Goal: Task Accomplishment & Management: Use online tool/utility

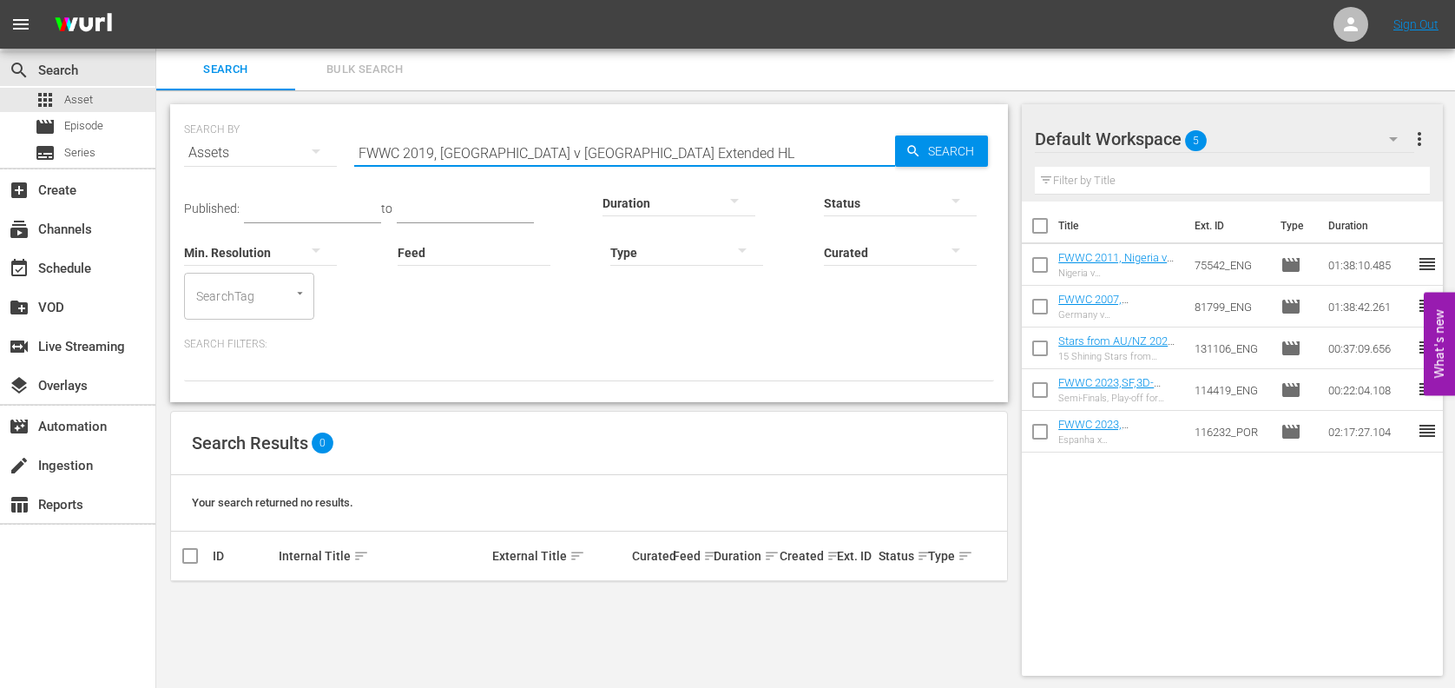
scroll to position [1, 0]
drag, startPoint x: 632, startPoint y: 149, endPoint x: 313, endPoint y: 152, distance: 319.5
click at [313, 150] on div "SEARCH BY Search By Assets Search ID, Title, Description, Keywords, or Category…" at bounding box center [589, 141] width 810 height 63
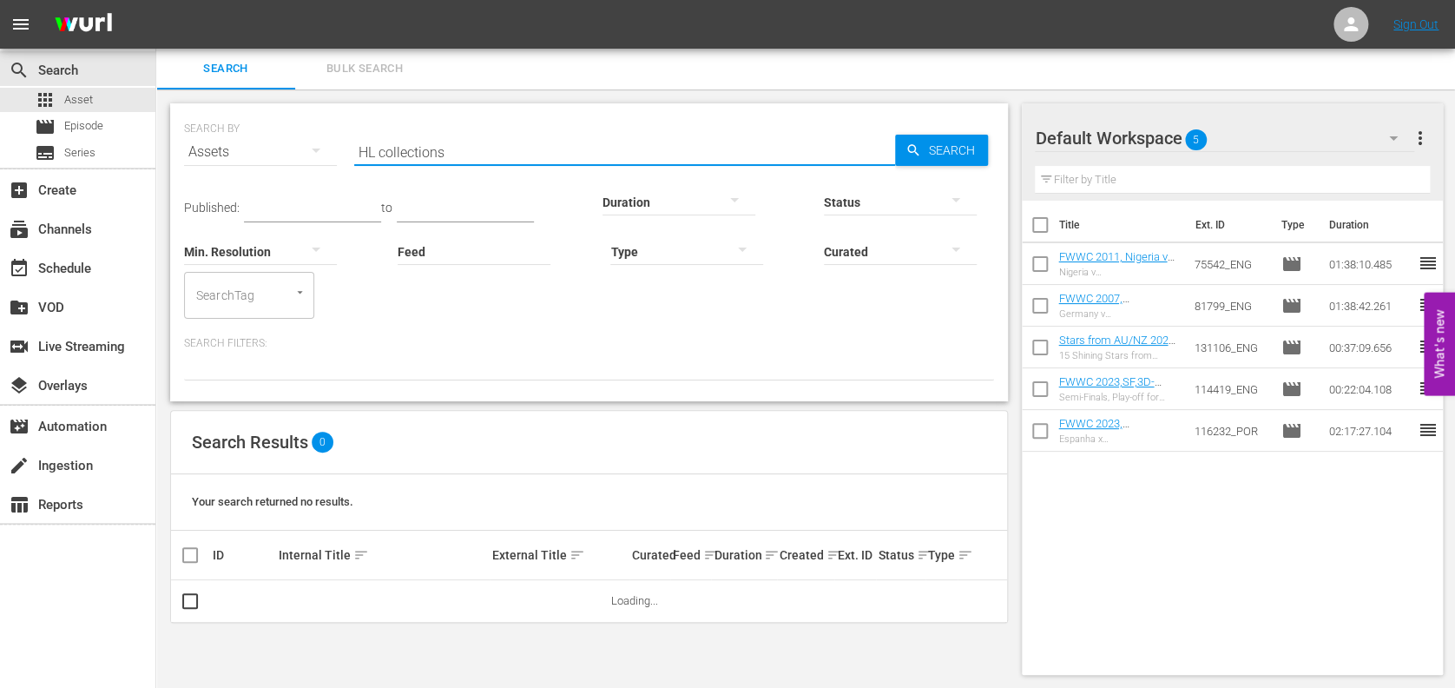
type input "HL collections"
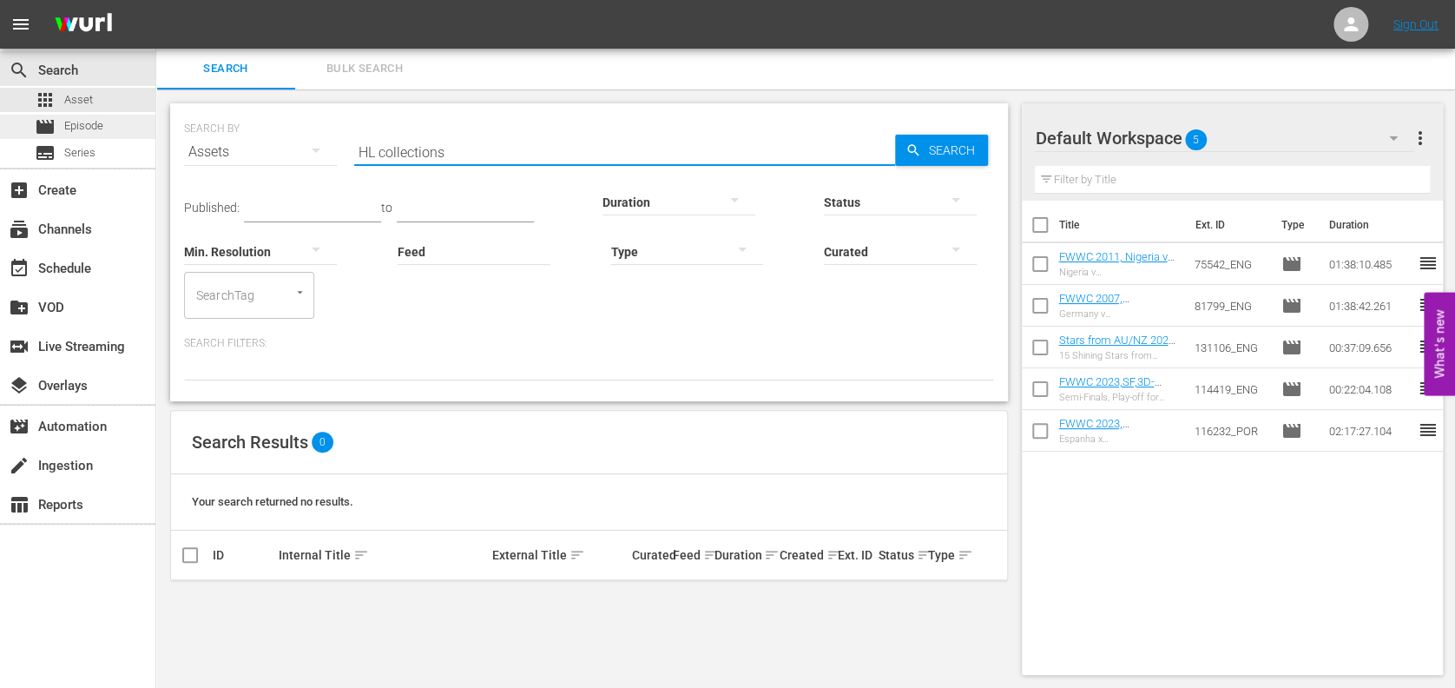
click at [121, 123] on div "movie Episode" at bounding box center [77, 127] width 155 height 24
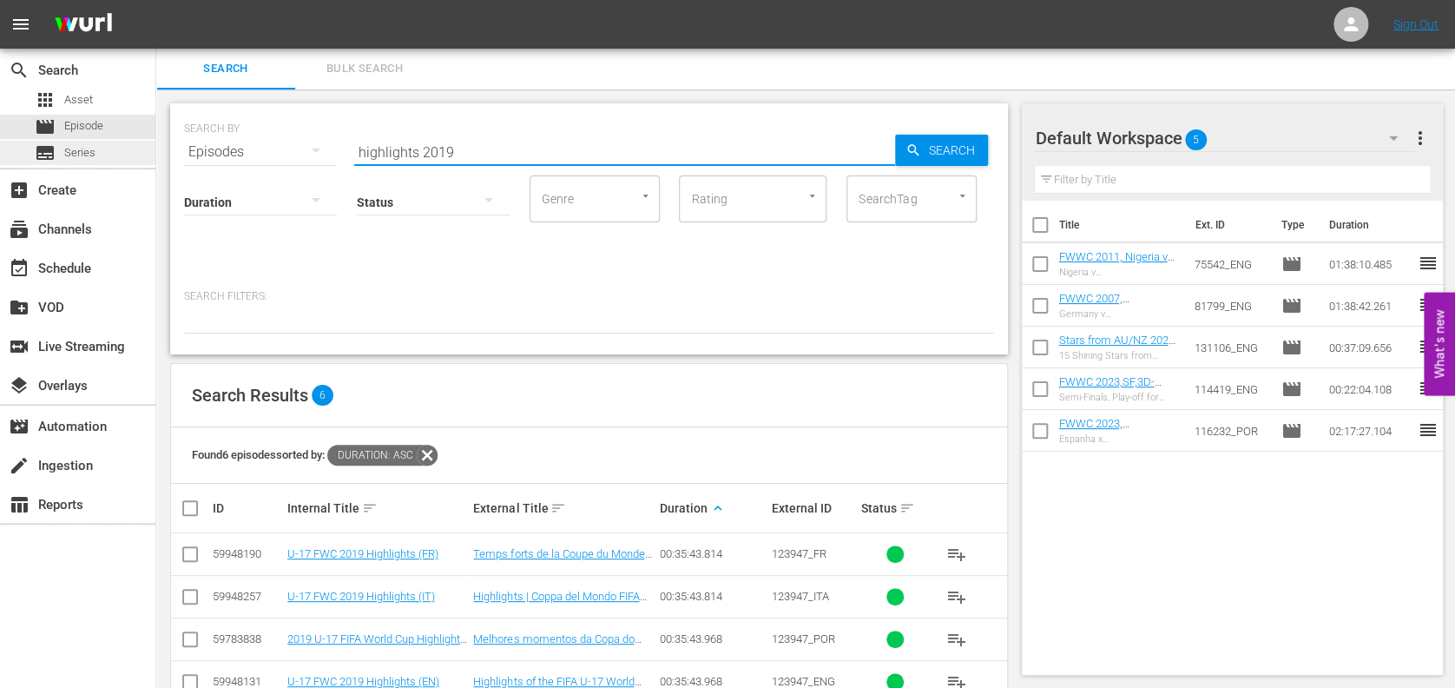
drag, startPoint x: 361, startPoint y: 152, endPoint x: 70, endPoint y: 148, distance: 290.9
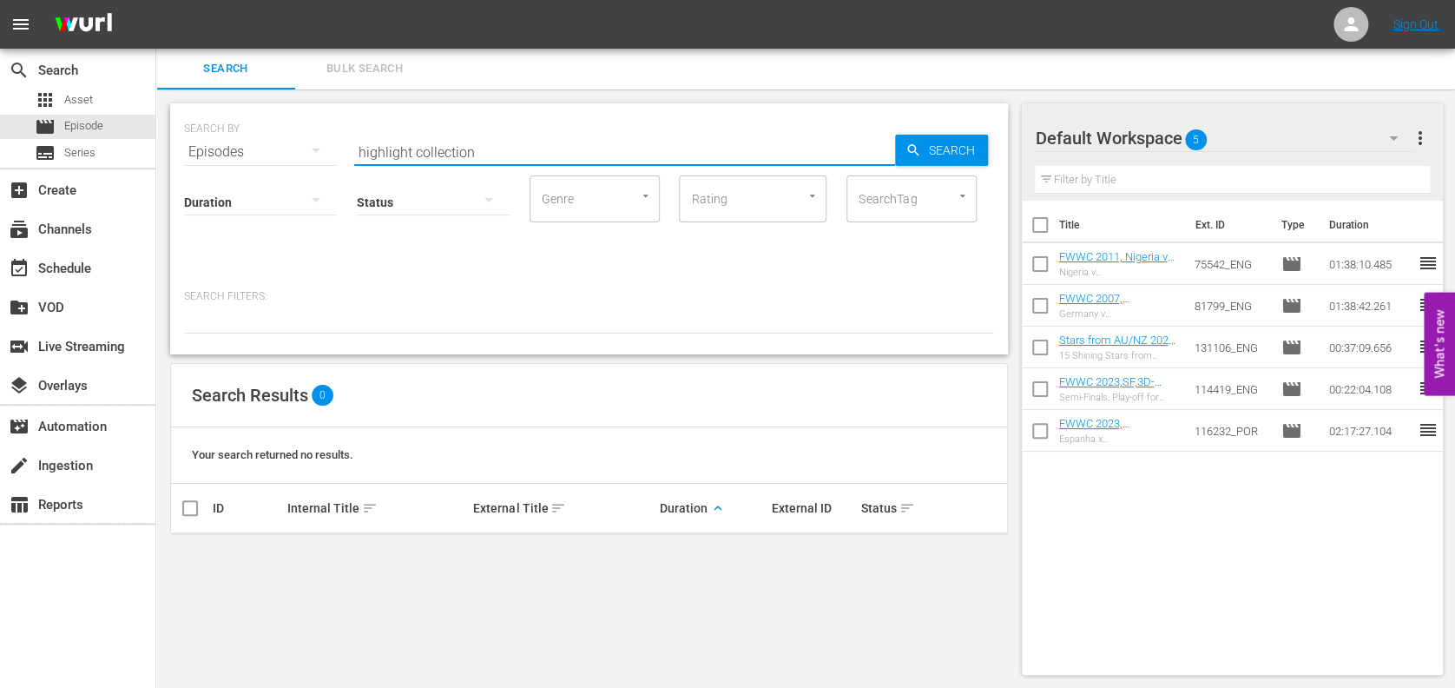
drag, startPoint x: 497, startPoint y: 150, endPoint x: 207, endPoint y: 151, distance: 289.1
click at [208, 152] on div "SEARCH BY Search By Episodes Search ID, Title, Description, Keywords, or Catego…" at bounding box center [589, 141] width 810 height 63
type input "HL womens"
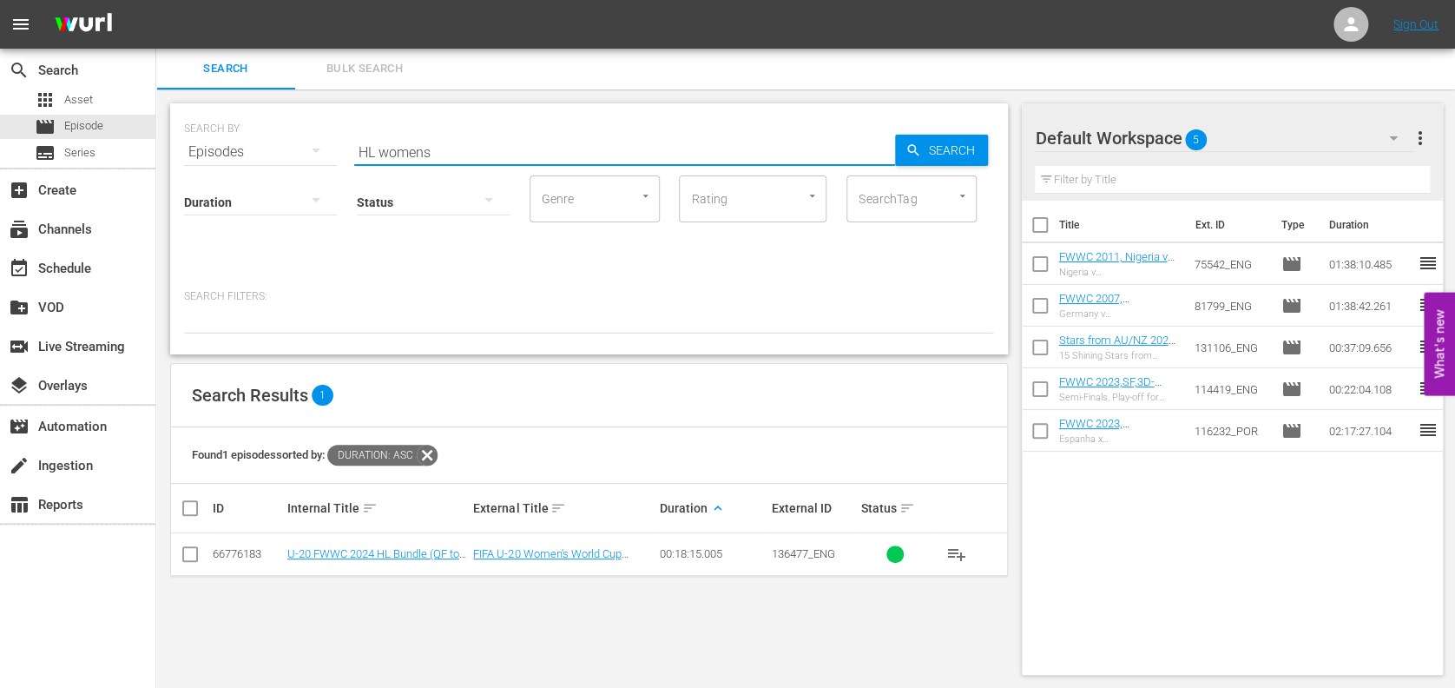
drag, startPoint x: 439, startPoint y: 152, endPoint x: 347, endPoint y: 155, distance: 92.1
click at [347, 155] on div "SEARCH BY Search By Episodes Search ID, Title, Description, Keywords, or Catego…" at bounding box center [589, 141] width 810 height 63
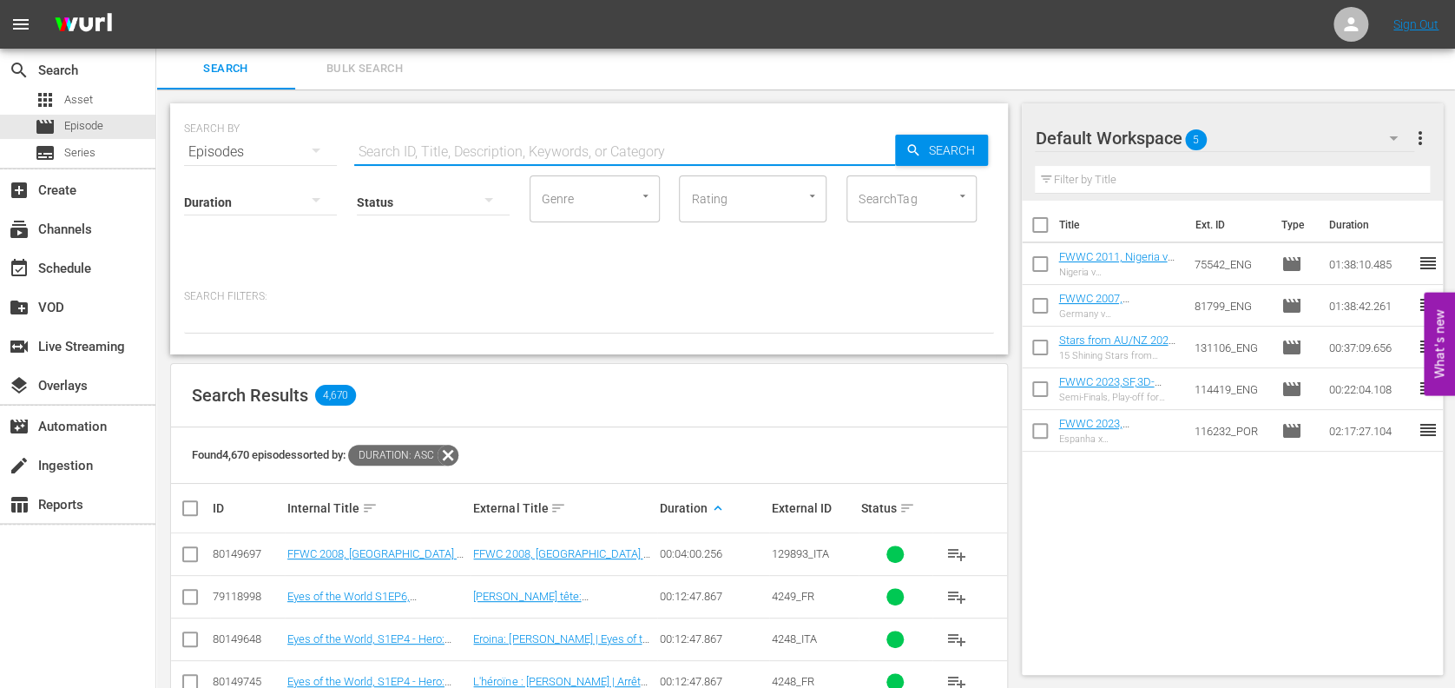
click at [530, 152] on input "text" at bounding box center [624, 152] width 541 height 42
paste input "FIFA World Cup™ Extra Time Thrillers 2"
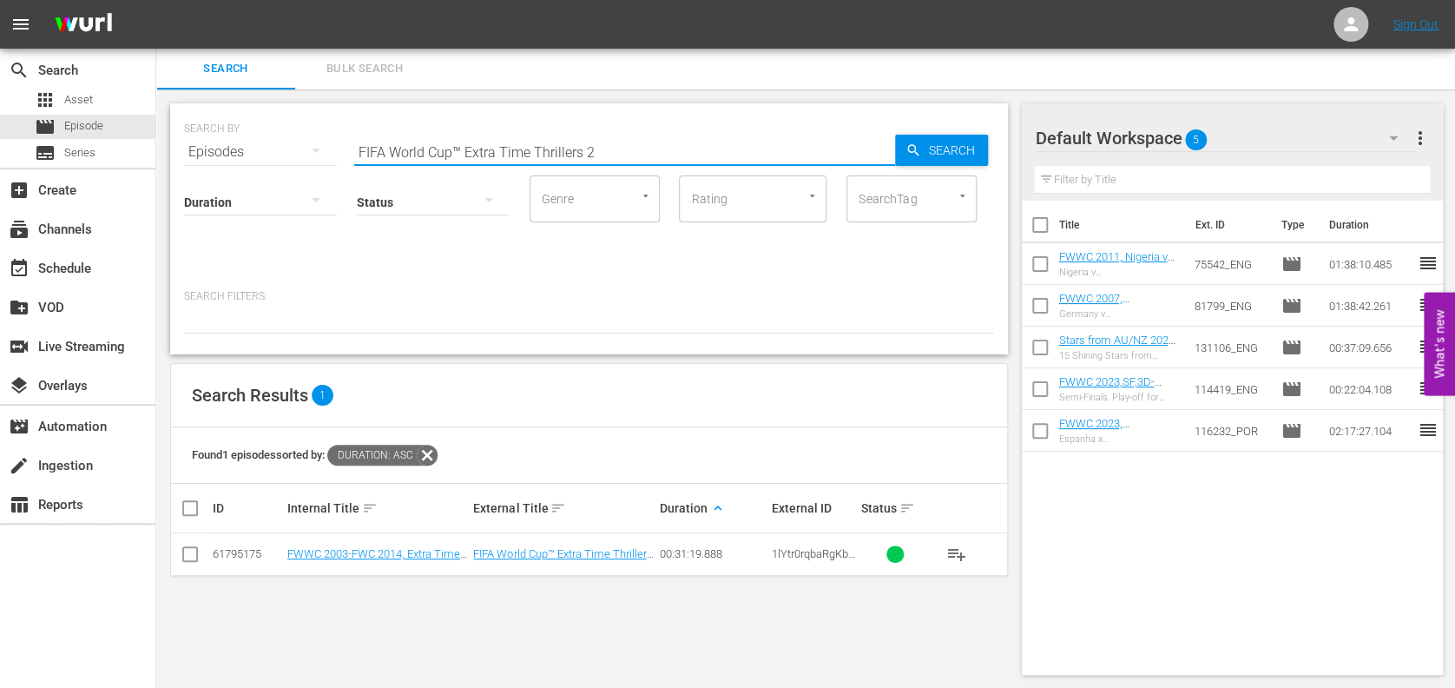
type input "FIFA World Cup™ Extra Time Thrillers 2"
click at [352, 545] on td "FWWC 2003-FWC 2014, Extra Time Thrillers 2 (EN)" at bounding box center [378, 554] width 187 height 43
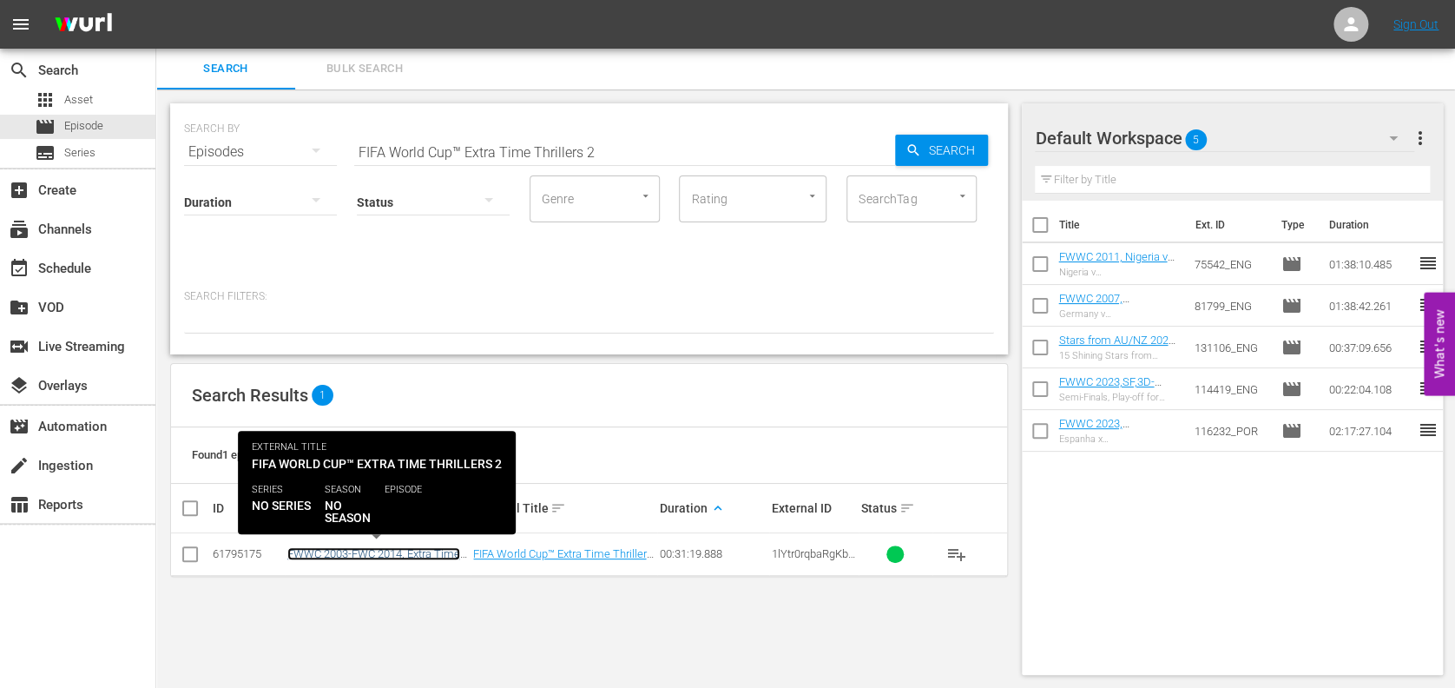
click at [361, 553] on link "FWWC 2003-FWC 2014, Extra Time Thrillers 2 (EN)" at bounding box center [373, 560] width 173 height 26
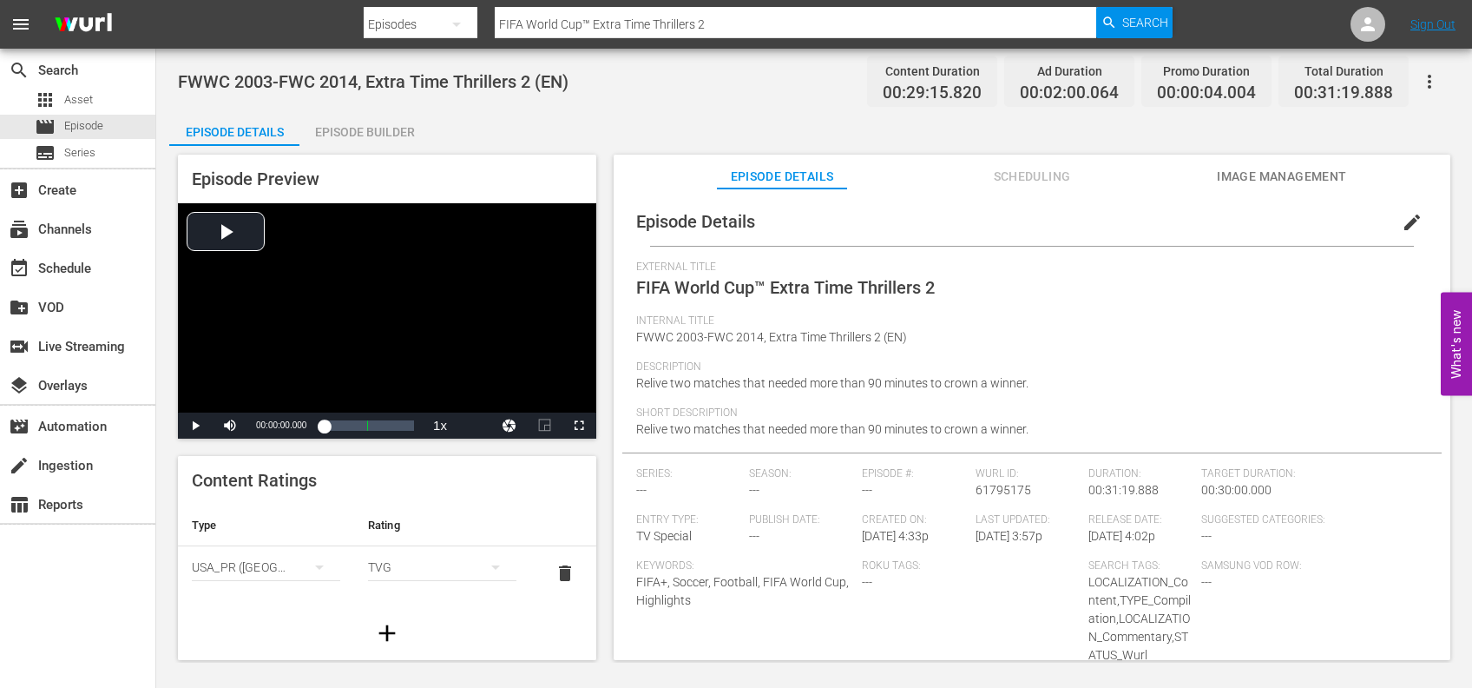
click at [364, 123] on div "Episode Builder" at bounding box center [365, 132] width 130 height 42
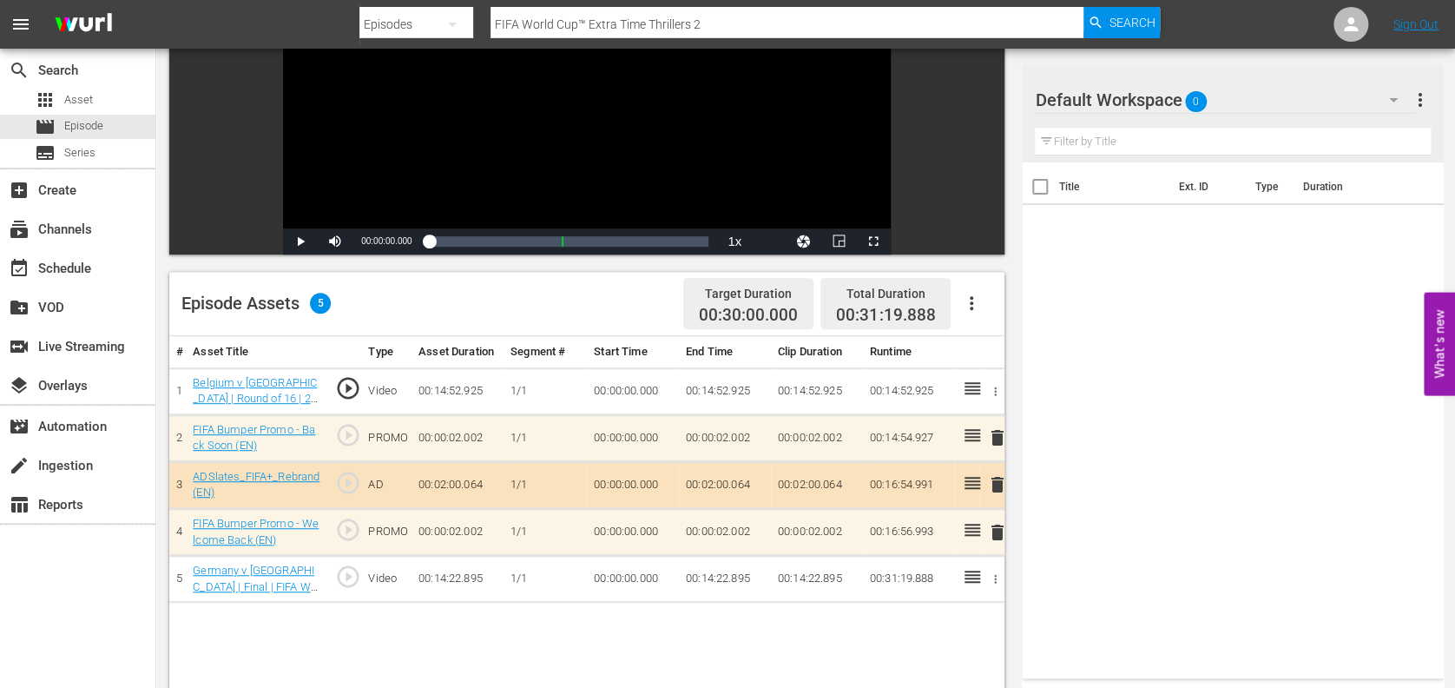
scroll to position [235, 0]
click at [106, 126] on div "movie Episode" at bounding box center [77, 127] width 155 height 24
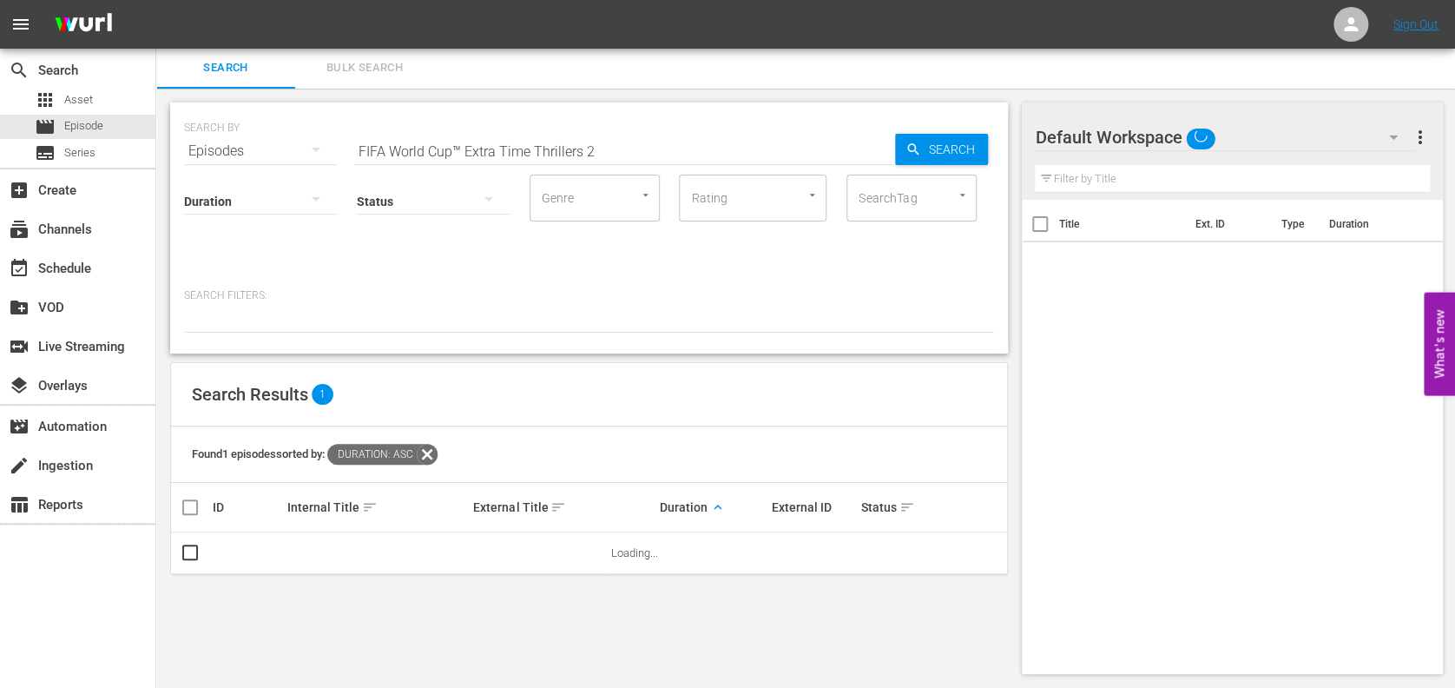
scroll to position [1, 0]
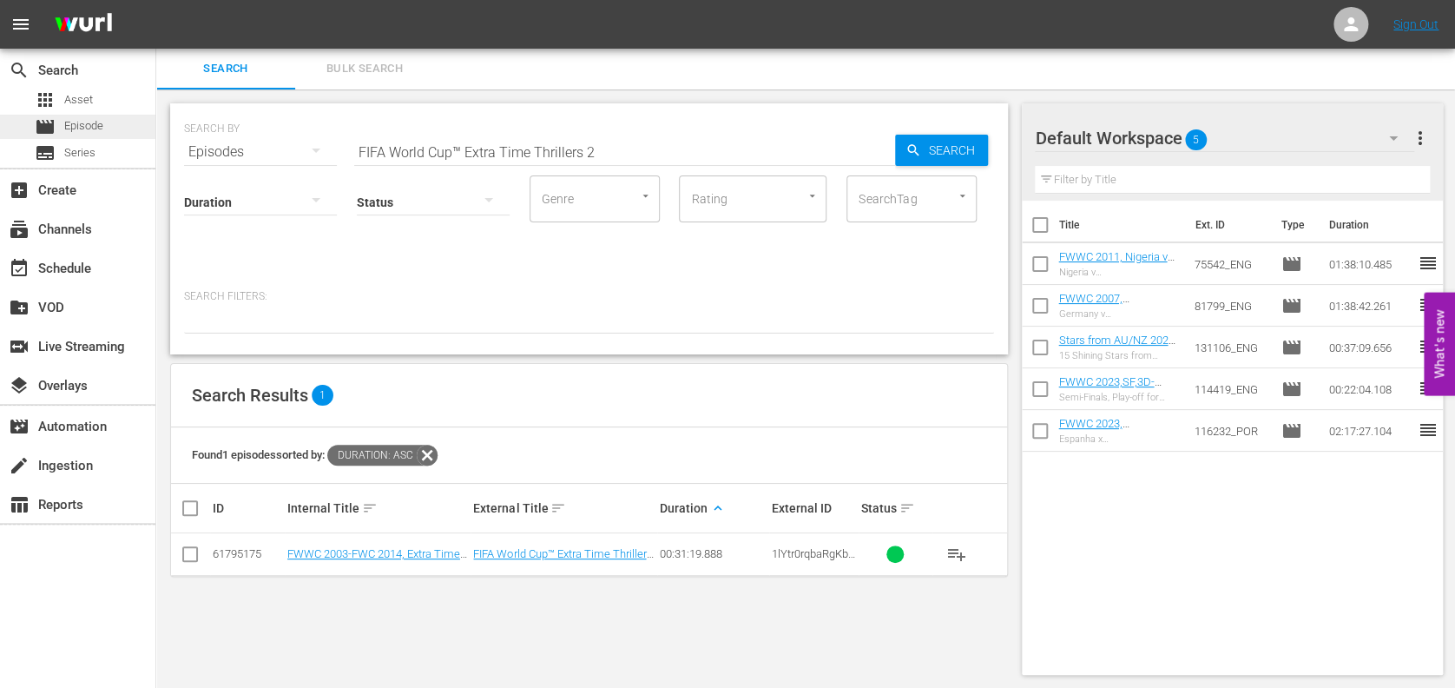
click at [135, 126] on div "movie Episode" at bounding box center [77, 127] width 155 height 24
drag, startPoint x: 458, startPoint y: 153, endPoint x: 240, endPoint y: 153, distance: 218.8
click at [240, 153] on div "SEARCH BY Search By Episodes Search ID, Title, Description, Keywords, or Catego…" at bounding box center [589, 141] width 810 height 63
paste input "men's World Cup™ Great Finals"
type input "FIFA Women's World Cup™ Great Finals en"
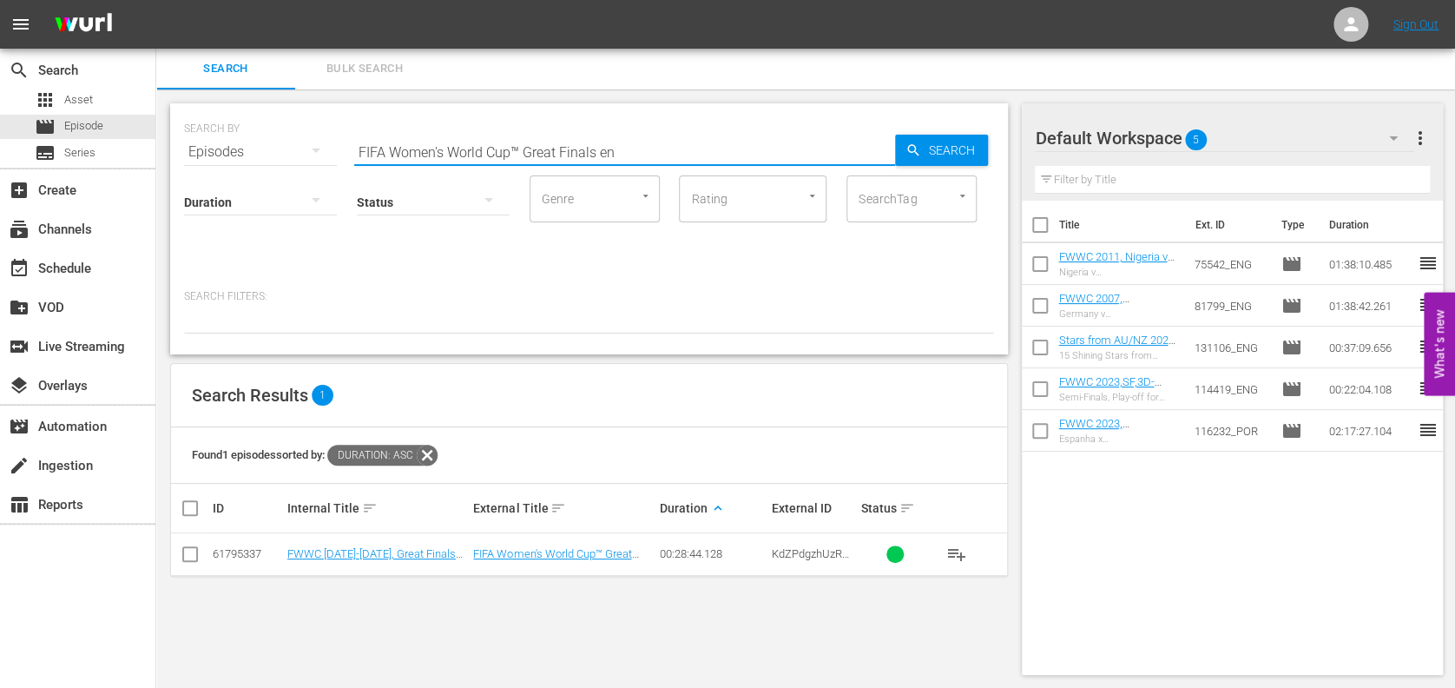
click at [195, 552] on input "checkbox" at bounding box center [190, 557] width 21 height 21
checkbox input "true"
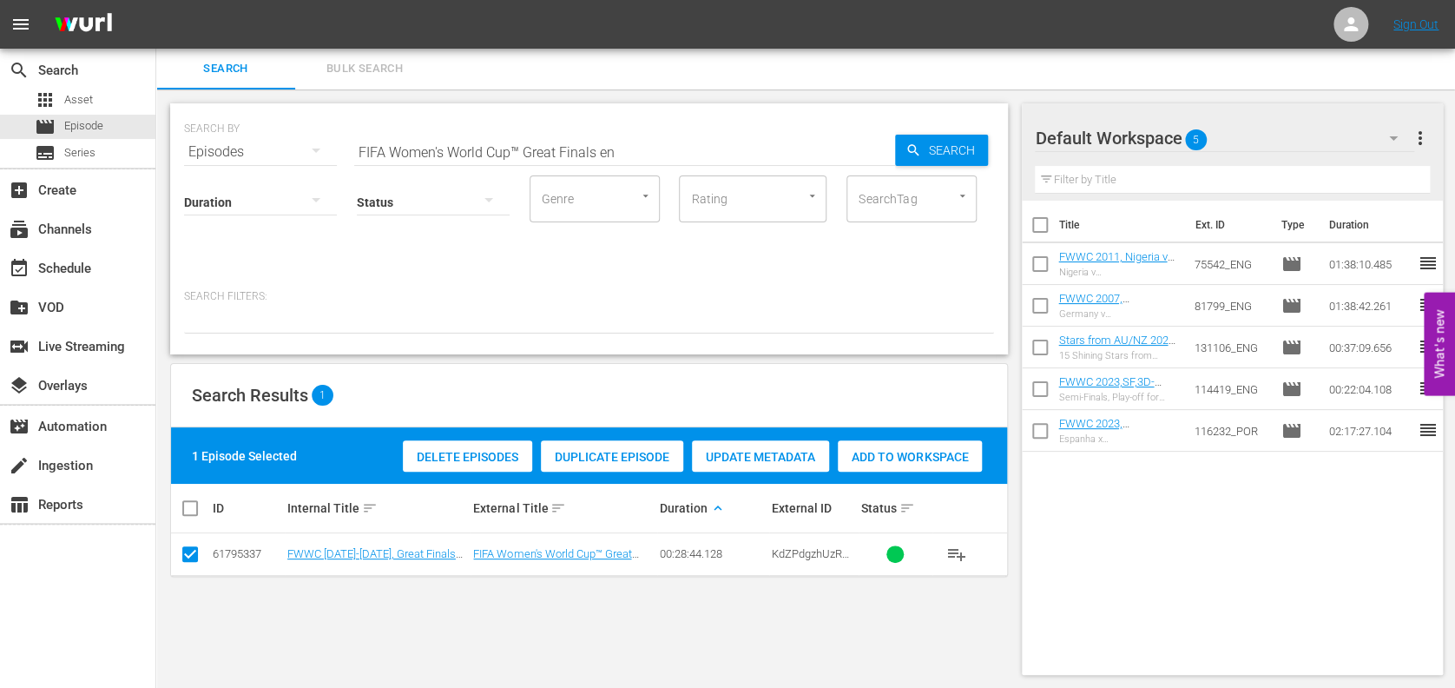
click at [912, 456] on span "Add to Workspace" at bounding box center [910, 457] width 144 height 14
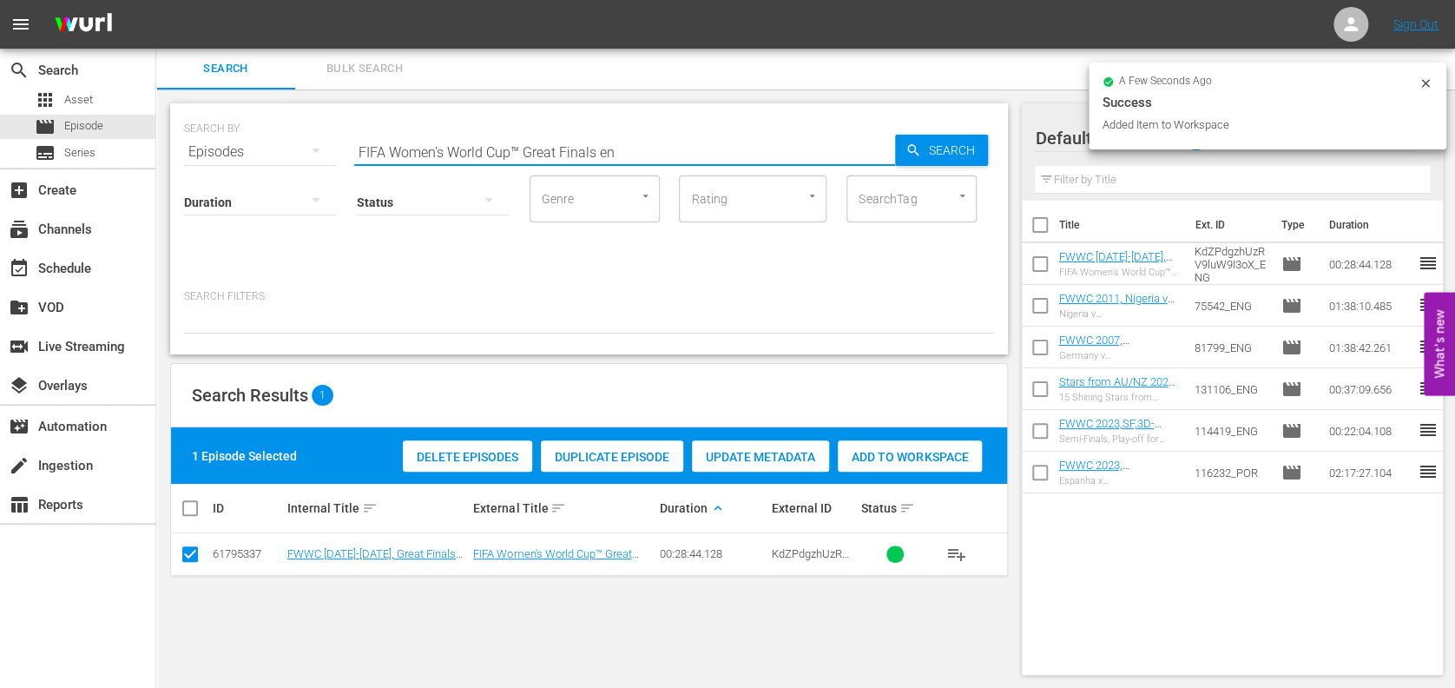
drag, startPoint x: 635, startPoint y: 153, endPoint x: 317, endPoint y: 152, distance: 317.7
click at [317, 152] on div "SEARCH BY Search By Episodes Search ID, Title, Description, Keywords, or Catego…" at bounding box center [589, 141] width 810 height 63
paste input "WWC 2011, Official Film, The Class of 2011"
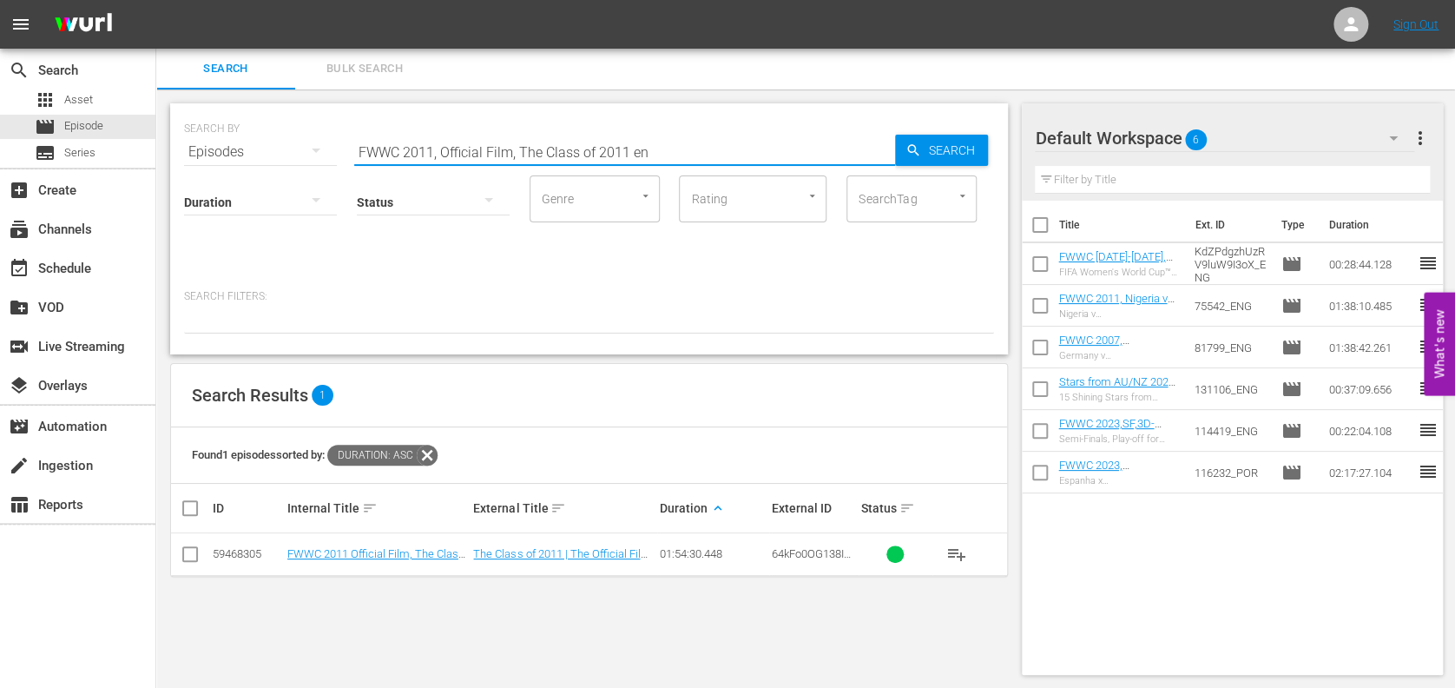
type input "FWWC 2011, Official Film, The Class of 2011 en"
click at [191, 548] on input "checkbox" at bounding box center [190, 557] width 21 height 21
checkbox input "true"
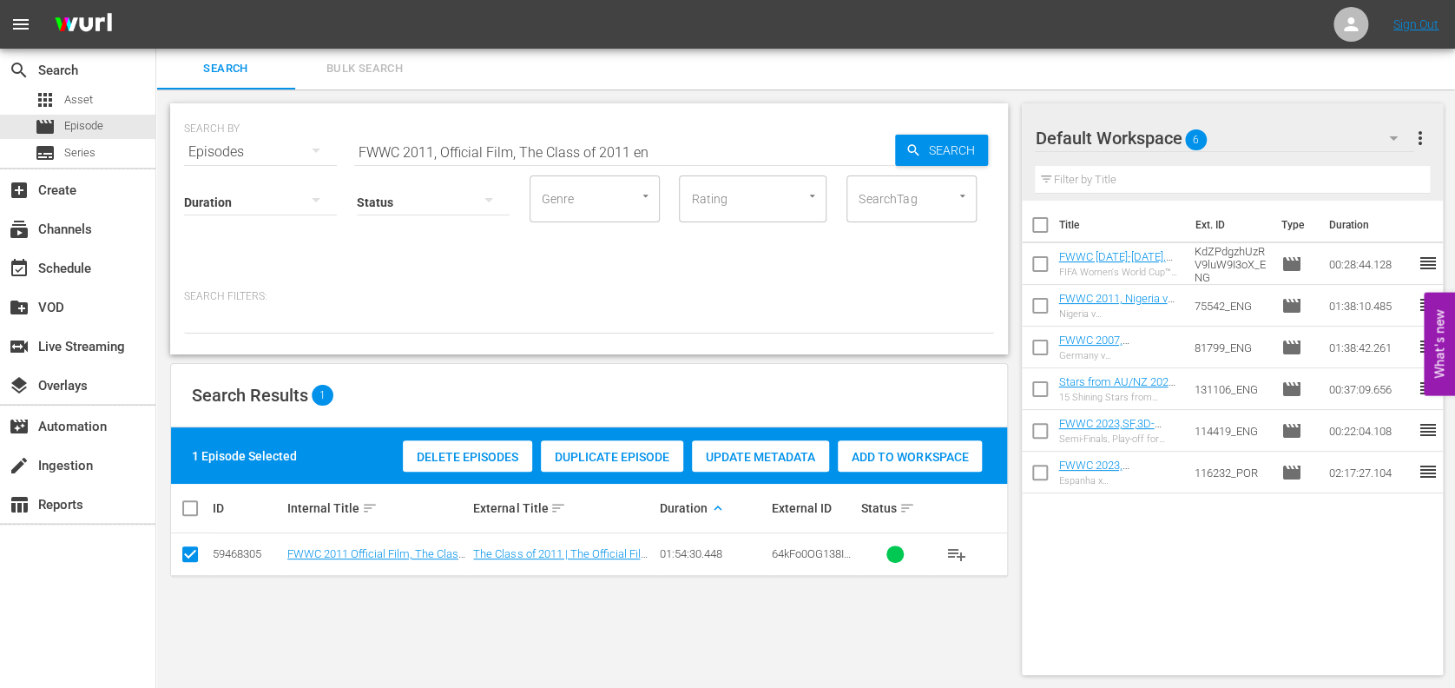
click at [925, 454] on span "Add to Workspace" at bounding box center [910, 457] width 144 height 14
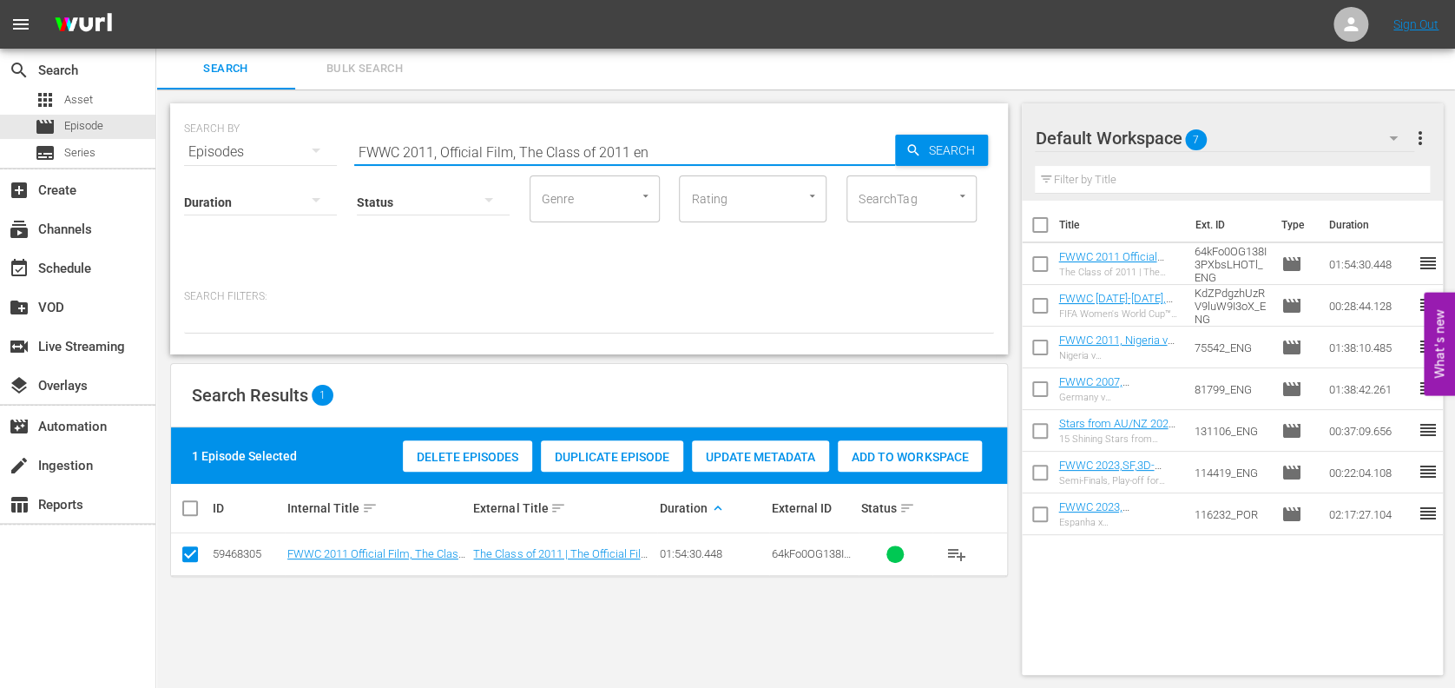
drag, startPoint x: 663, startPoint y: 147, endPoint x: 257, endPoint y: 146, distance: 406.3
click at [257, 146] on div "SEARCH BY Search By Episodes Search ID, Title, Description, Keywords, or Catego…" at bounding box center [589, 141] width 810 height 63
paste input "23, Australia v Nigeria, Group Stage - FMR"
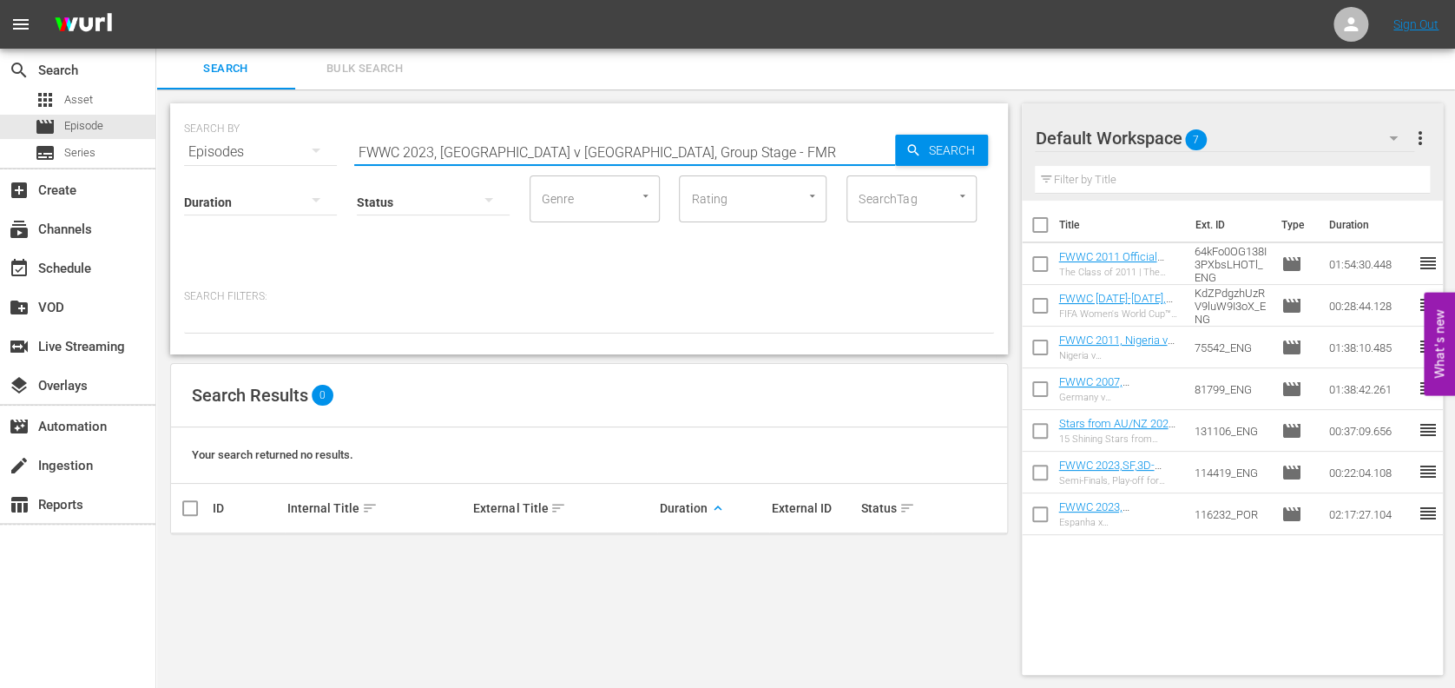
drag, startPoint x: 682, startPoint y: 142, endPoint x: 567, endPoint y: 153, distance: 115.9
click at [567, 153] on input "FWWC 2023, Australia v Nigeria, Group Stage - FMR" at bounding box center [624, 152] width 541 height 42
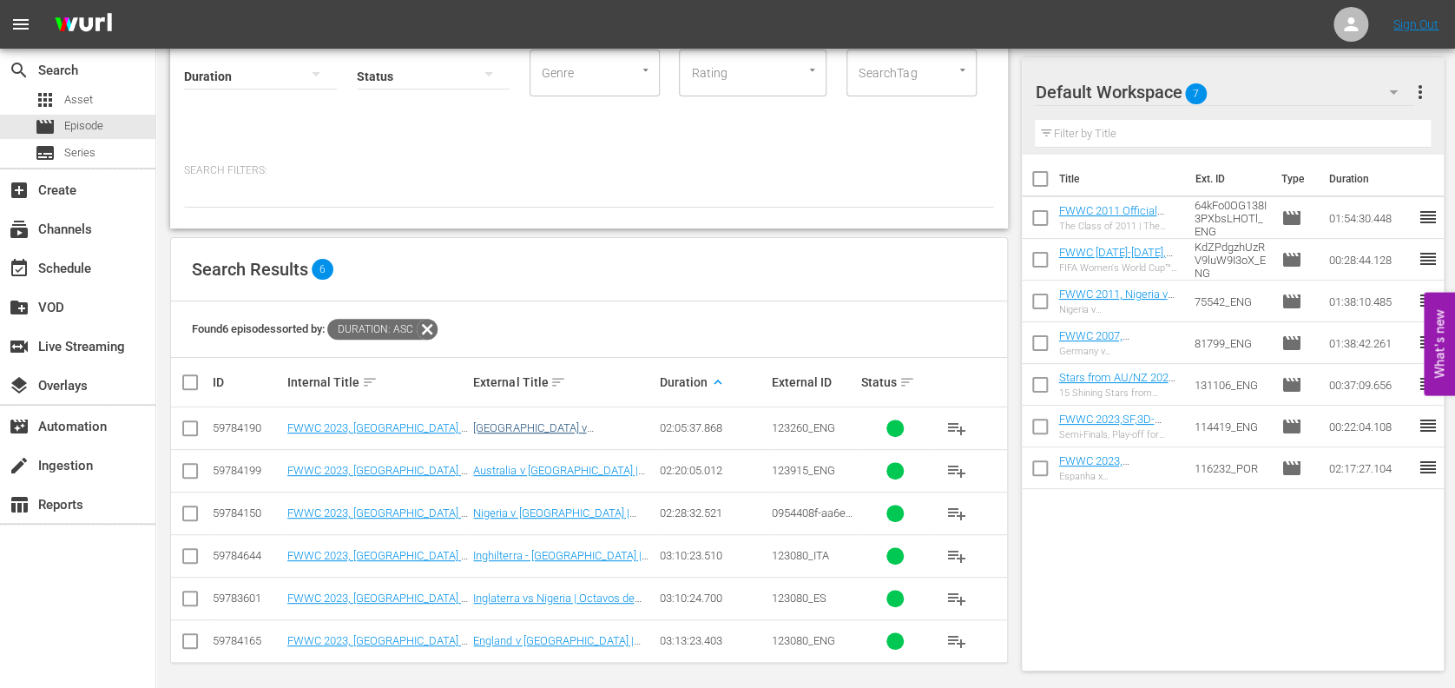
scroll to position [132, 0]
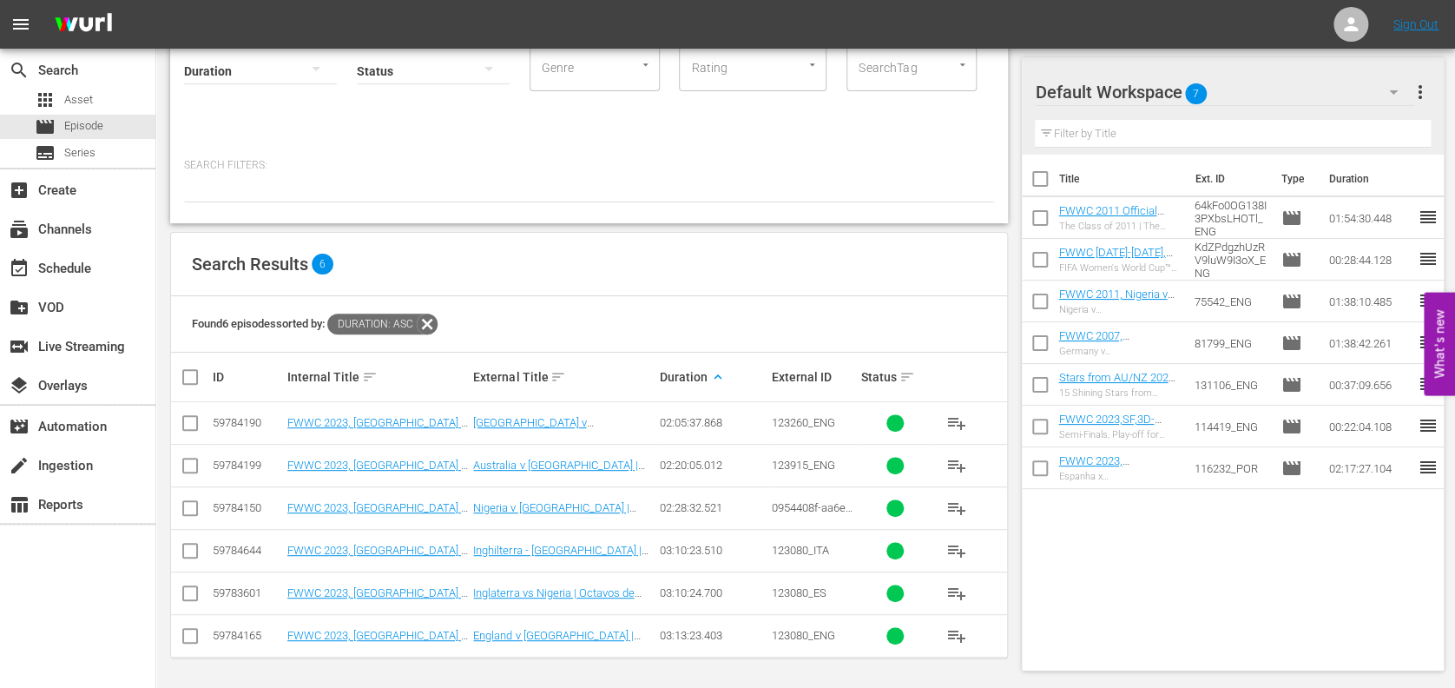
type input "FWWC 2023, Australia v Nigeria en"
drag, startPoint x: 188, startPoint y: 464, endPoint x: 338, endPoint y: 461, distance: 150.2
click at [188, 464] on input "checkbox" at bounding box center [190, 468] width 21 height 21
checkbox input "true"
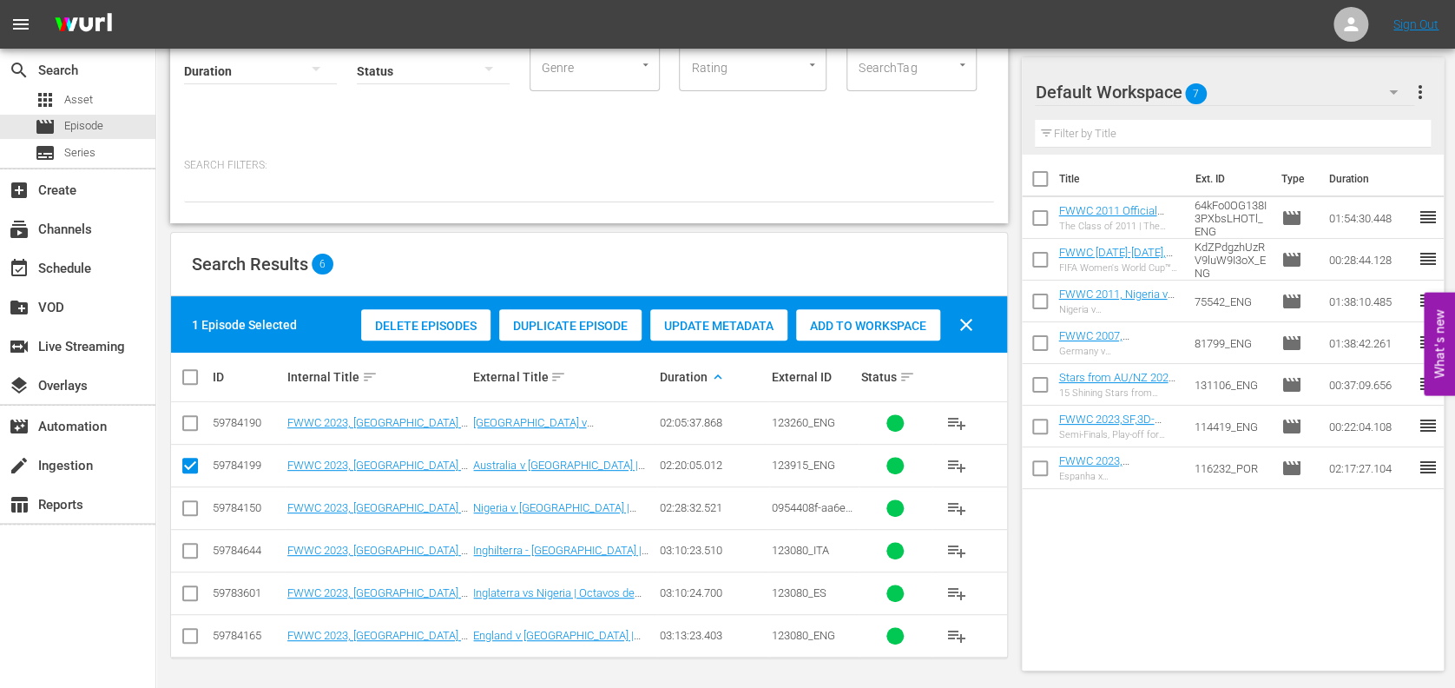
click at [863, 313] on div "Add to Workspace" at bounding box center [868, 325] width 144 height 33
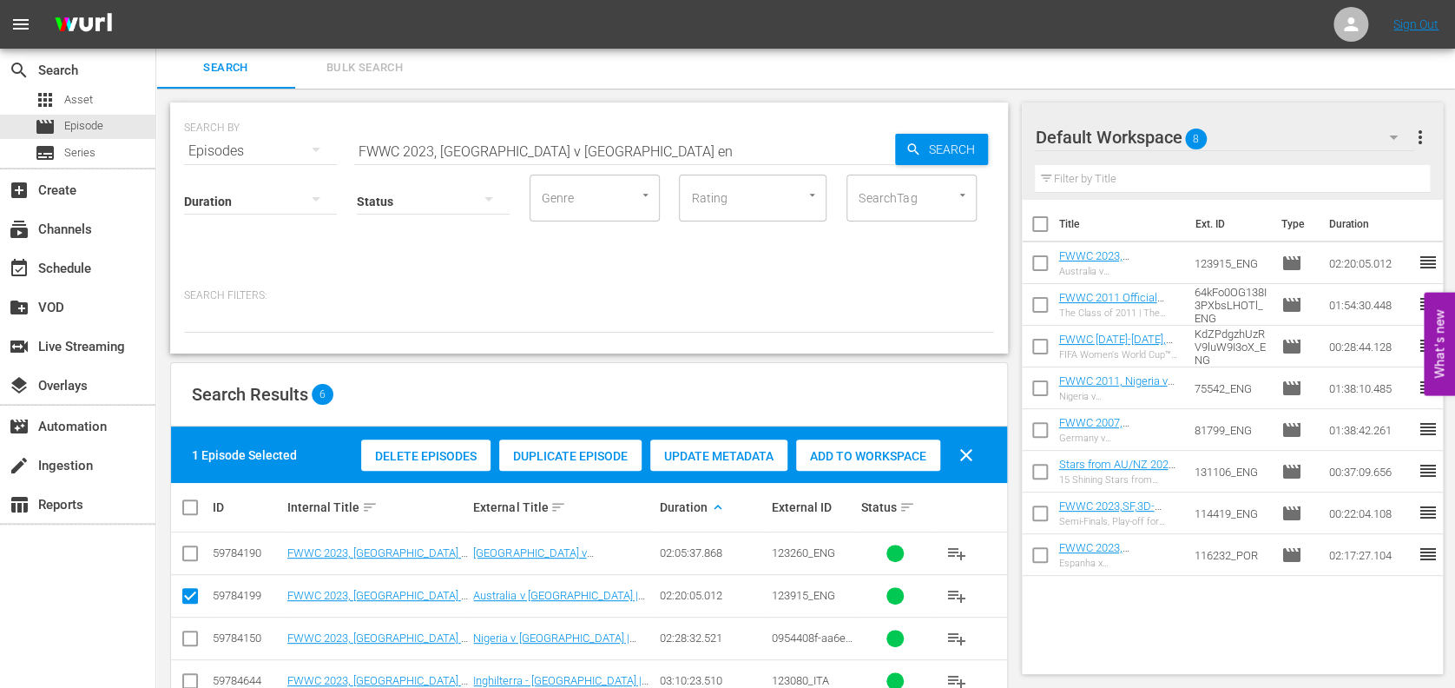
scroll to position [0, 0]
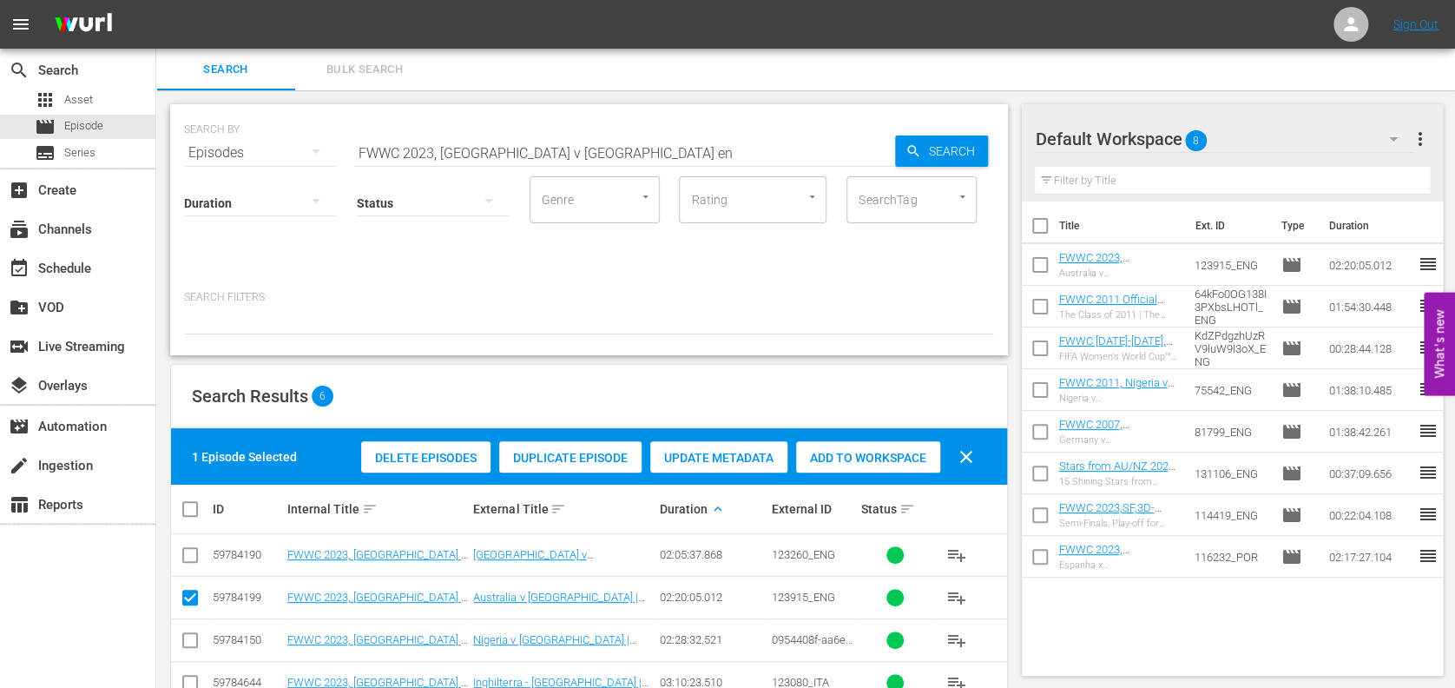
drag, startPoint x: 587, startPoint y: 153, endPoint x: 260, endPoint y: 132, distance: 328.0
click at [260, 132] on div "SEARCH BY Search By Episodes Search ID, Title, Description, Keywords, or Catego…" at bounding box center [589, 142] width 810 height 63
paste input "Queen of WE EP1, A New Beginning"
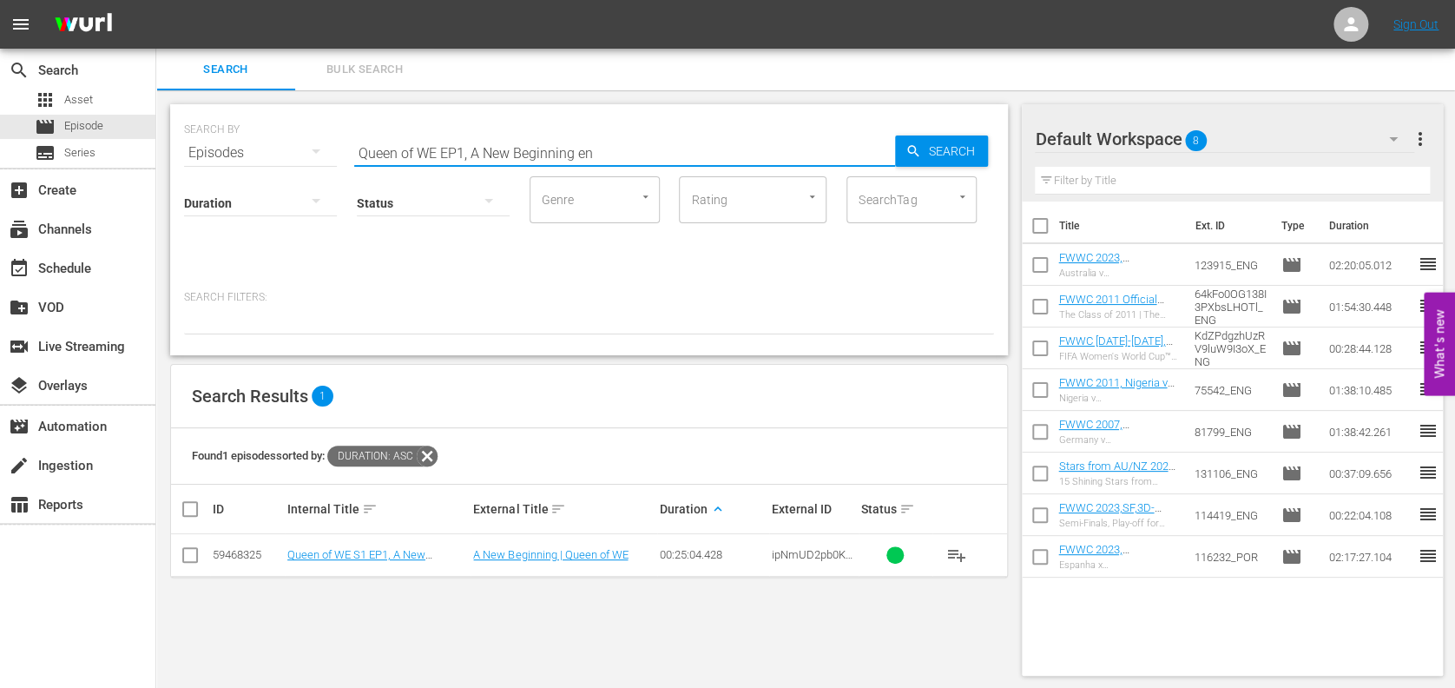
type input "Queen of WE EP1, A New Beginning en"
click at [190, 553] on input "checkbox" at bounding box center [190, 558] width 21 height 21
checkbox input "true"
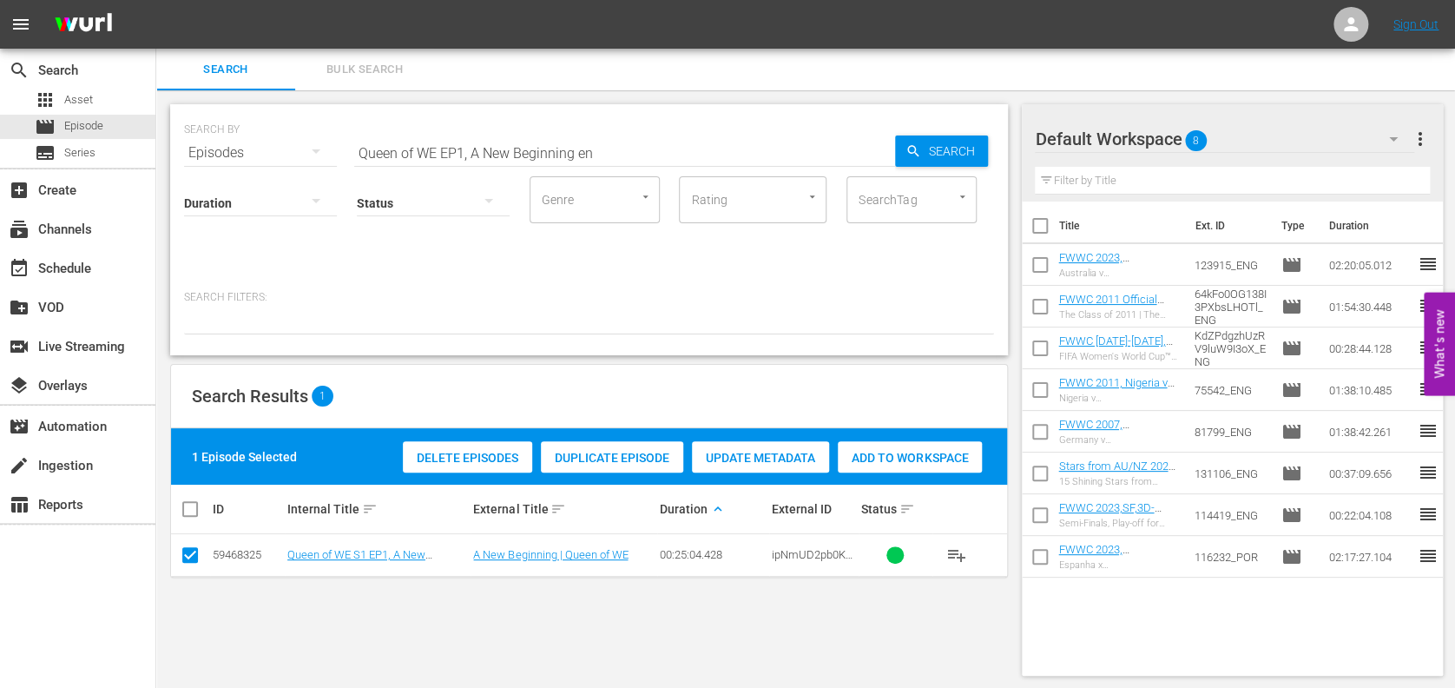
click at [951, 455] on span "Add to Workspace" at bounding box center [910, 458] width 144 height 14
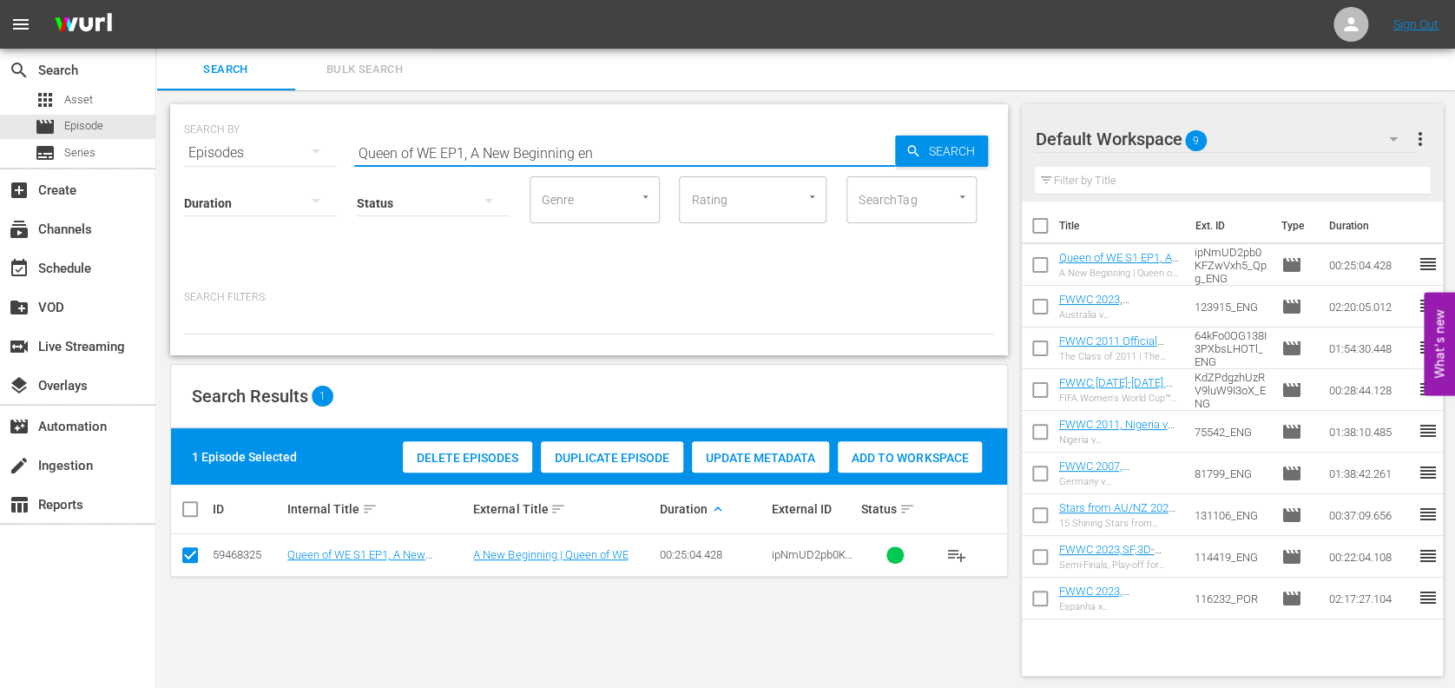
drag, startPoint x: 563, startPoint y: 147, endPoint x: 275, endPoint y: 139, distance: 287.5
click at [275, 139] on div "SEARCH BY Search By Episodes Search ID, Title, Description, Keywords, or Catego…" at bounding box center [589, 142] width 810 height 63
paste input "Canada v China PR | Group A | FIFA Women's World Cup 2015 | Full Match Replay"
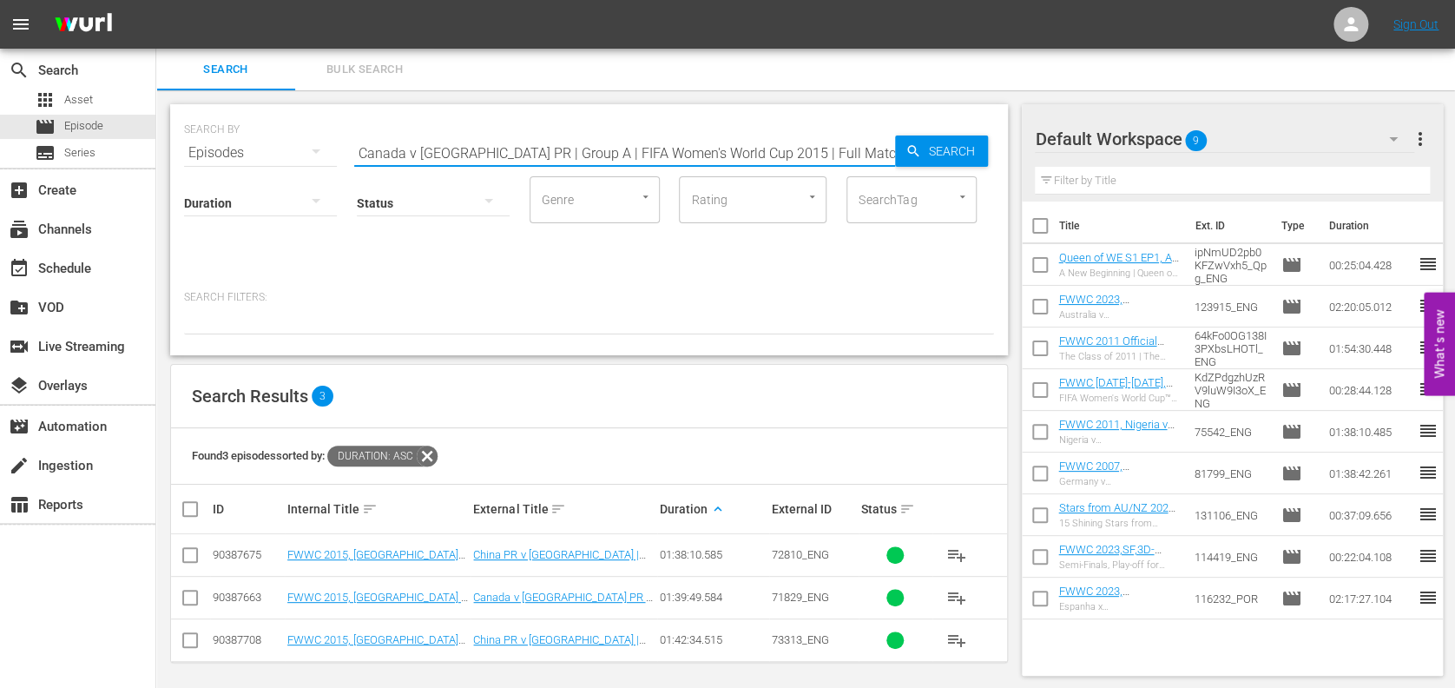
type input "Canada v China PR | Group A | FIFA Women's World Cup 2015 | Full Match Replay en"
click at [194, 594] on input "checkbox" at bounding box center [190, 600] width 21 height 21
checkbox input "true"
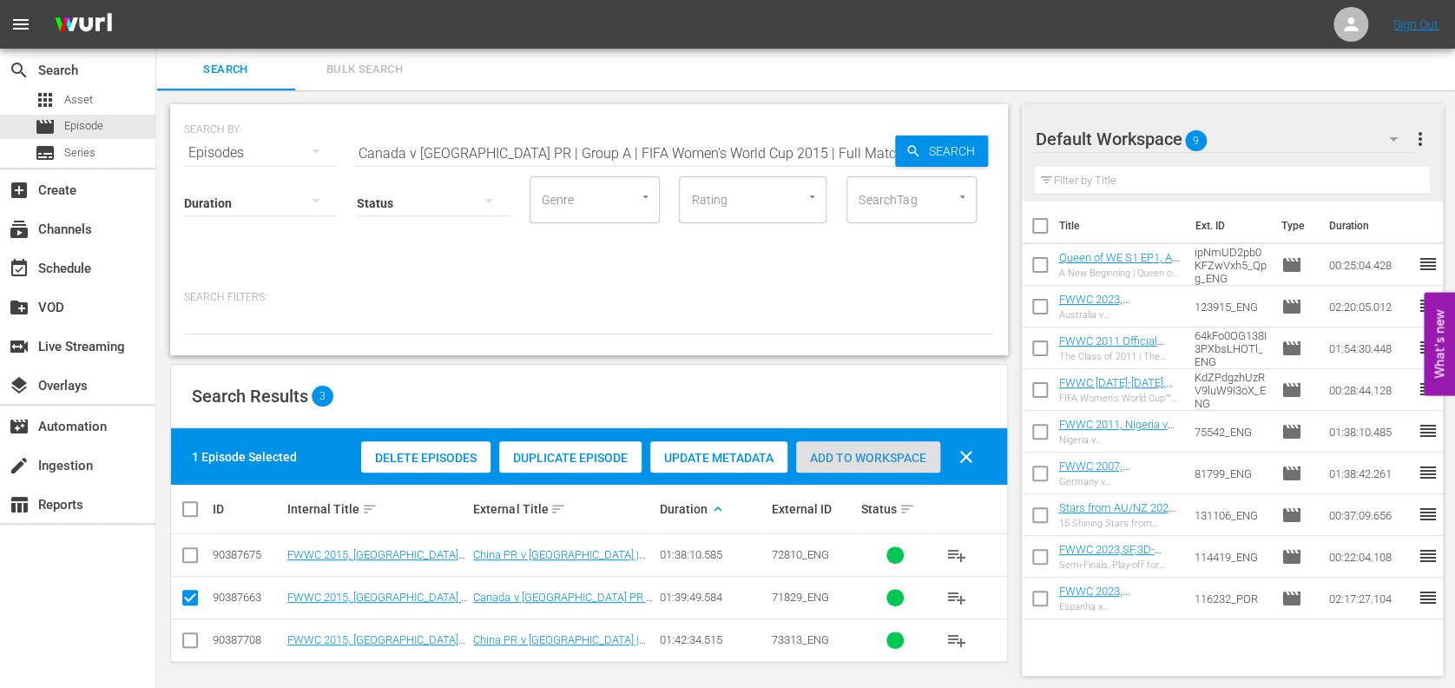
click at [891, 457] on span "Add to Workspace" at bounding box center [868, 458] width 144 height 14
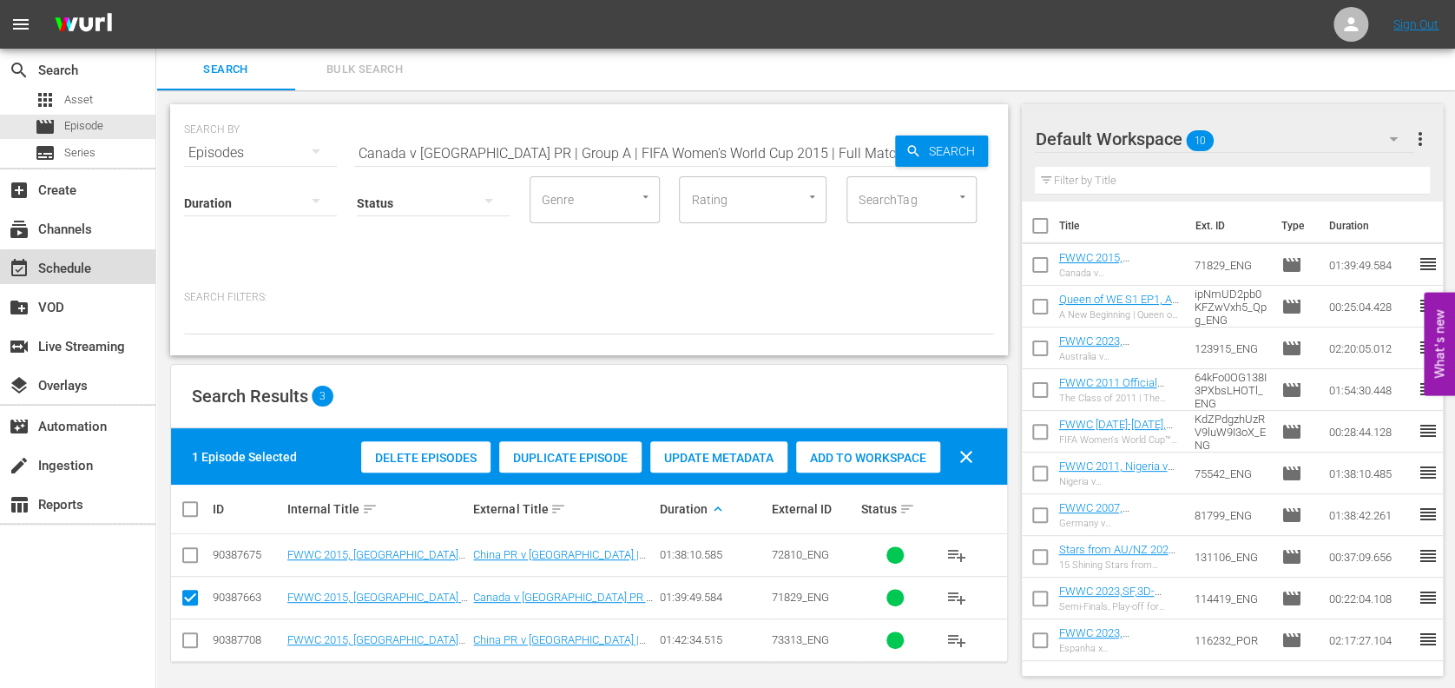
click at [104, 272] on div "event_available Schedule" at bounding box center [77, 266] width 155 height 35
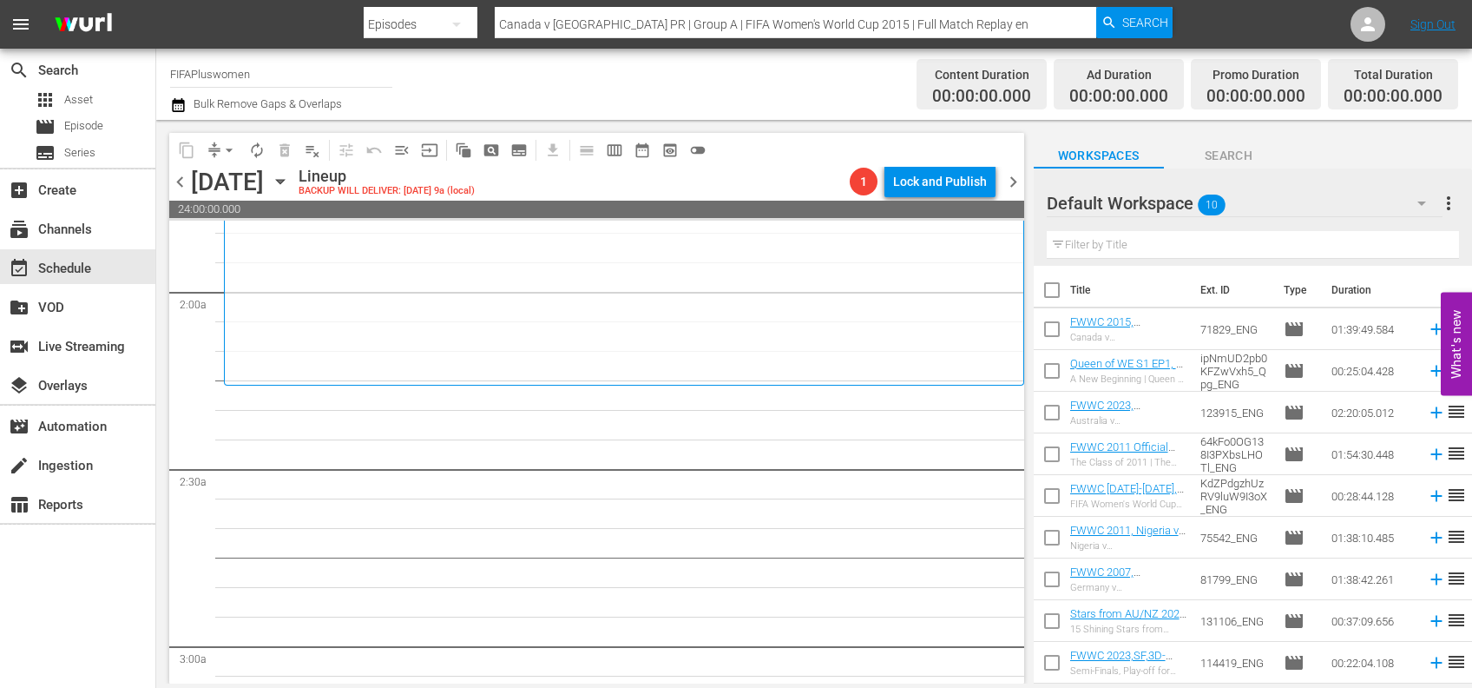
scroll to position [38, 0]
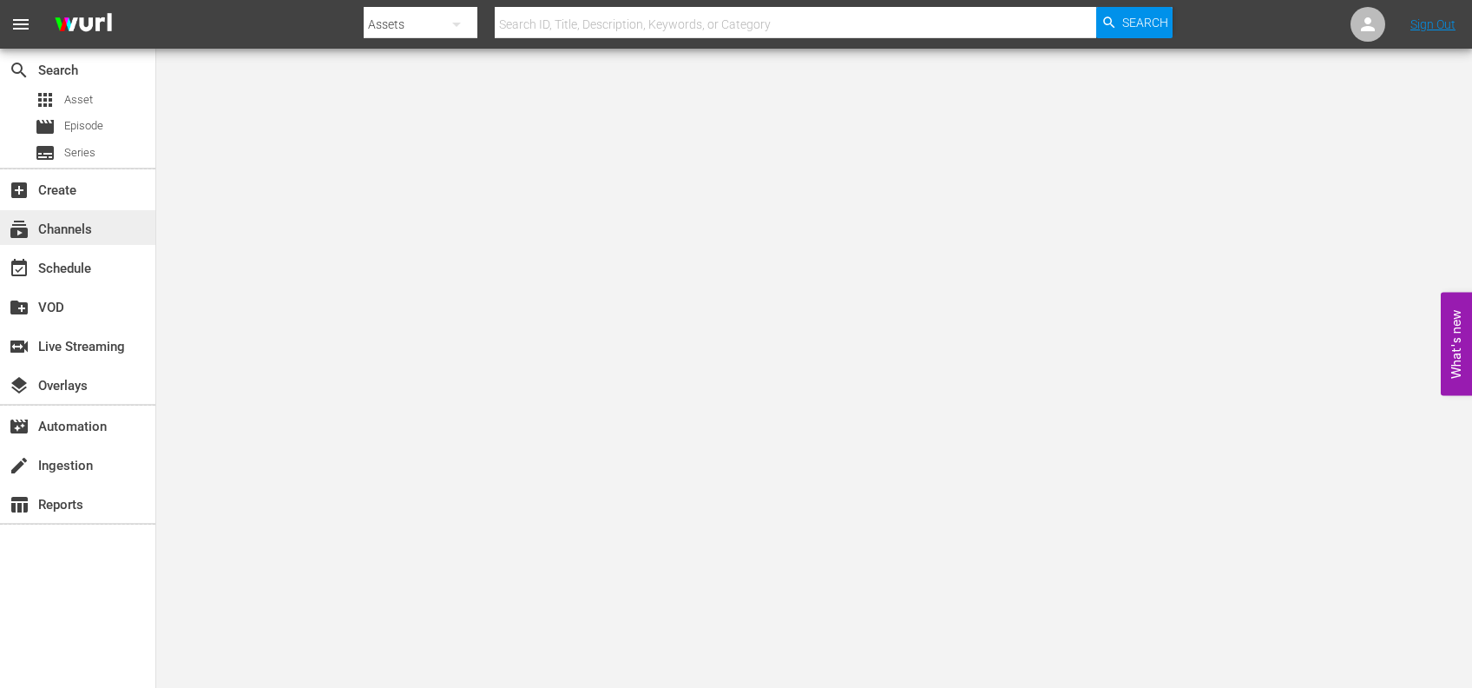
click at [100, 229] on div "subscriptions Channels" at bounding box center [77, 227] width 155 height 35
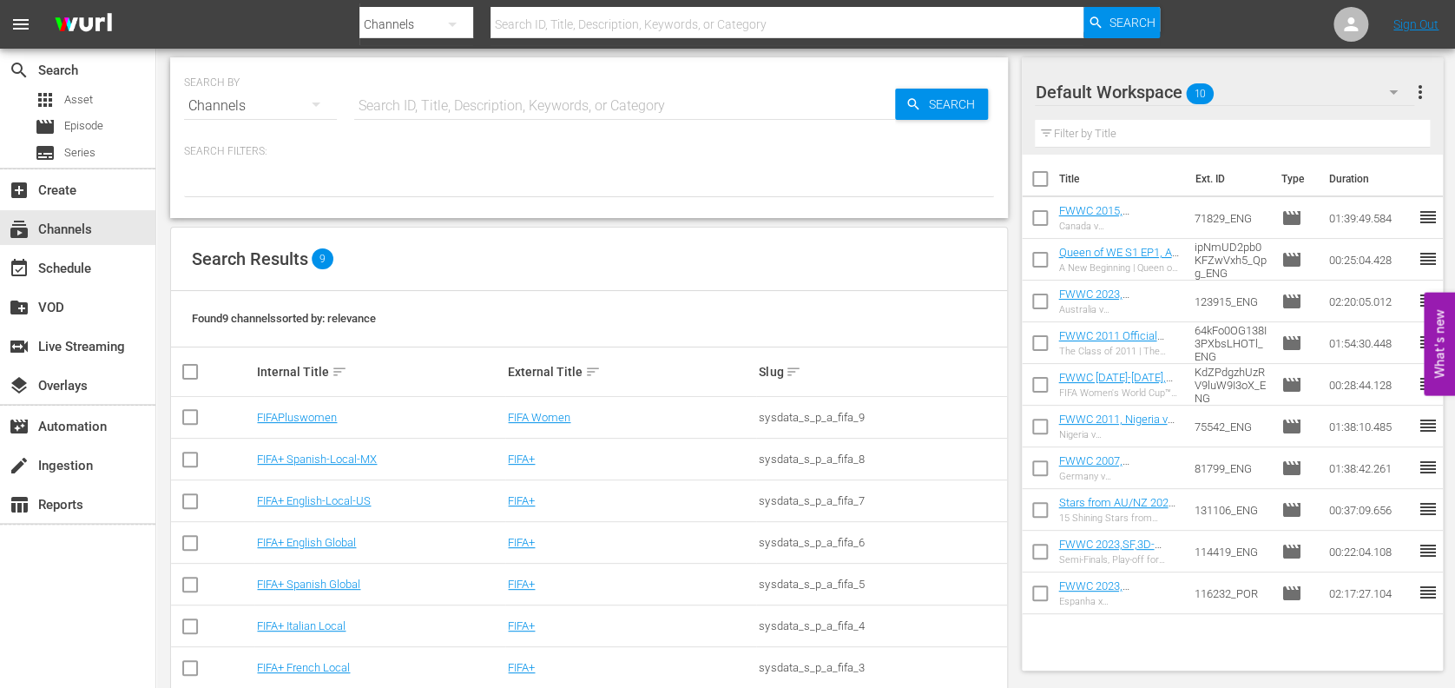
scroll to position [121, 0]
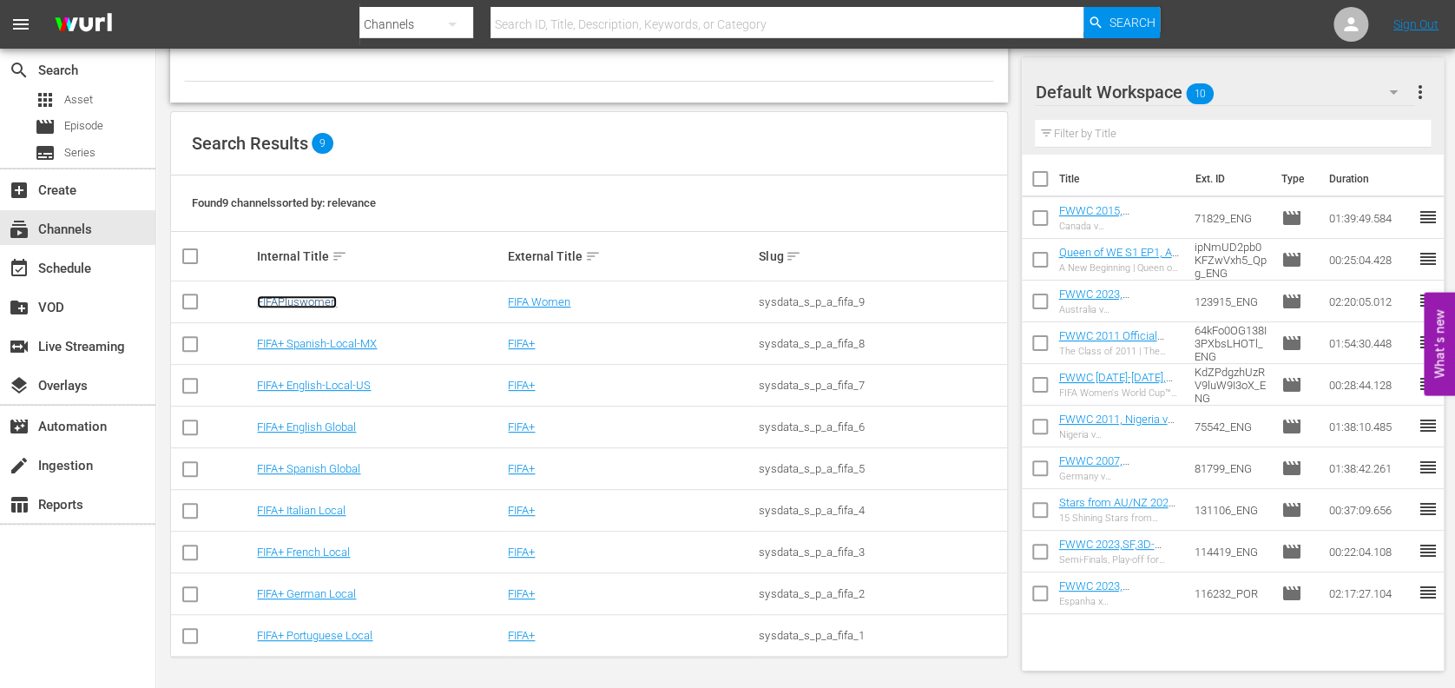
click at [323, 295] on link "FIFAPluswomen" at bounding box center [297, 301] width 80 height 13
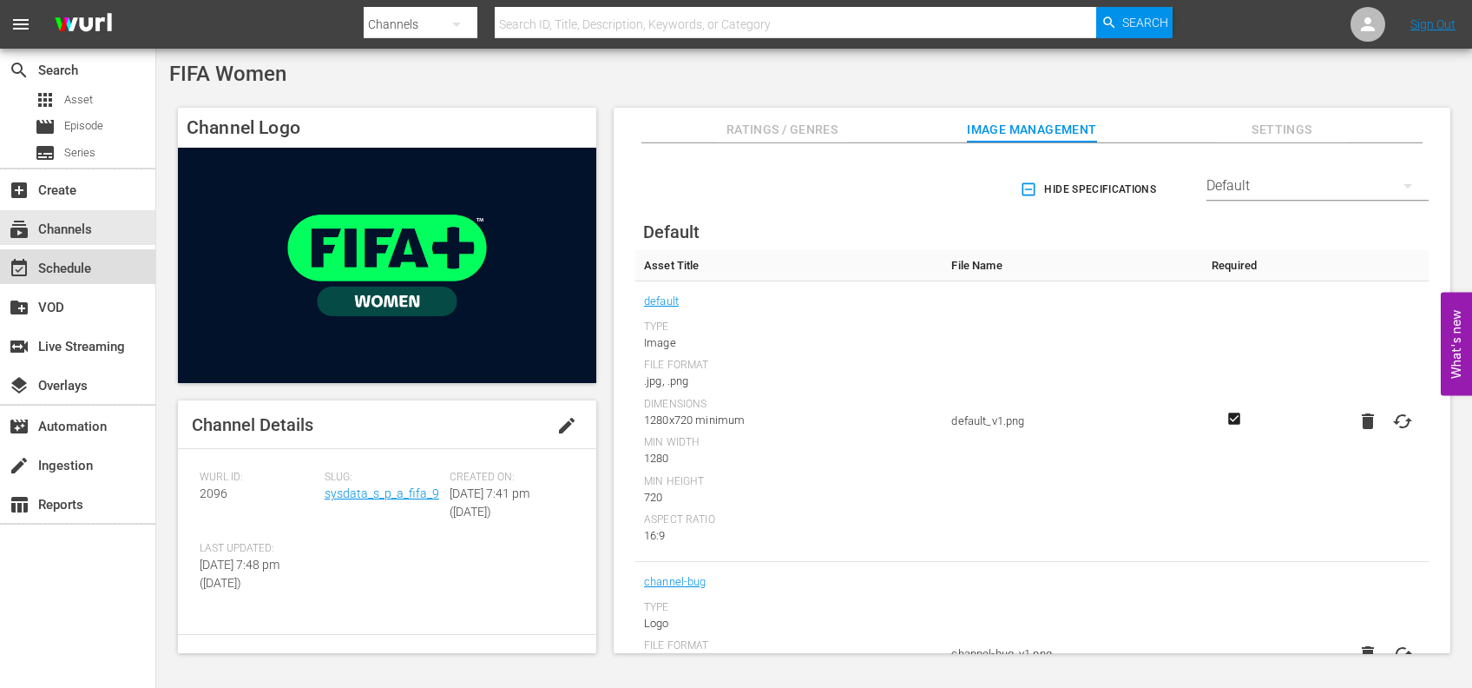
click at [82, 261] on div "event_available Schedule" at bounding box center [48, 266] width 97 height 16
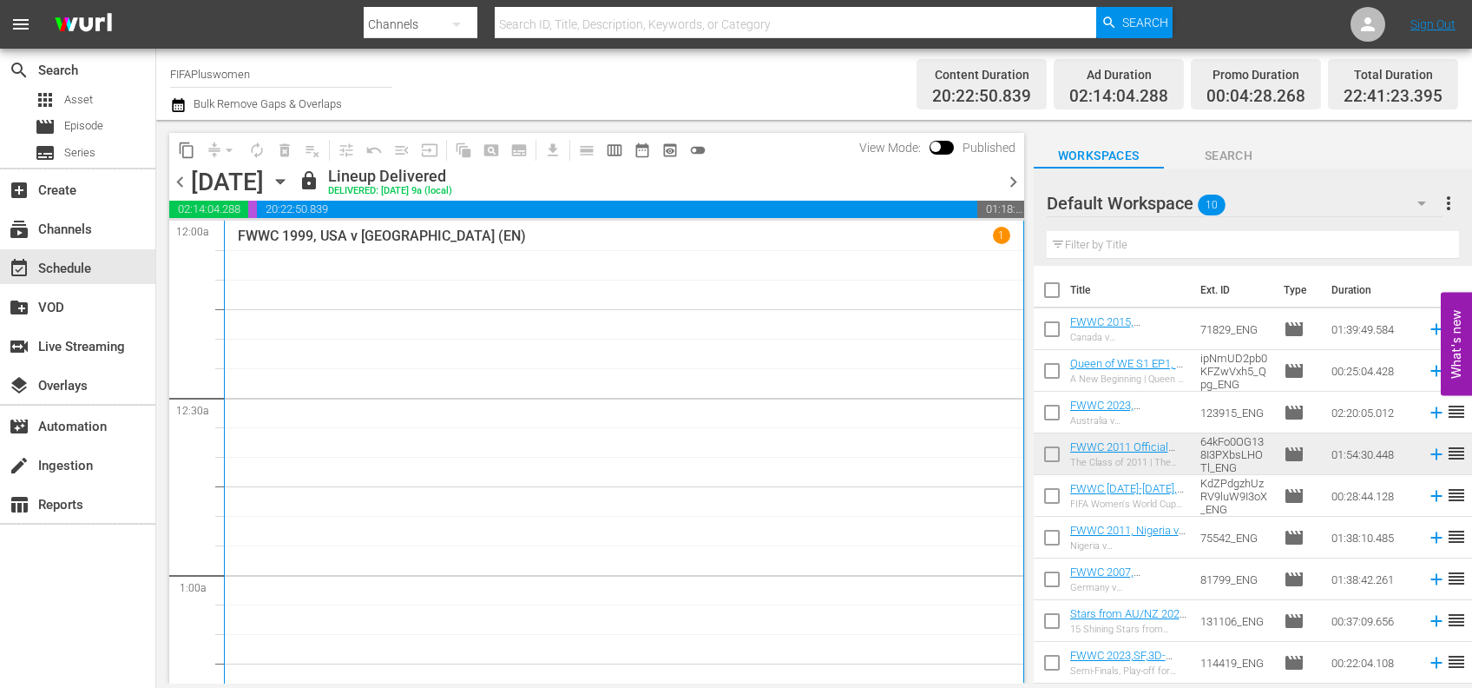
click at [1017, 181] on span "chevron_right" at bounding box center [1014, 182] width 22 height 22
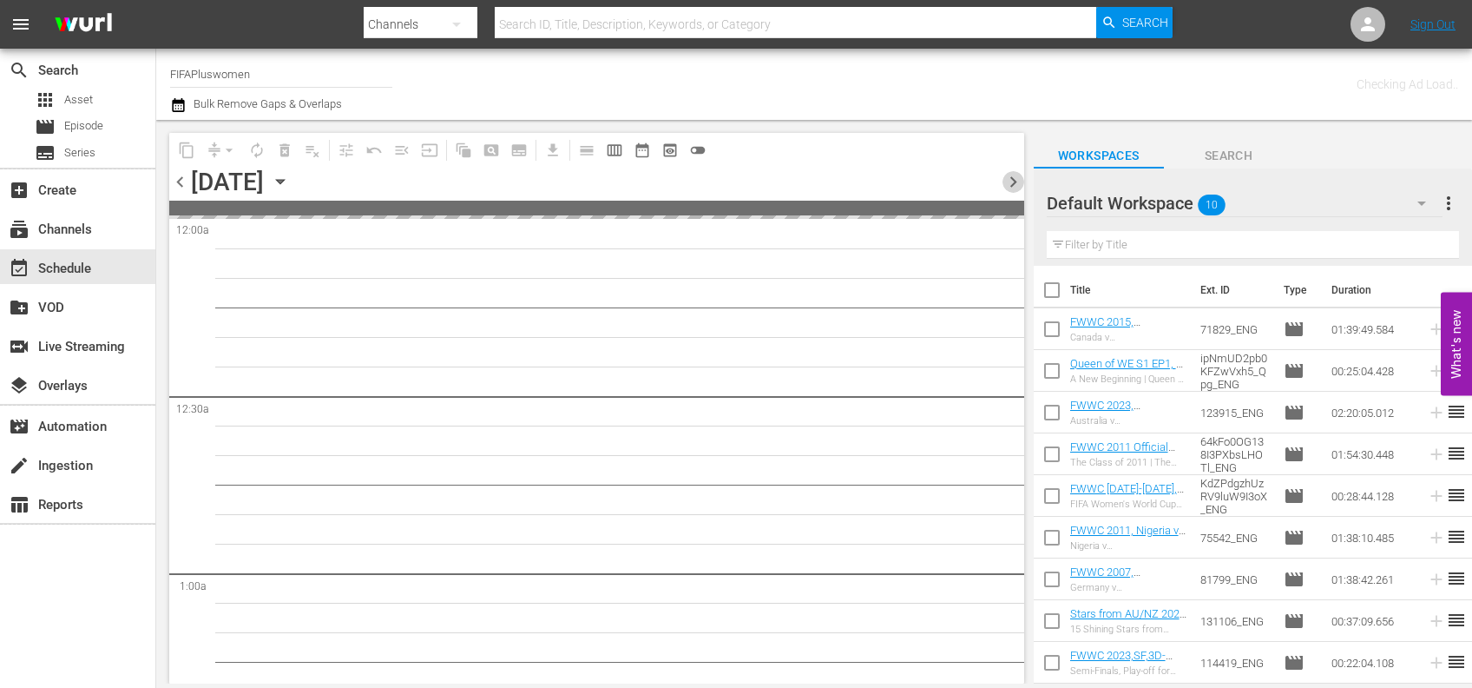
click at [1017, 181] on span "chevron_right" at bounding box center [1014, 182] width 22 height 22
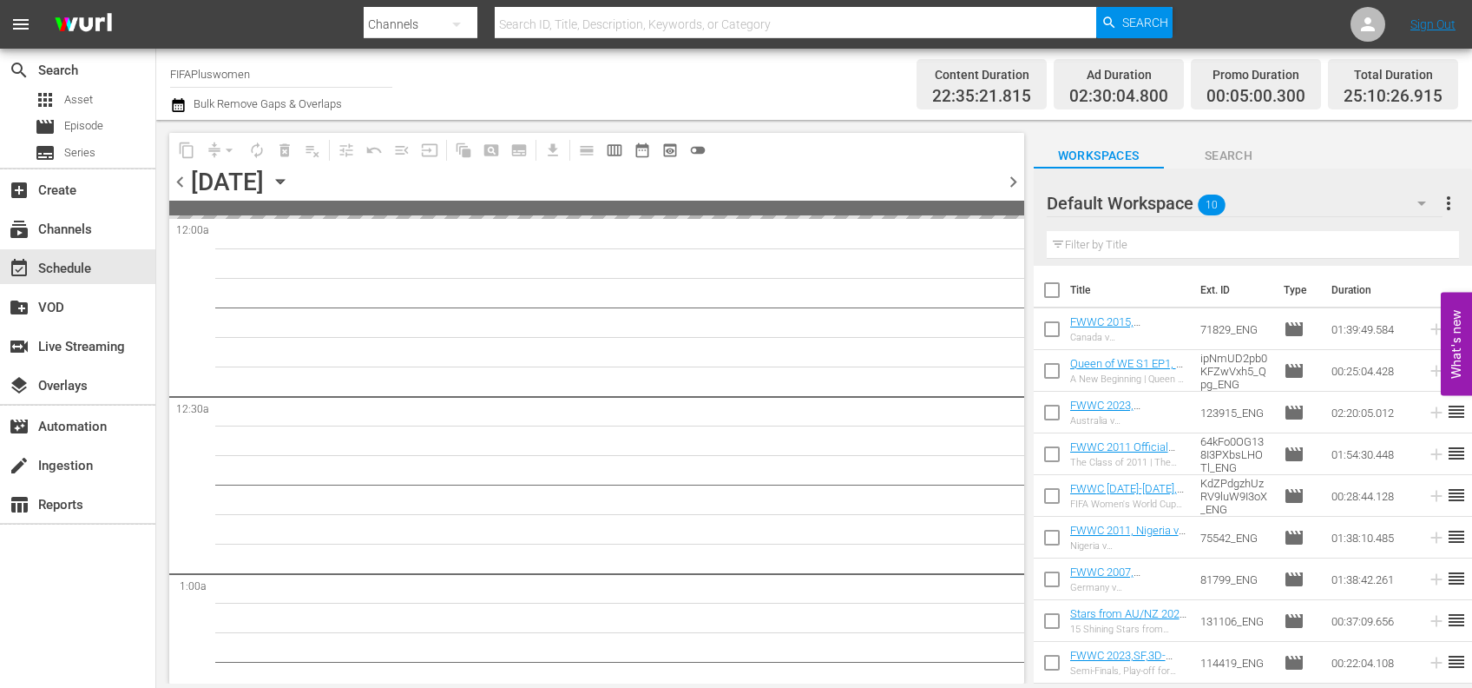
click at [1017, 181] on span "chevron_right" at bounding box center [1014, 182] width 22 height 22
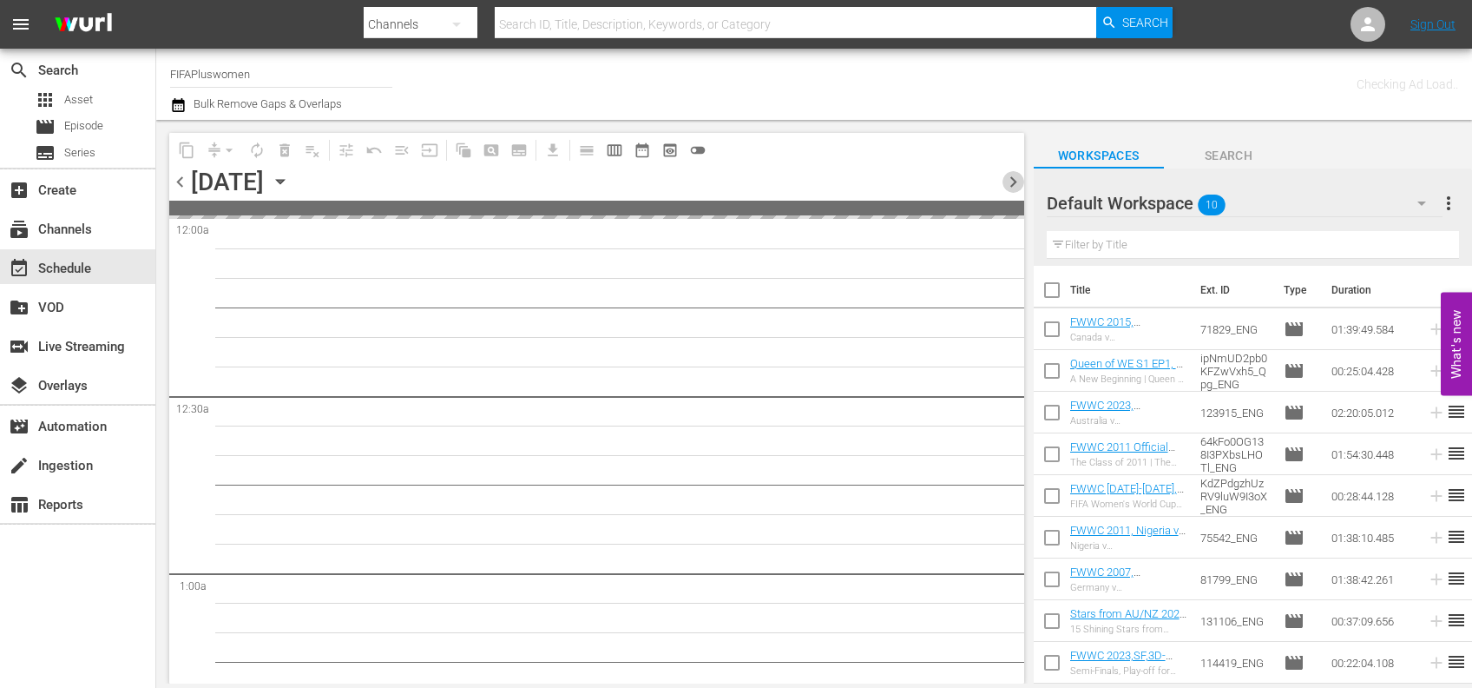
click at [1017, 181] on span "chevron_right" at bounding box center [1014, 182] width 22 height 22
click at [1017, 183] on span "chevron_right" at bounding box center [1014, 182] width 22 height 22
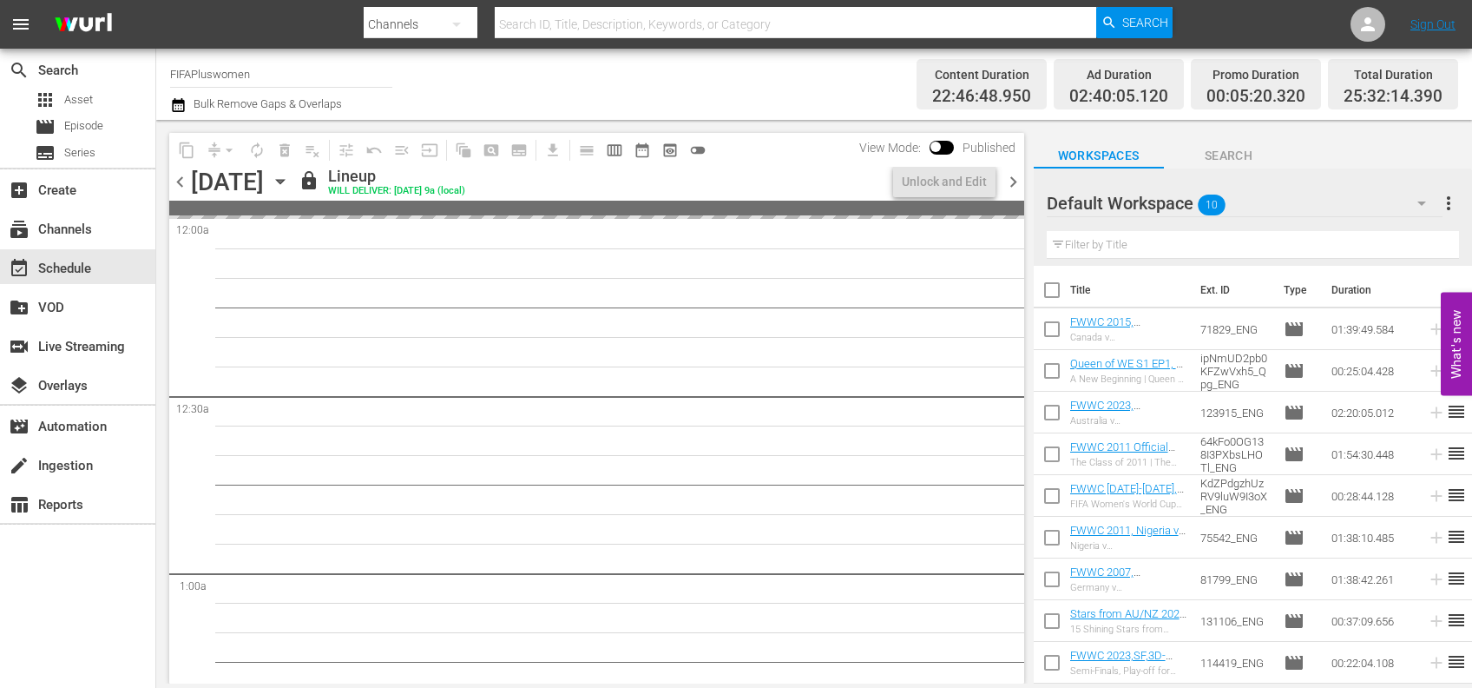
click at [1017, 183] on span "chevron_right" at bounding box center [1014, 182] width 22 height 22
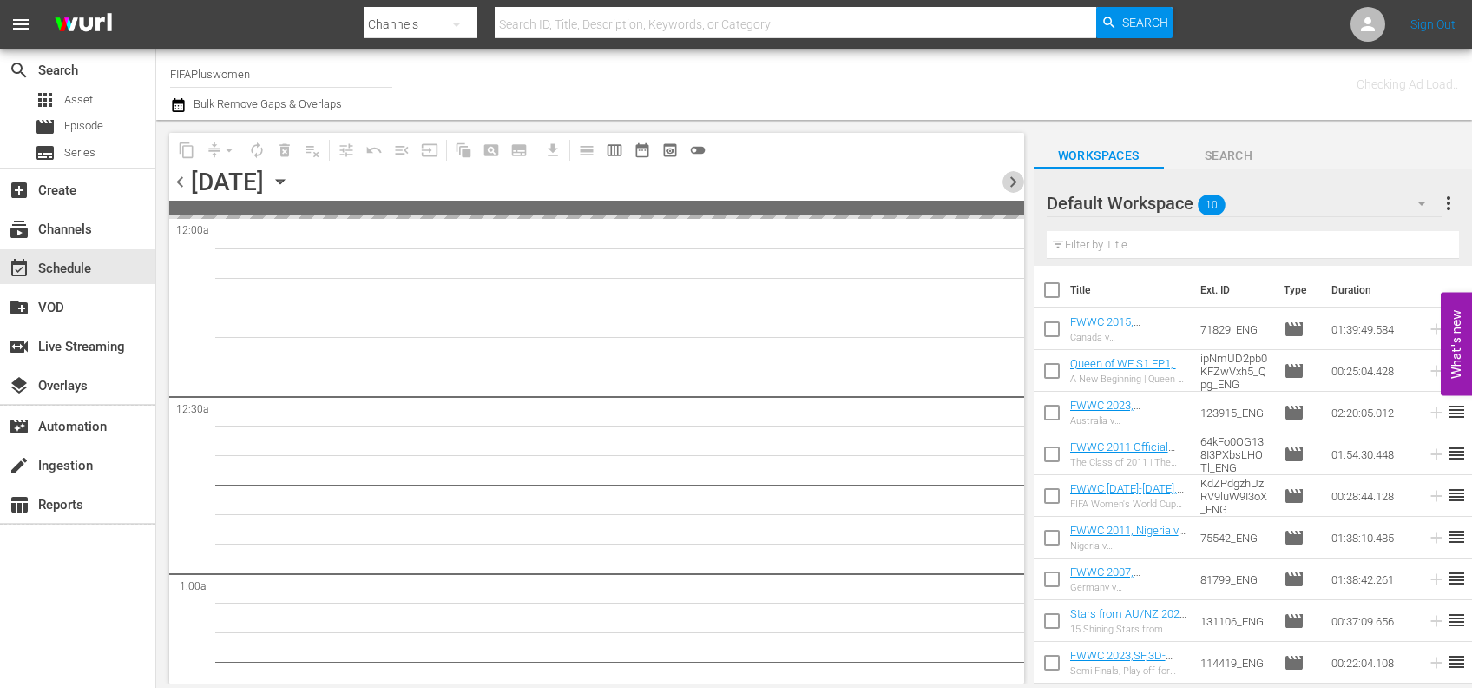
click at [1017, 183] on span "chevron_right" at bounding box center [1014, 182] width 22 height 22
click at [1017, 184] on span "chevron_right" at bounding box center [1014, 182] width 22 height 22
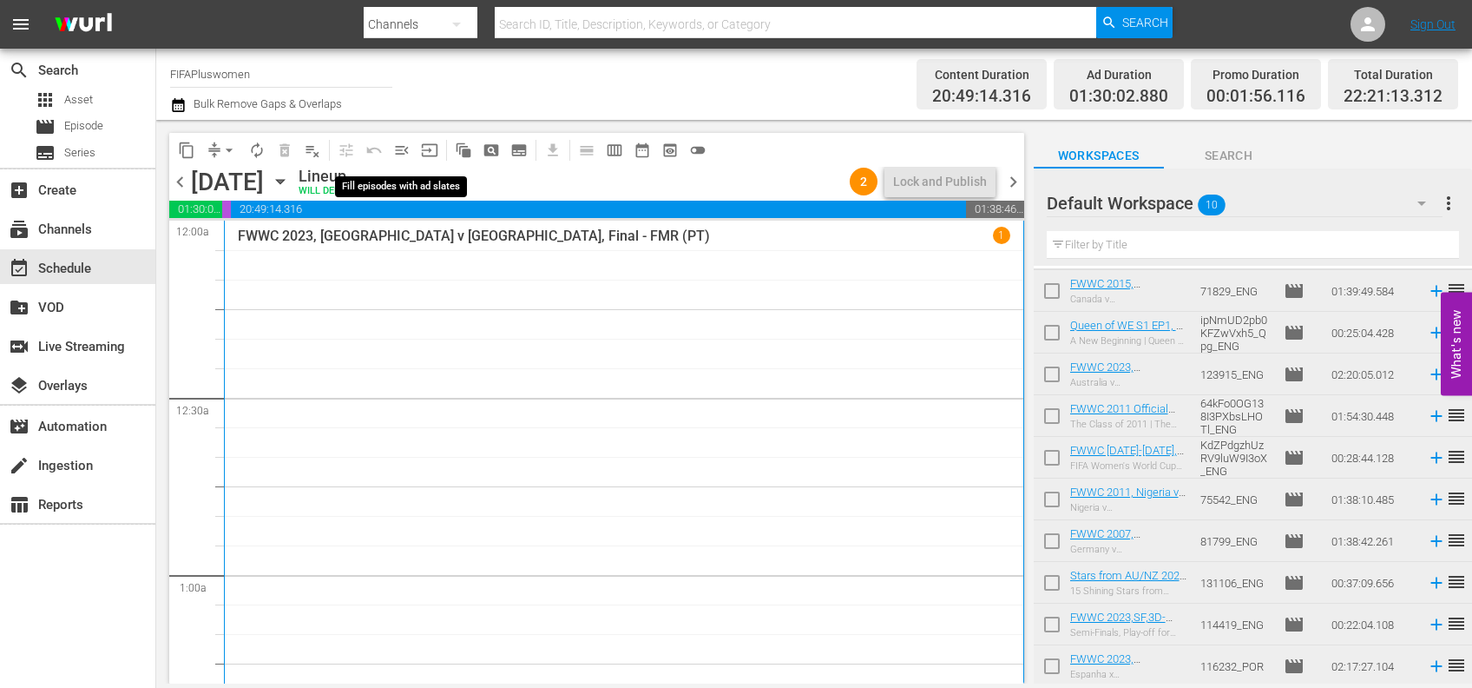
click at [404, 146] on span "menu_open" at bounding box center [401, 150] width 17 height 17
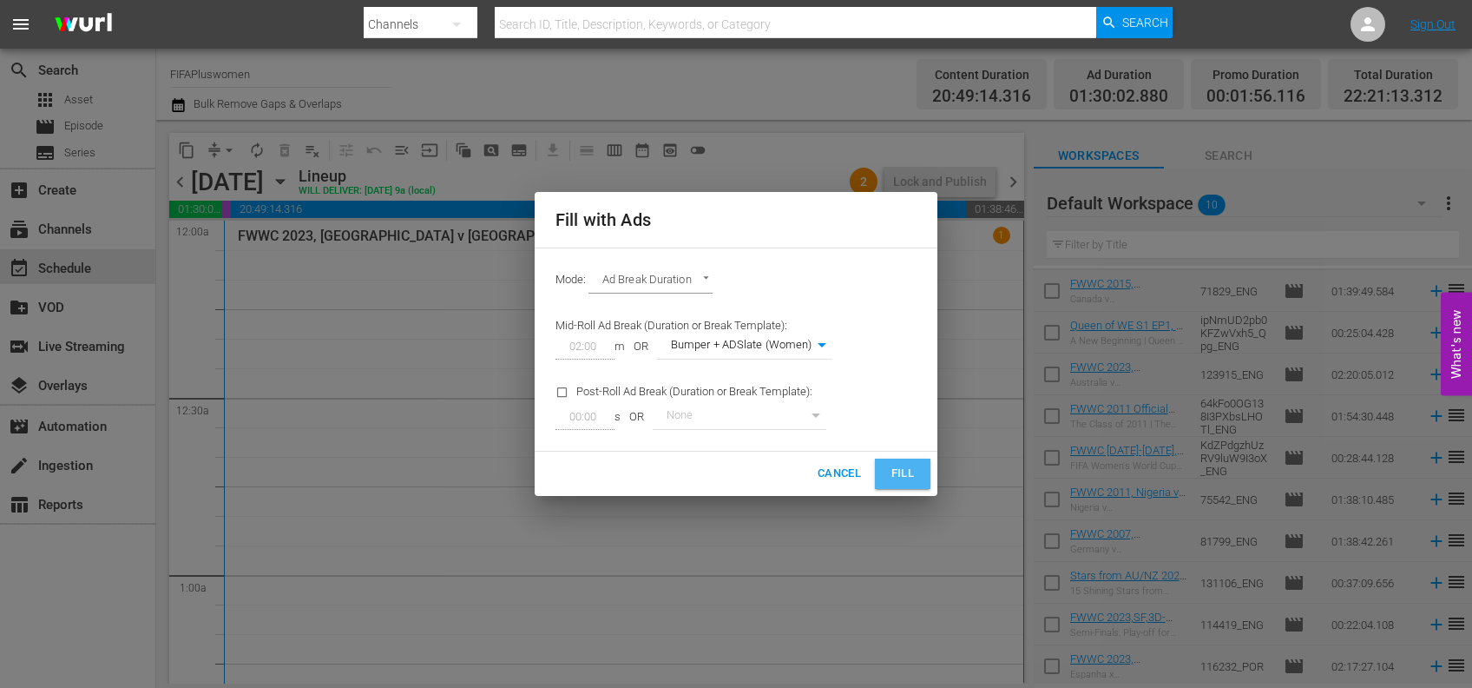
click at [896, 465] on span "Fill" at bounding box center [903, 474] width 28 height 20
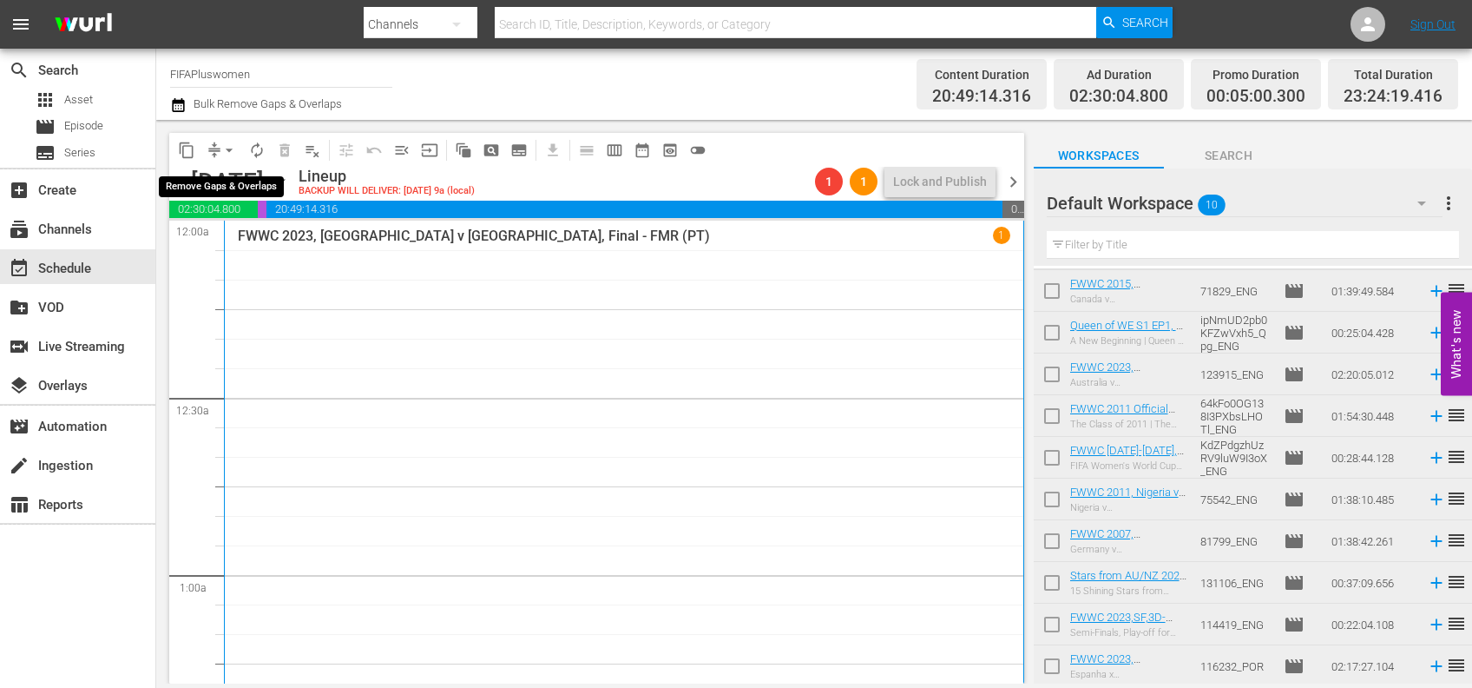
click at [232, 146] on span "arrow_drop_down" at bounding box center [229, 150] width 17 height 17
click at [214, 237] on li "Align to End of Previous Day" at bounding box center [230, 242] width 182 height 29
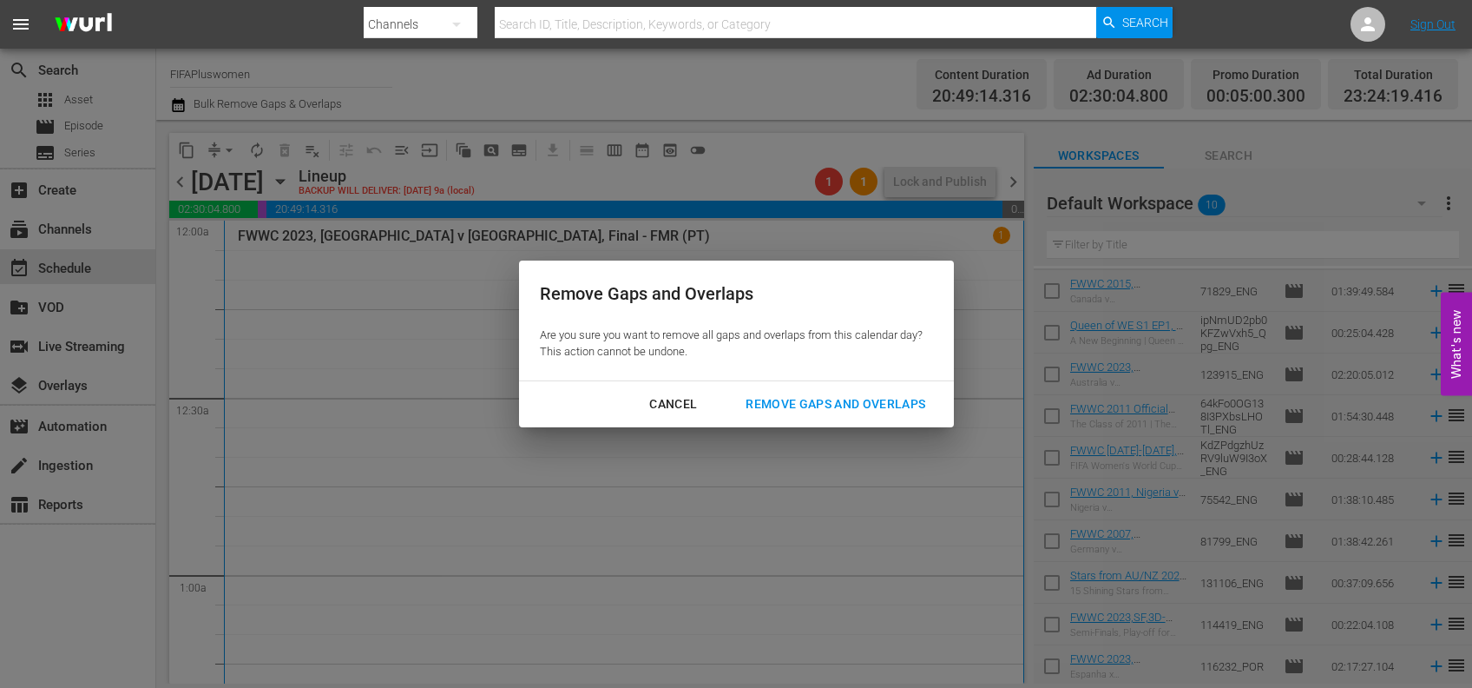
click at [792, 399] on div "Remove Gaps and Overlaps" at bounding box center [835, 404] width 207 height 22
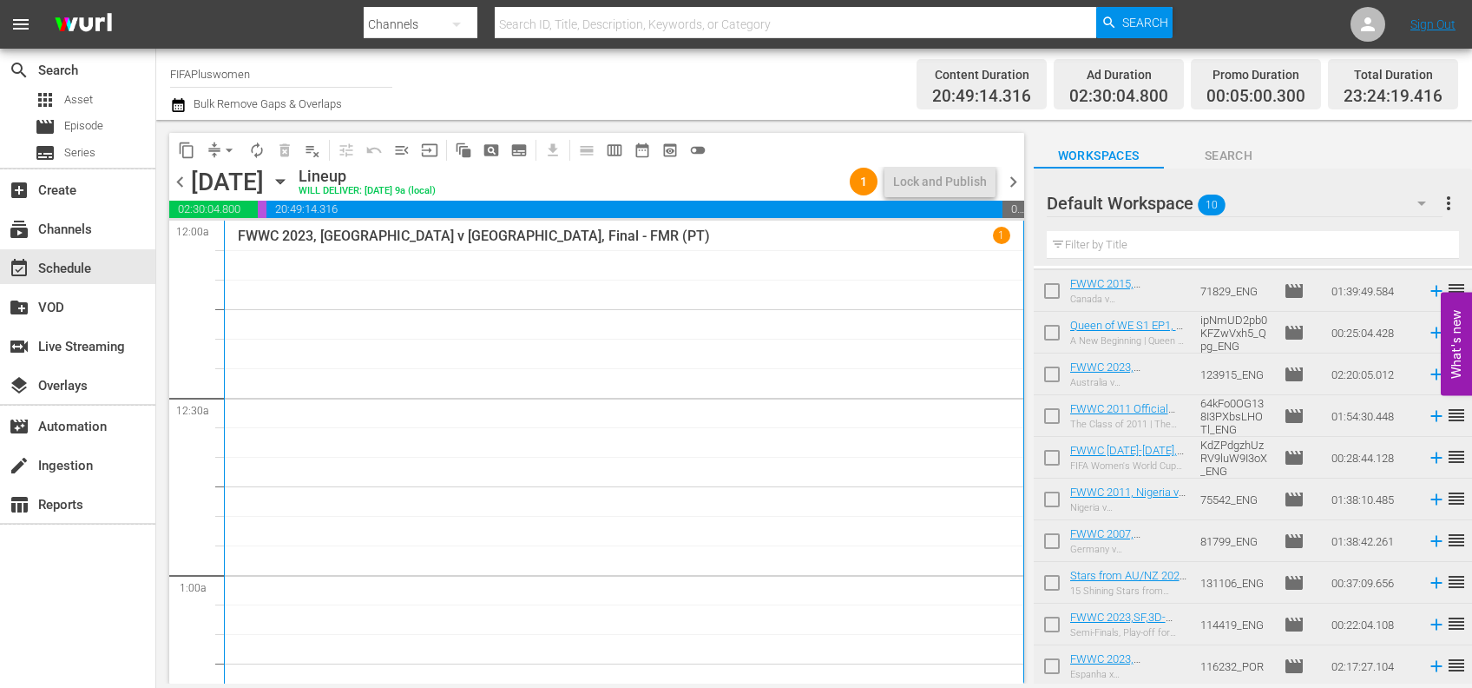
drag, startPoint x: 1016, startPoint y: 180, endPoint x: 720, endPoint y: 135, distance: 299.3
click at [1017, 180] on span "chevron_right" at bounding box center [1014, 182] width 22 height 22
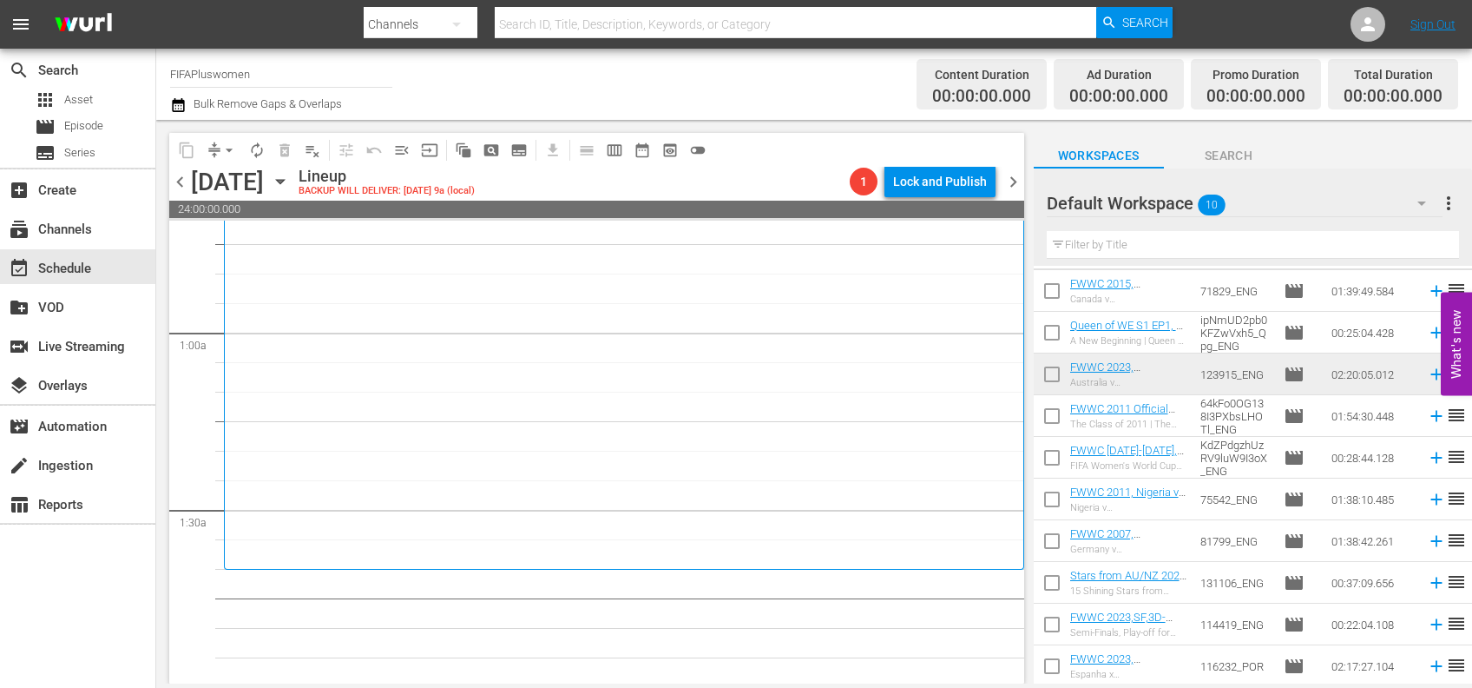
scroll to position [228, 0]
click at [189, 176] on span "chevron_left" at bounding box center [180, 182] width 22 height 22
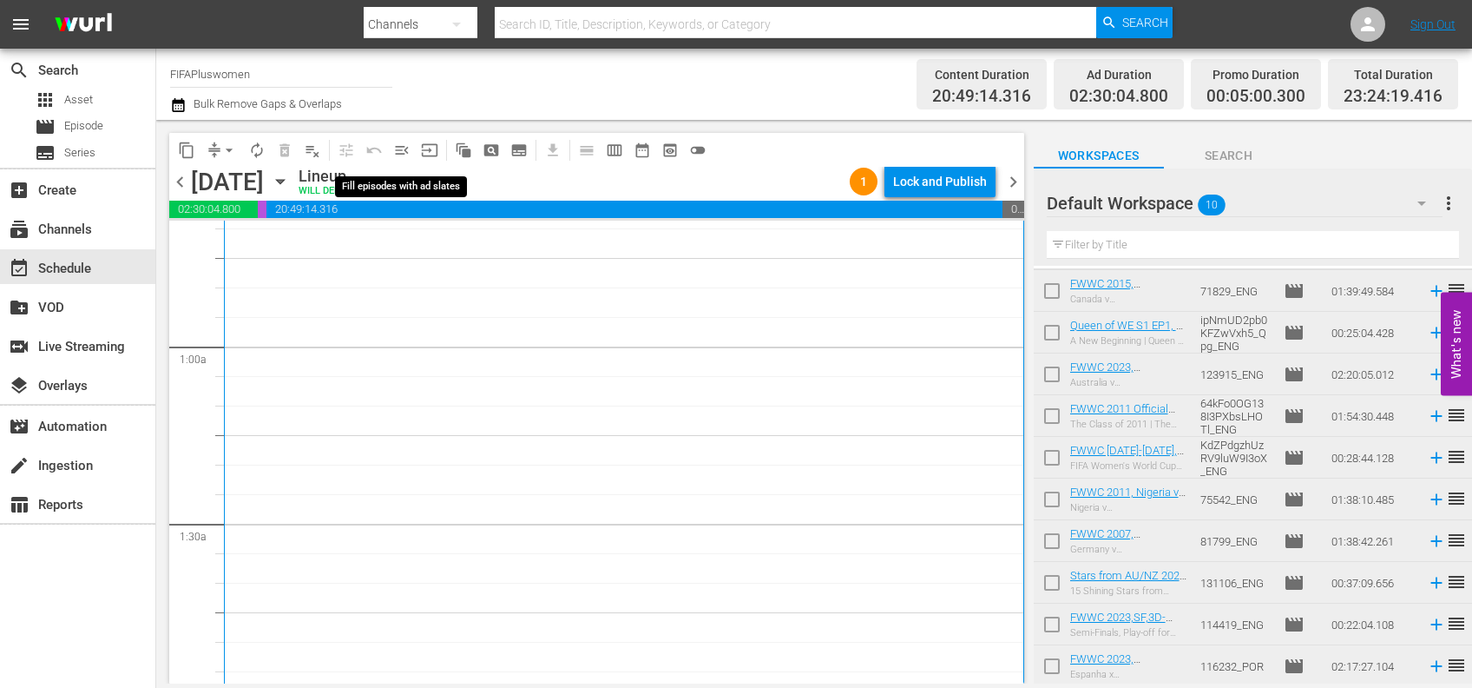
click at [410, 148] on span "menu_open" at bounding box center [401, 150] width 17 height 17
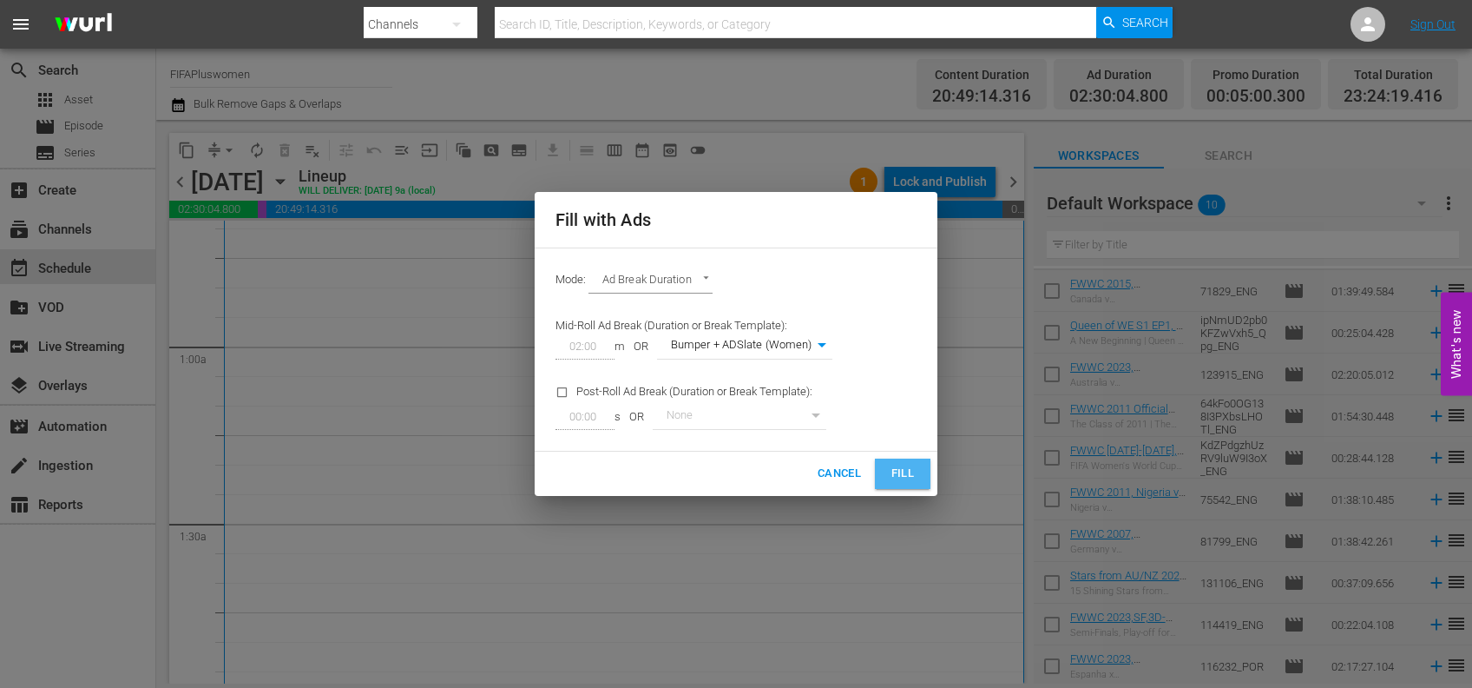
click at [901, 477] on span "Fill" at bounding box center [903, 474] width 28 height 20
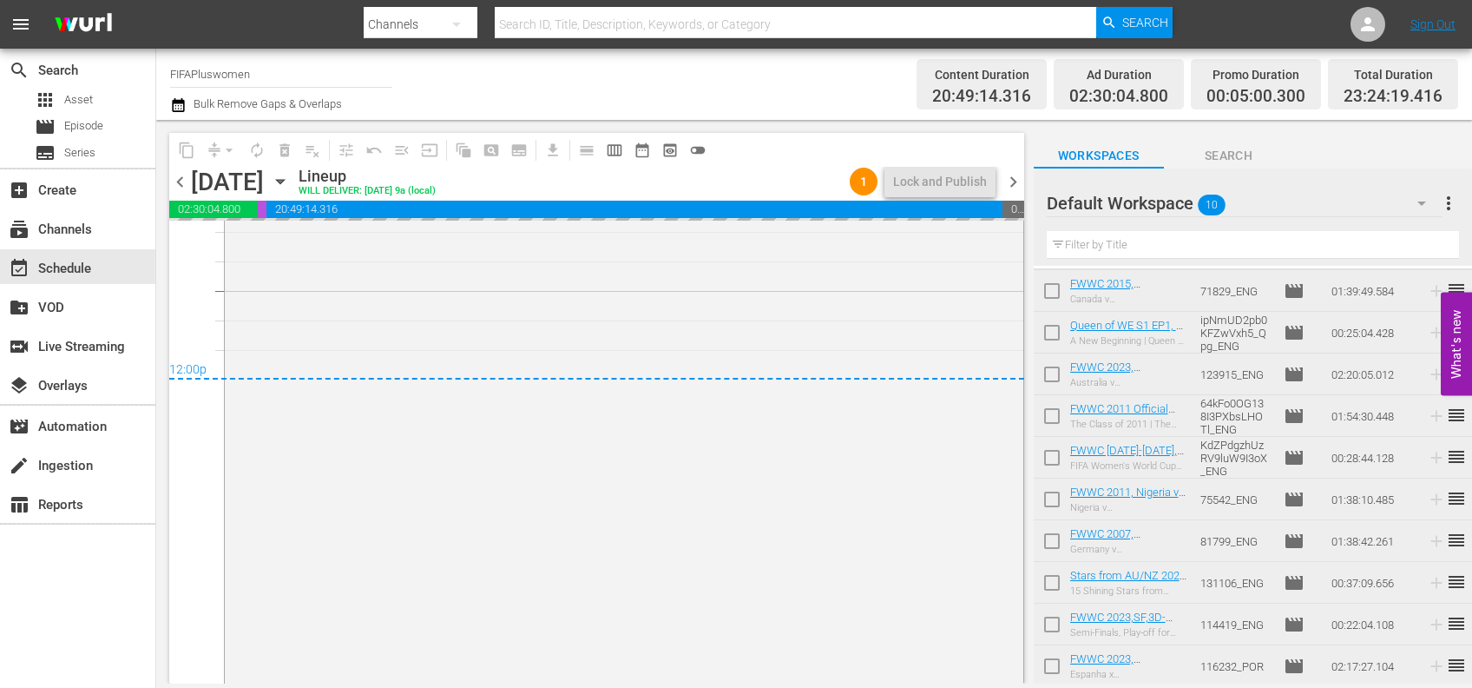
scroll to position [7981, 0]
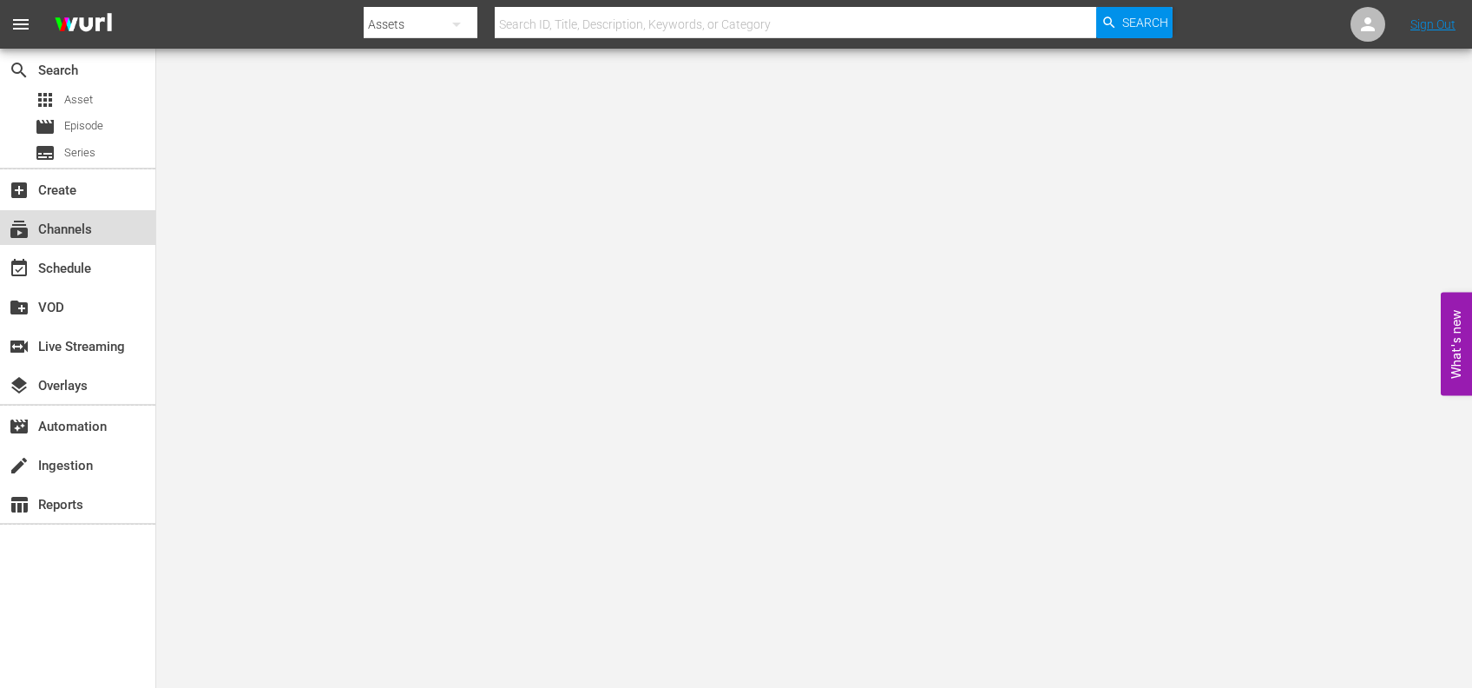
click at [49, 215] on div "subscriptions Channels" at bounding box center [77, 227] width 155 height 35
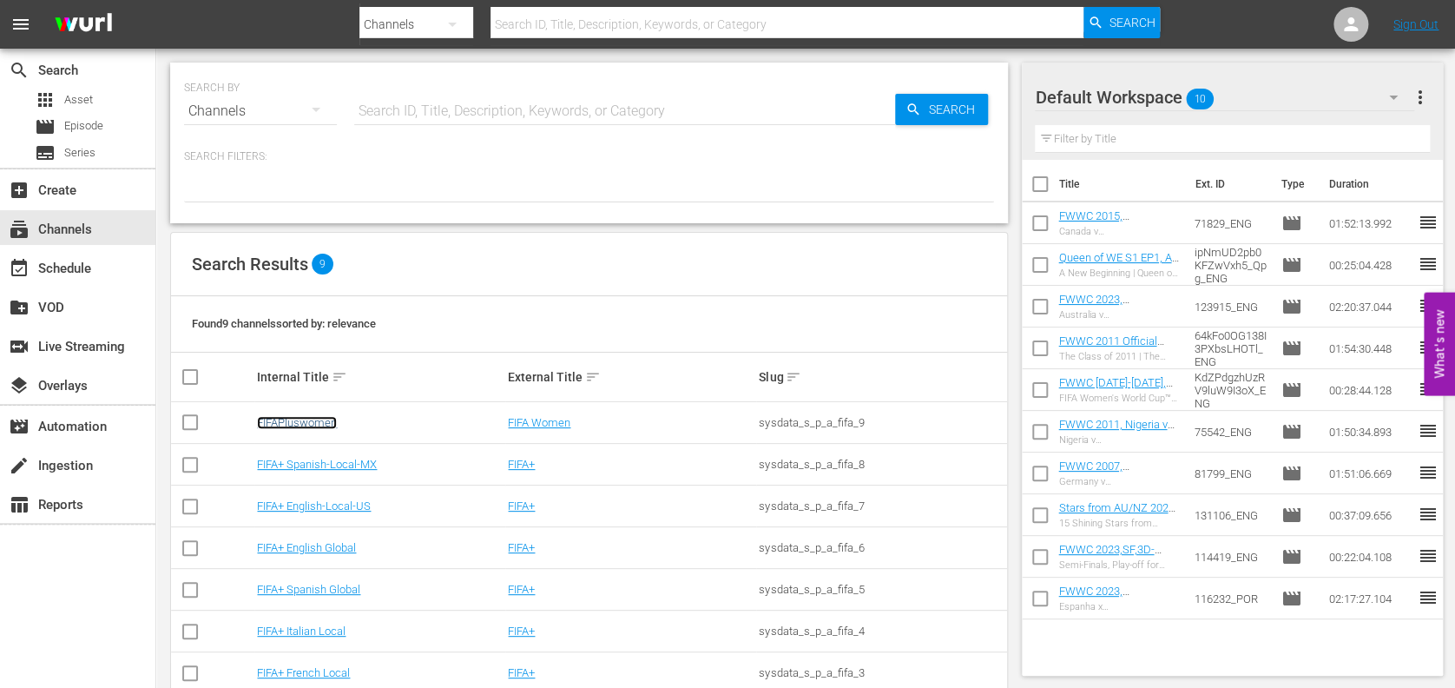
click at [312, 426] on link "FIFAPluswomen" at bounding box center [297, 422] width 80 height 13
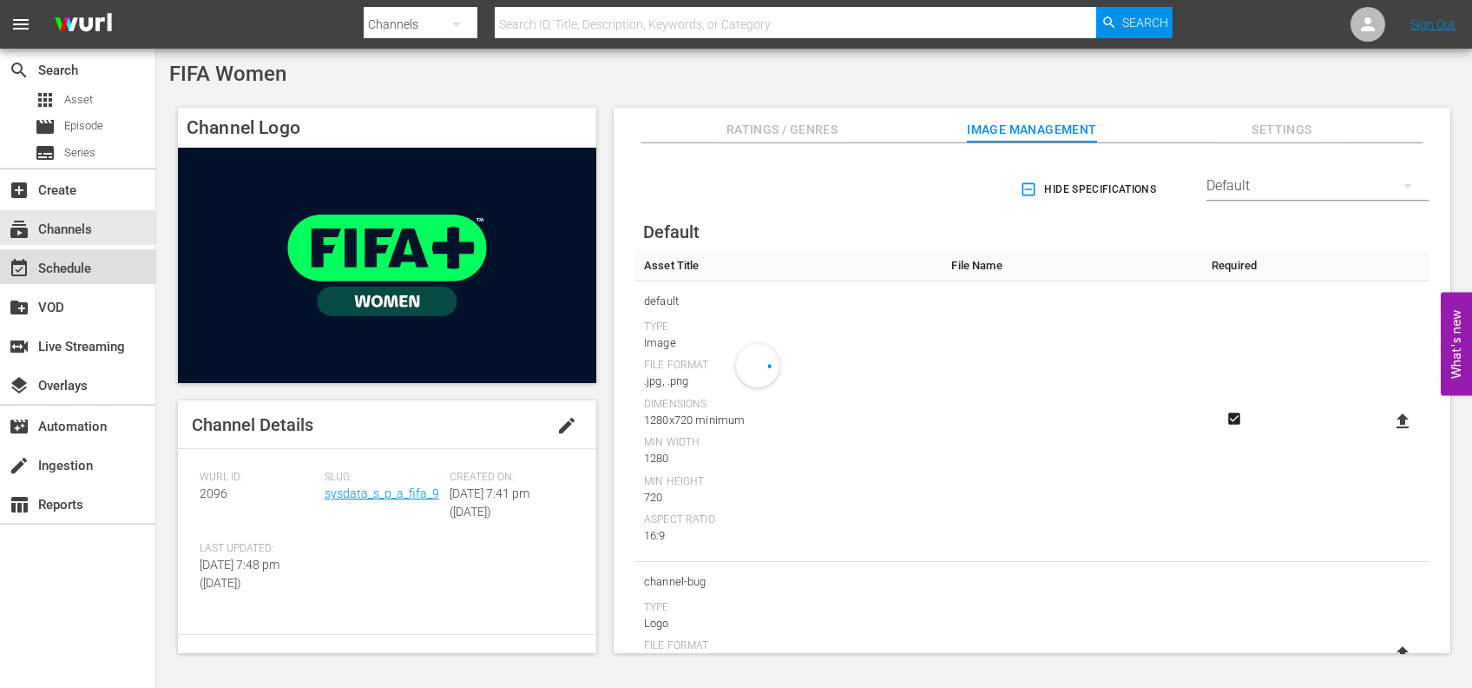
click at [67, 258] on div "event_available Schedule" at bounding box center [48, 266] width 97 height 16
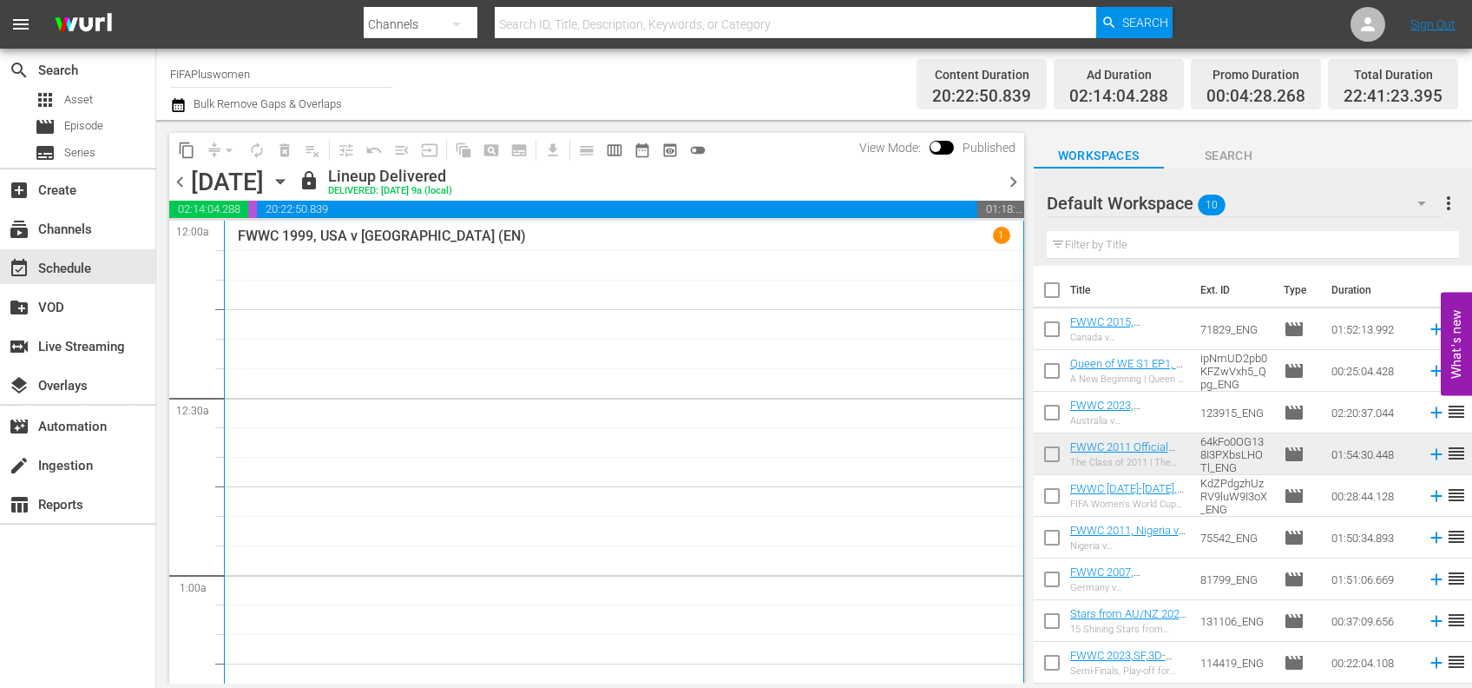
click at [1007, 185] on span "chevron_right" at bounding box center [1014, 182] width 22 height 22
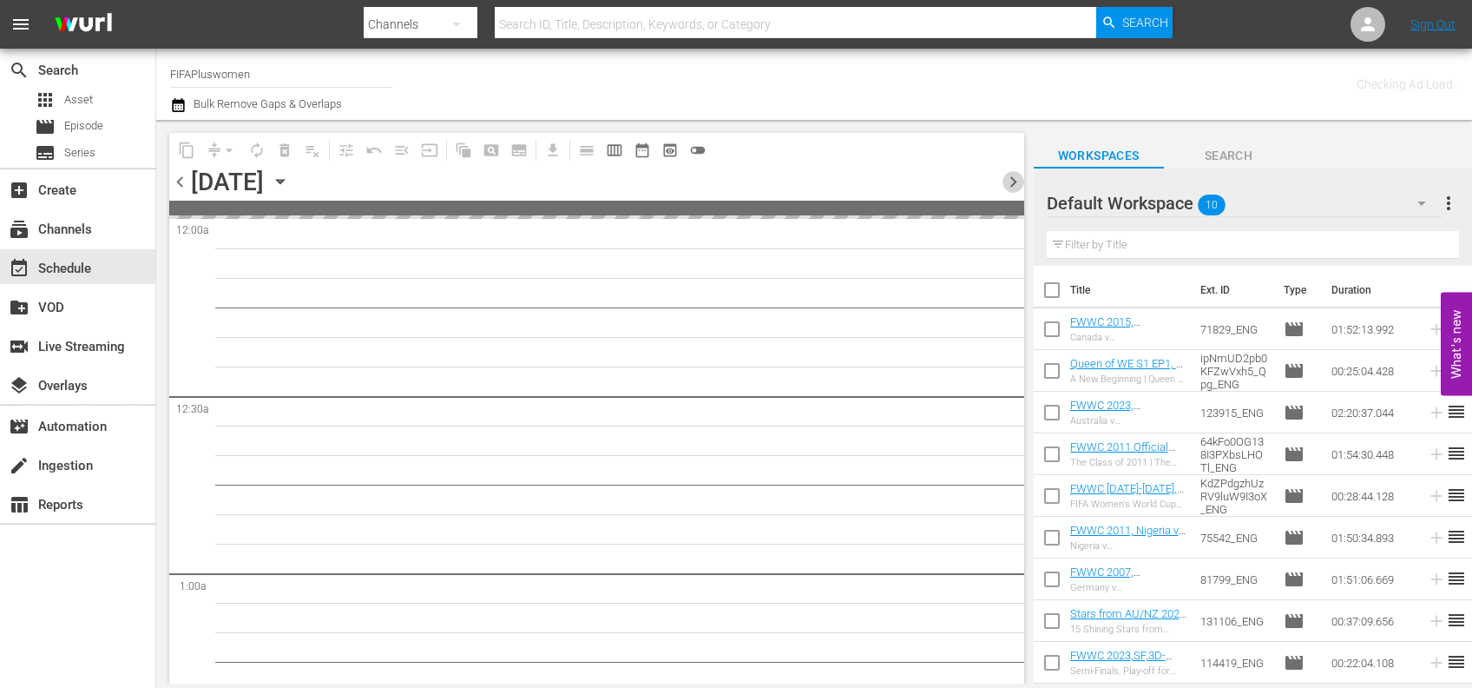
click at [1007, 185] on span "chevron_right" at bounding box center [1014, 182] width 22 height 22
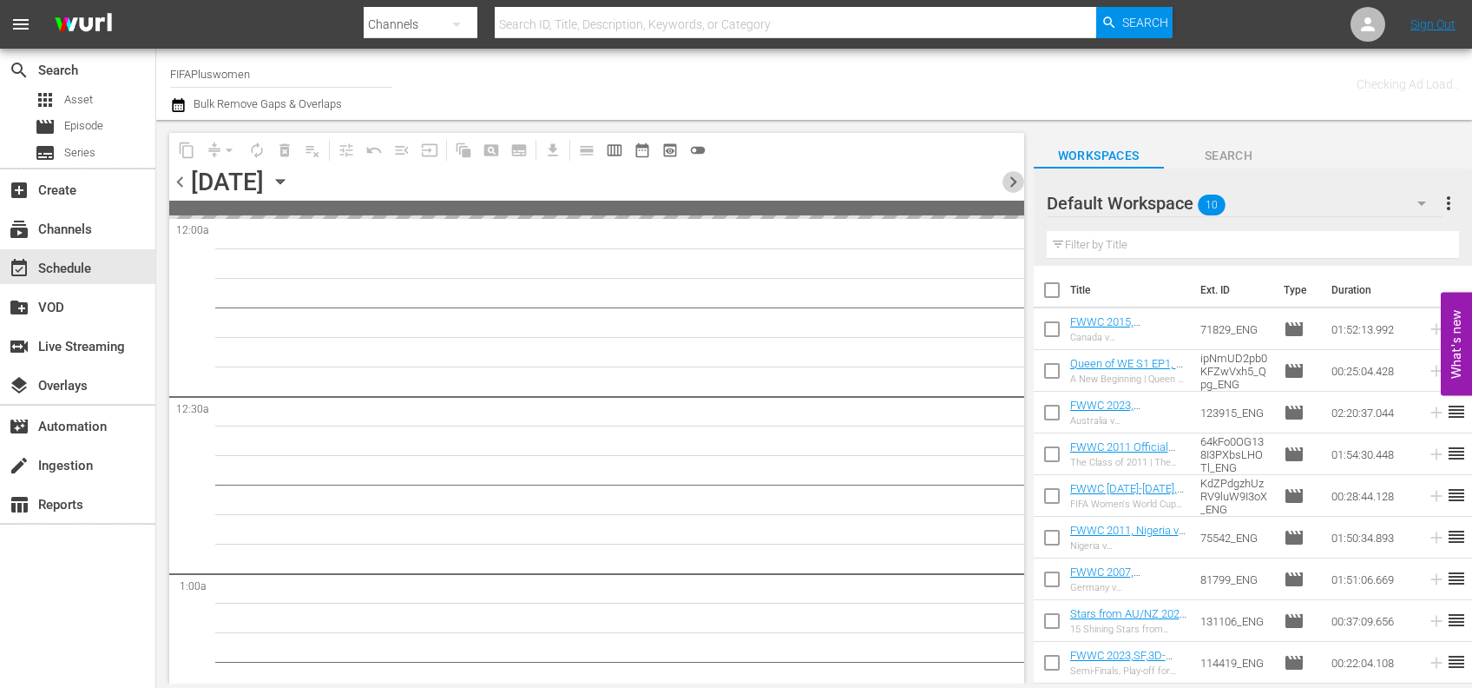
click at [1007, 185] on span "chevron_right" at bounding box center [1014, 182] width 22 height 22
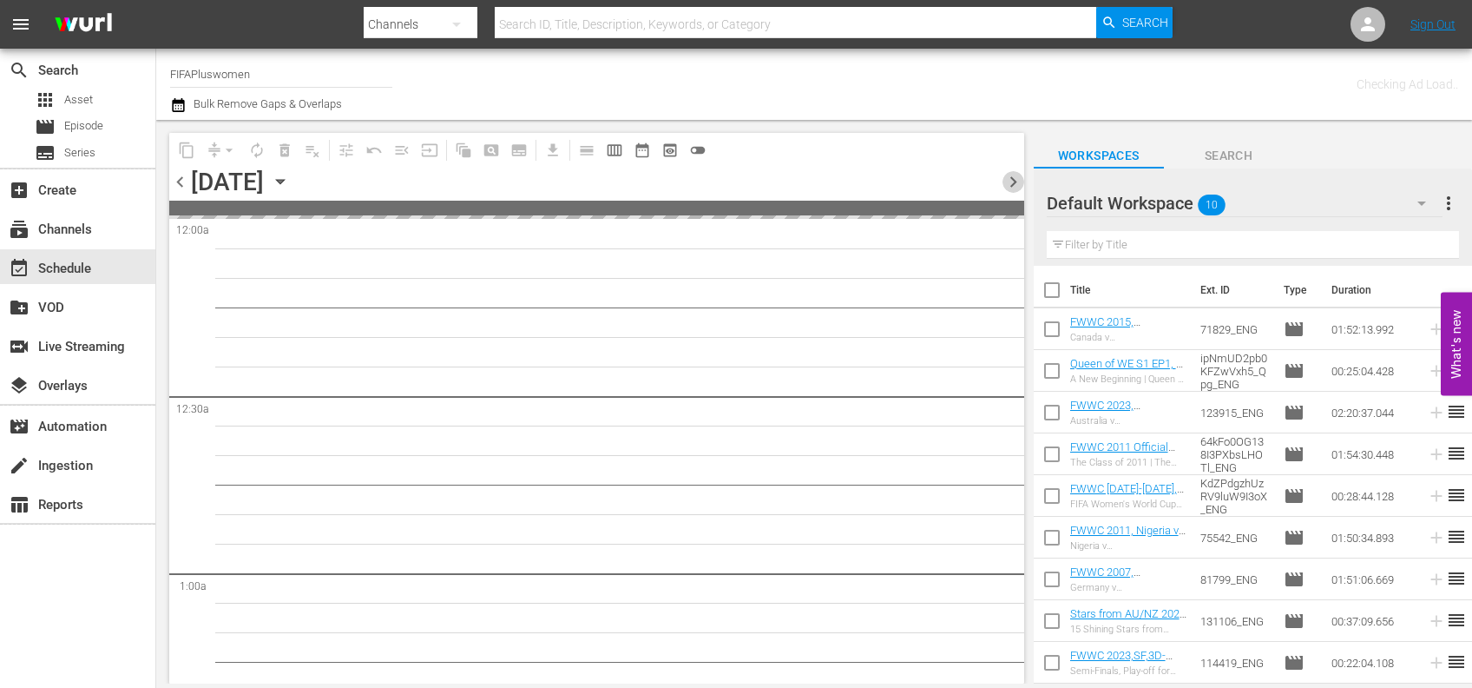
click at [1007, 185] on span "chevron_right" at bounding box center [1014, 182] width 22 height 22
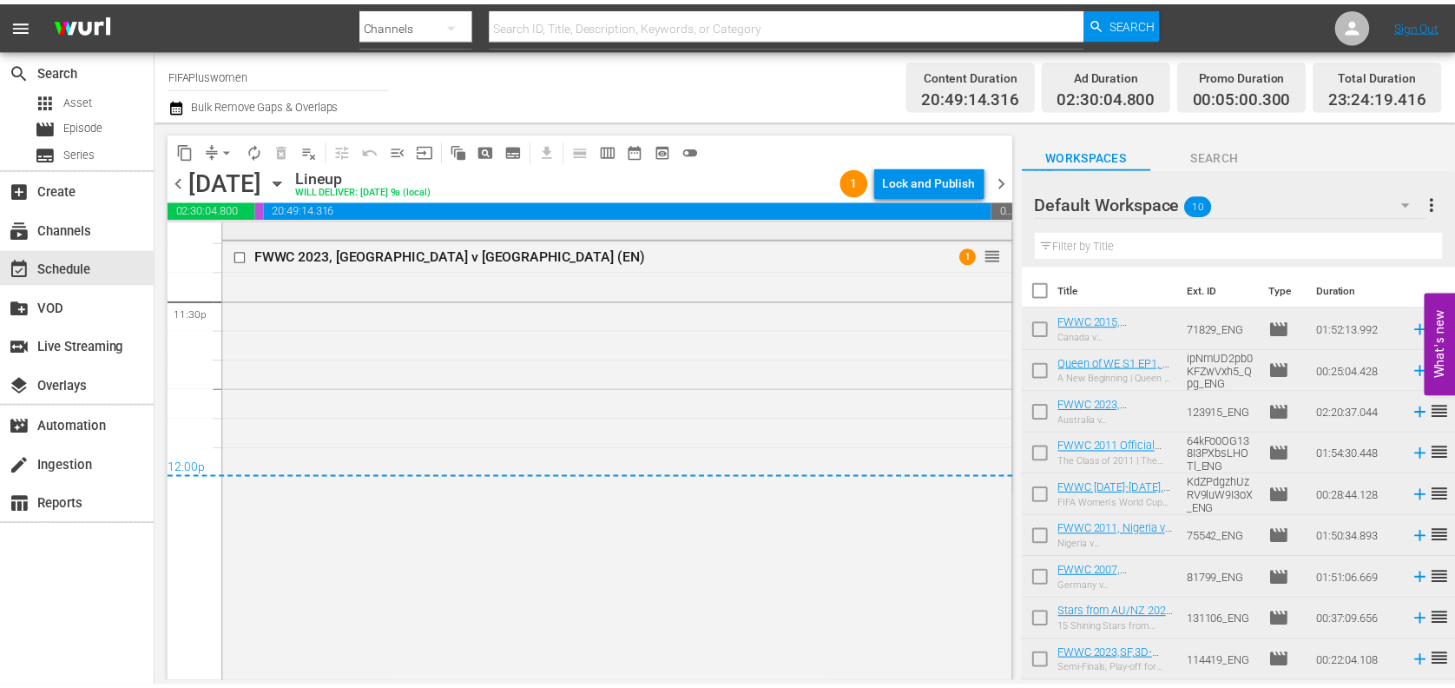
scroll to position [8113, 0]
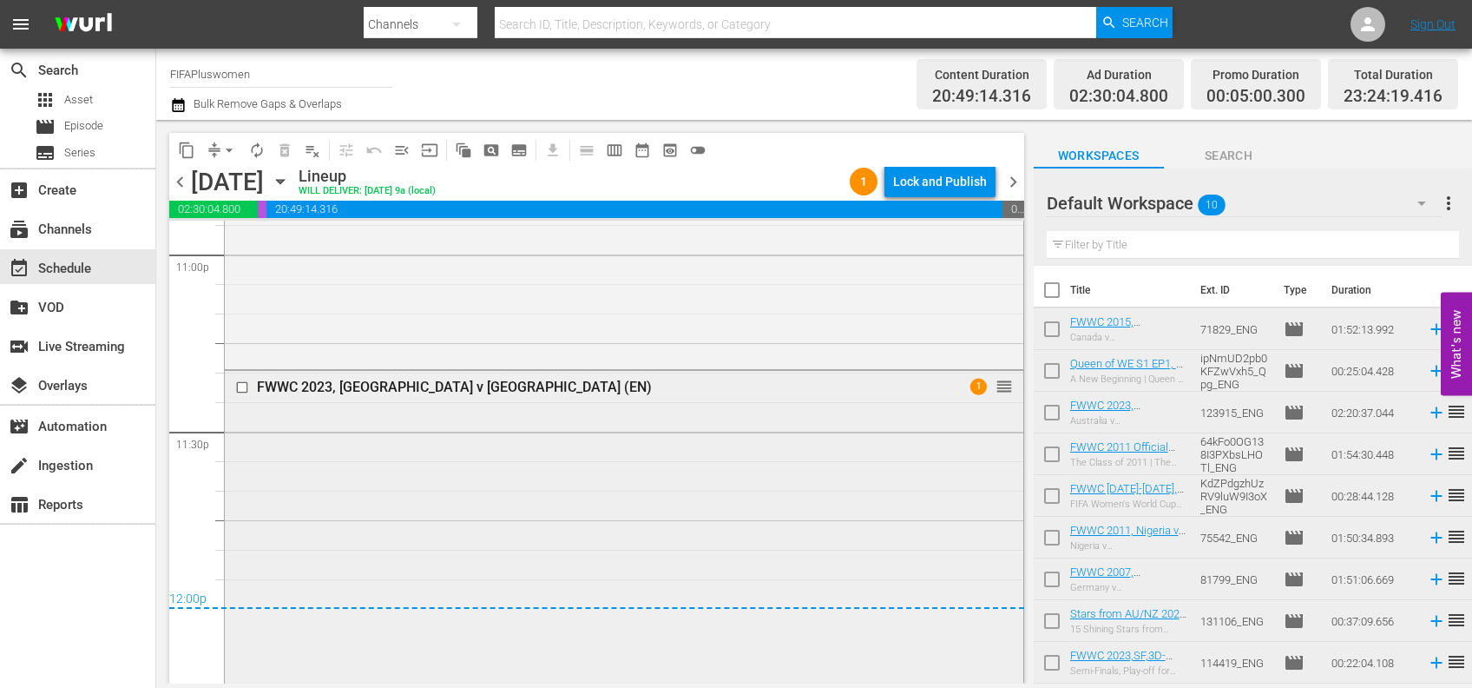
click at [379, 381] on div "FWWC 2023, [GEOGRAPHIC_DATA] v [GEOGRAPHIC_DATA] (EN)" at bounding box center [592, 387] width 671 height 16
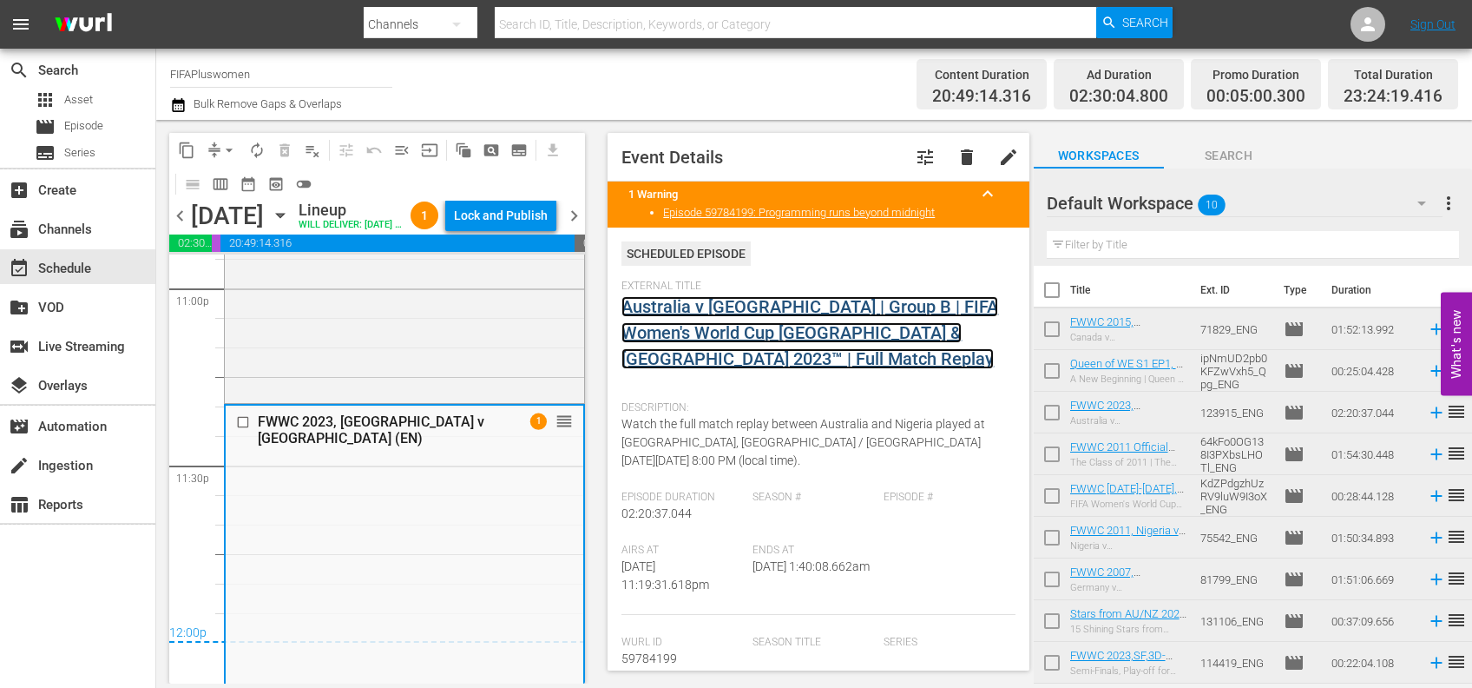
click at [804, 317] on link "Australia v [GEOGRAPHIC_DATA] | Group B | FIFA Women's World Cup [GEOGRAPHIC_DA…" at bounding box center [810, 332] width 377 height 73
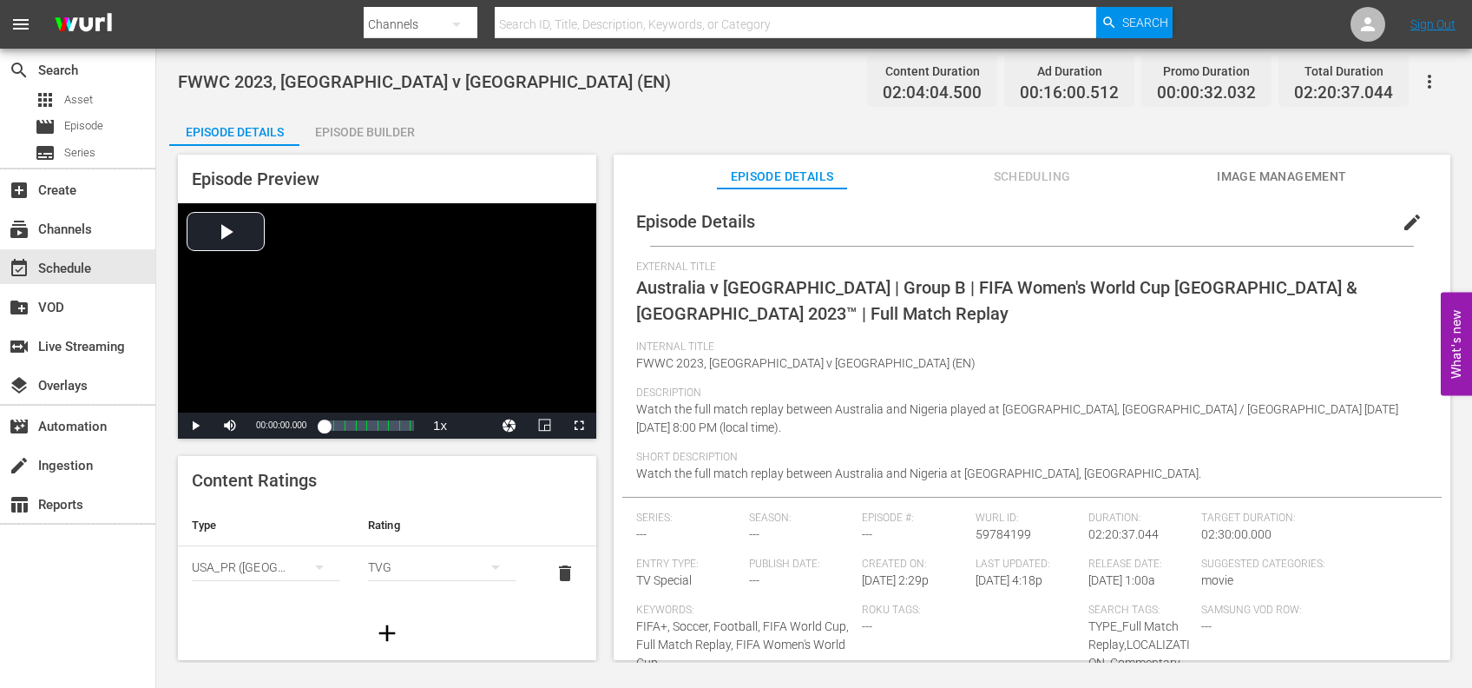
click at [375, 135] on div "Episode Builder" at bounding box center [365, 132] width 130 height 42
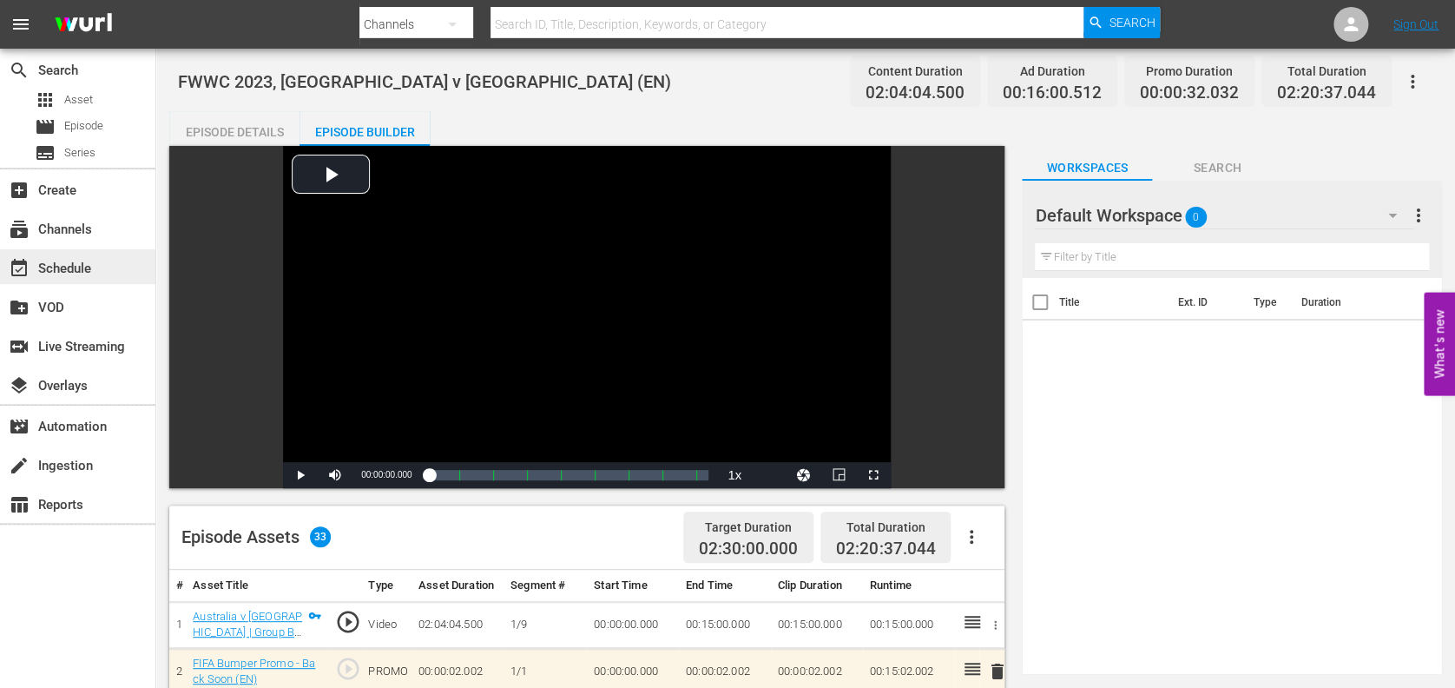
click at [72, 261] on div "event_available Schedule" at bounding box center [48, 266] width 97 height 16
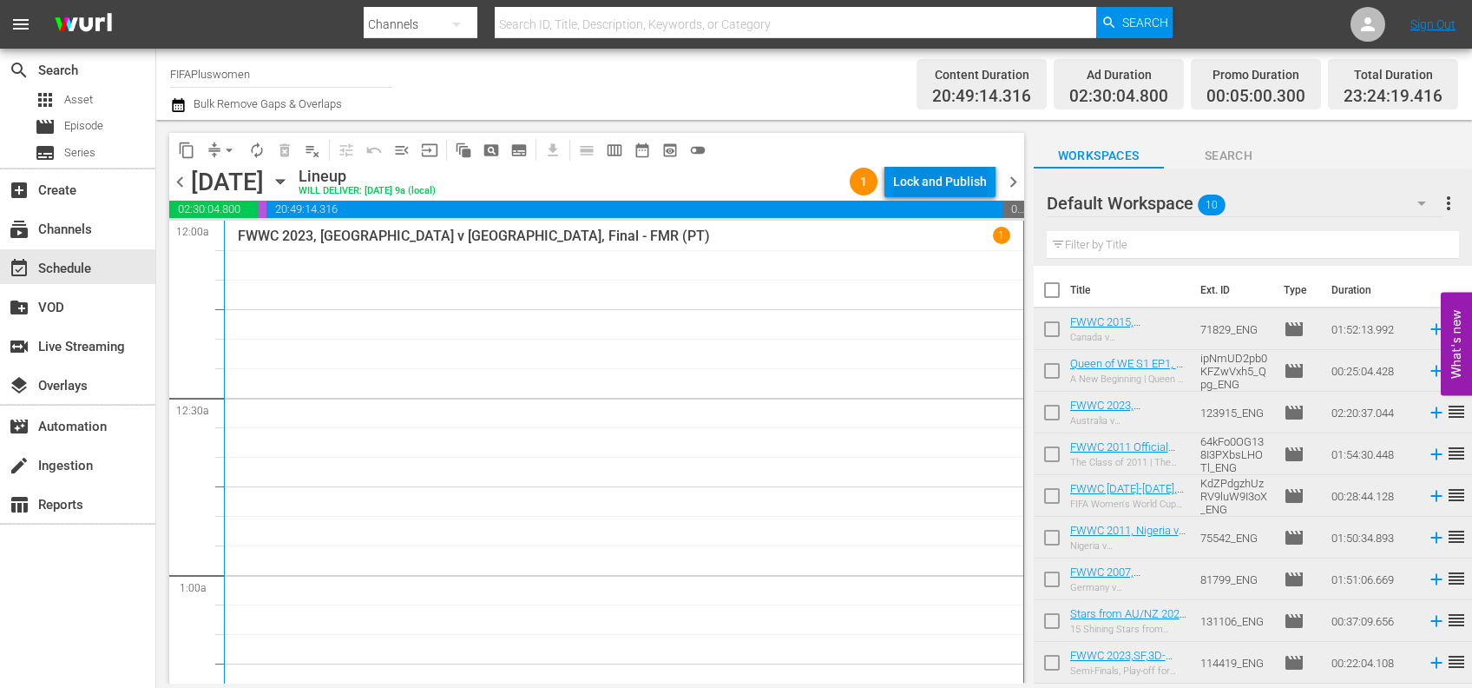
click at [966, 176] on div "Lock and Publish" at bounding box center [940, 181] width 94 height 31
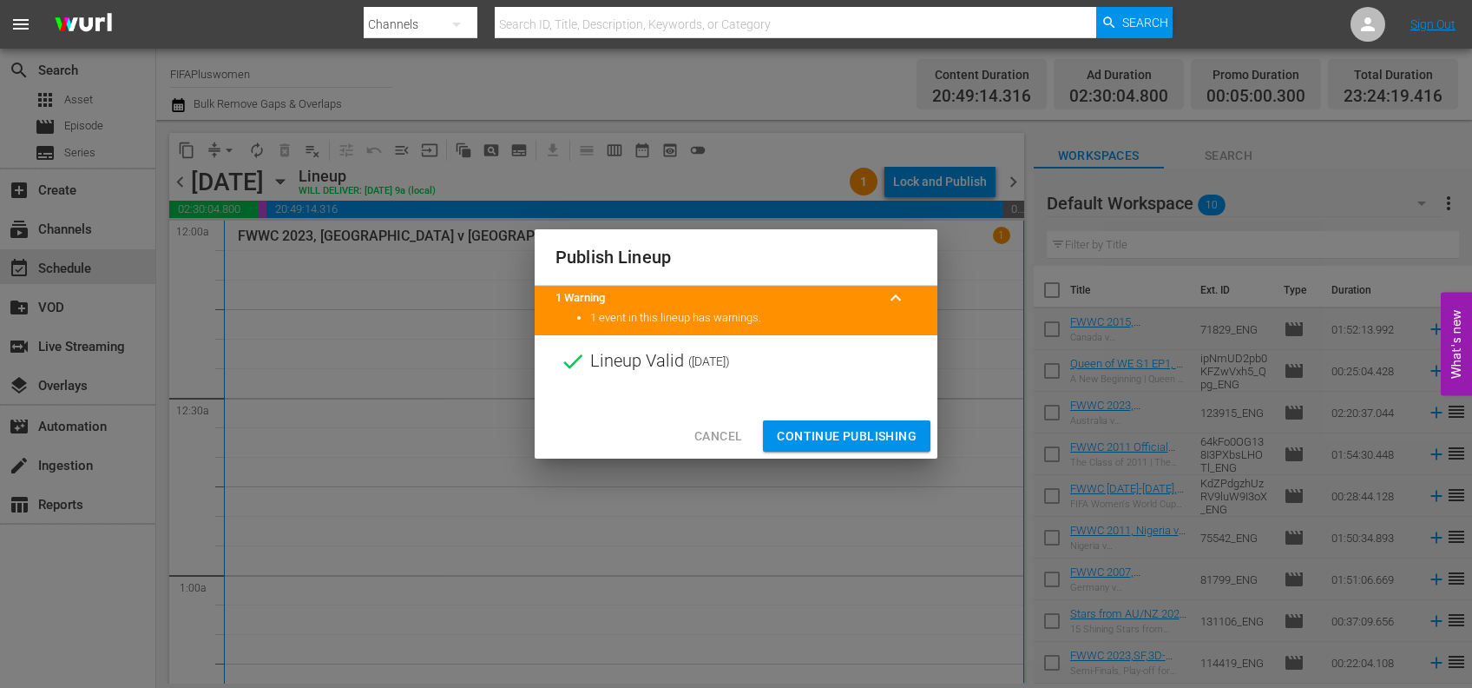
click at [850, 422] on button "Continue Publishing" at bounding box center [847, 436] width 168 height 32
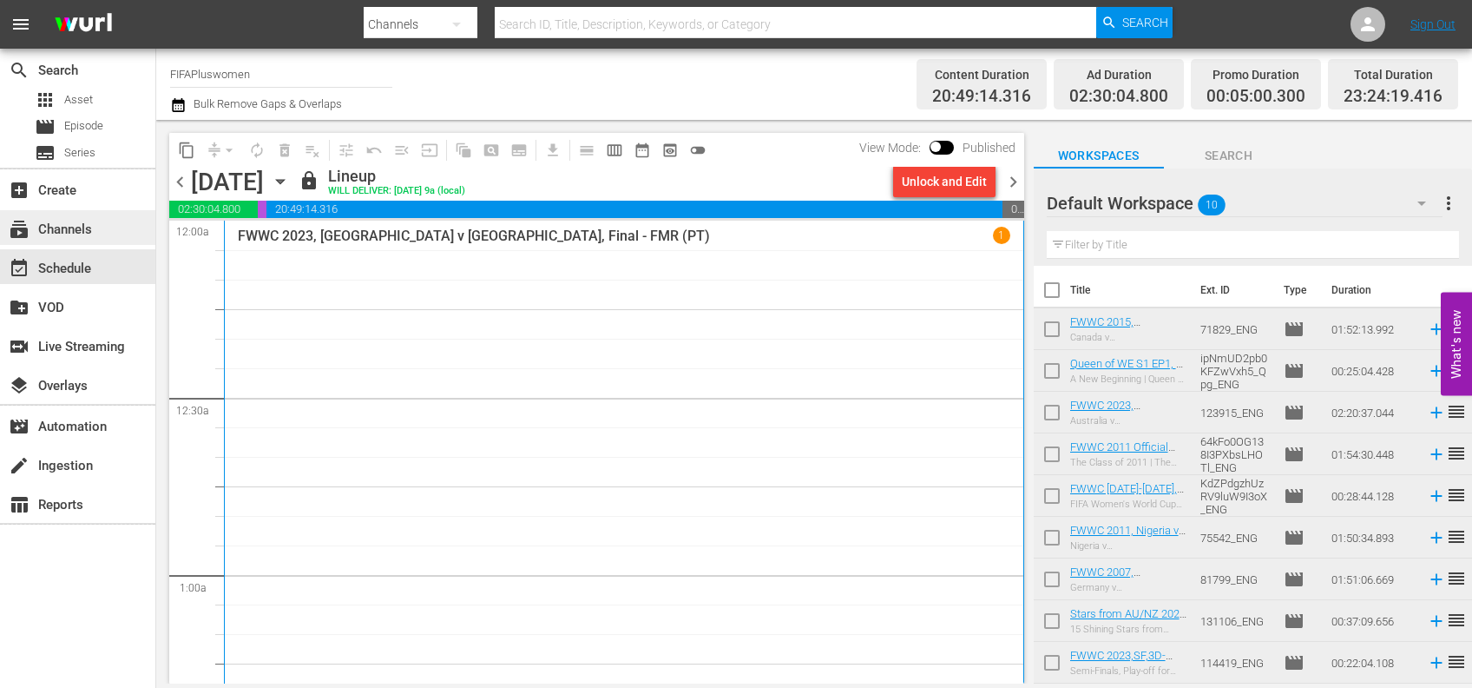
click at [91, 229] on div "subscriptions Channels" at bounding box center [48, 227] width 97 height 16
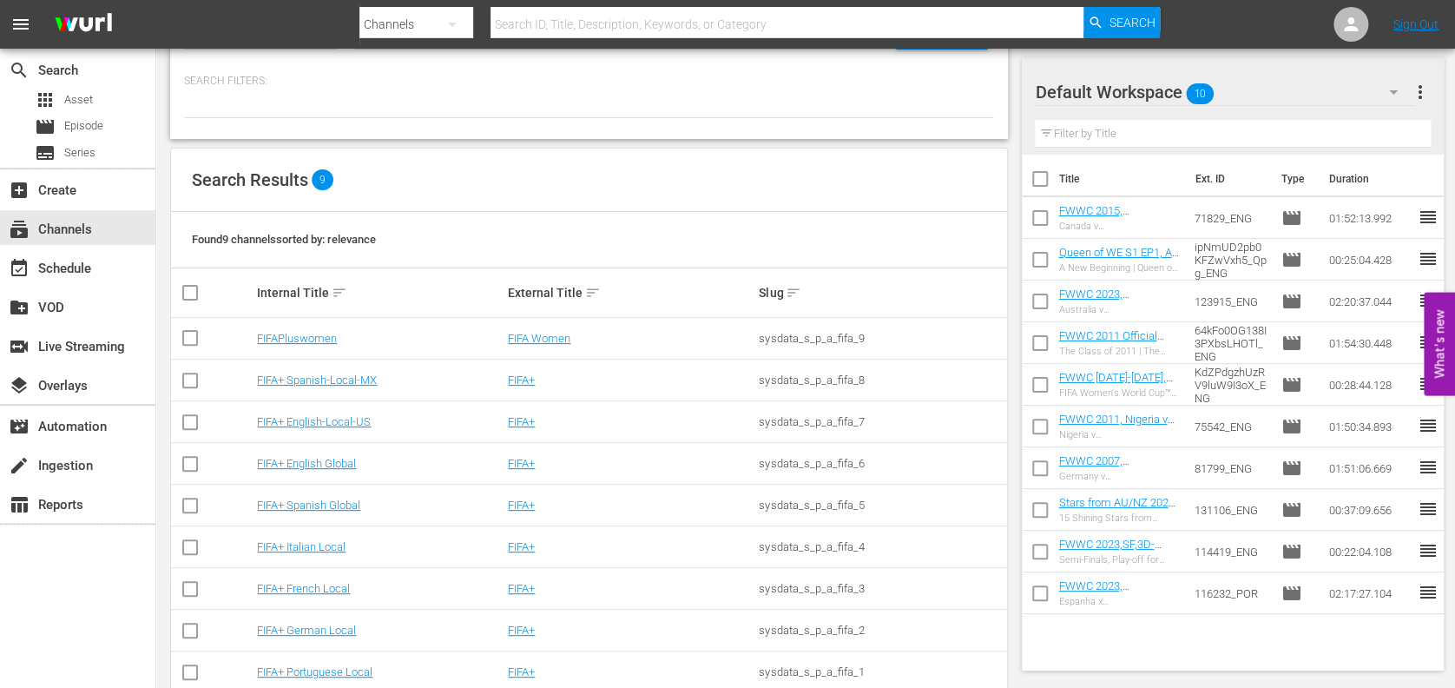
scroll to position [112, 0]
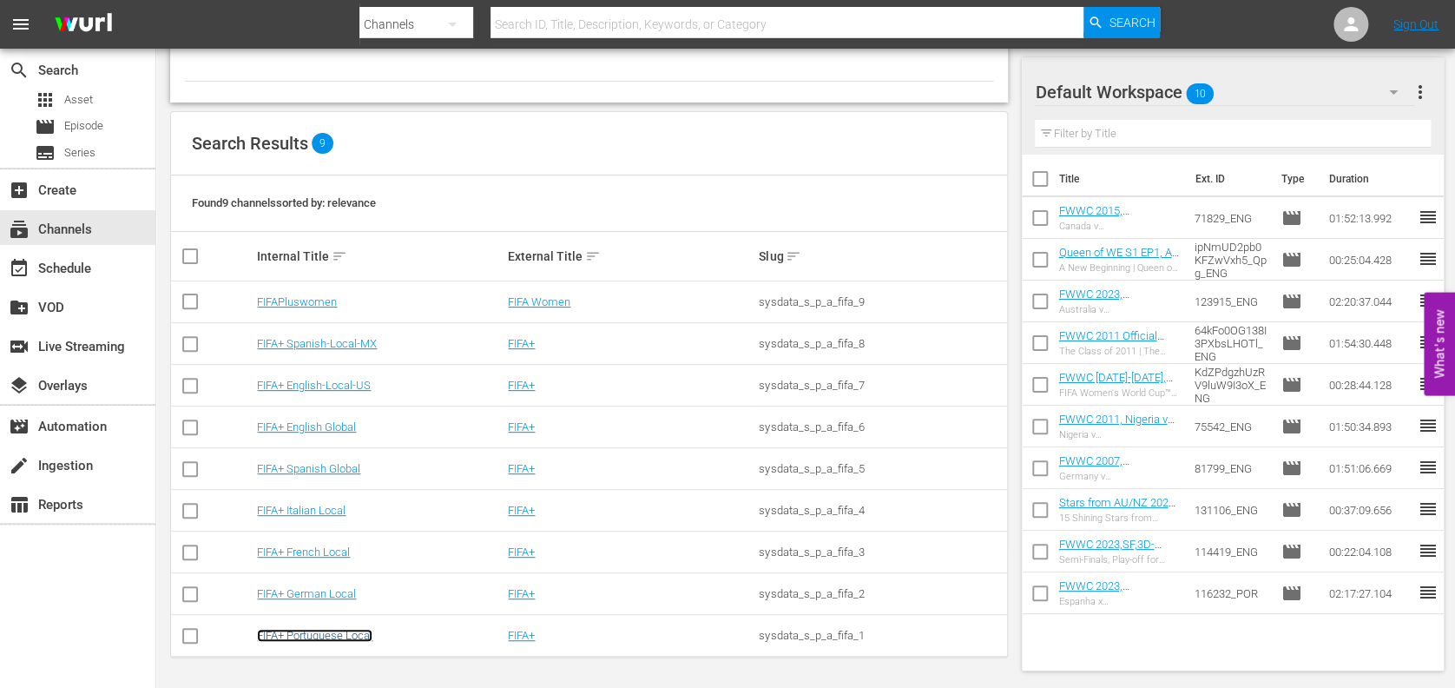
click at [317, 629] on link "FIFA+ Portuguese Local" at bounding box center [314, 635] width 115 height 13
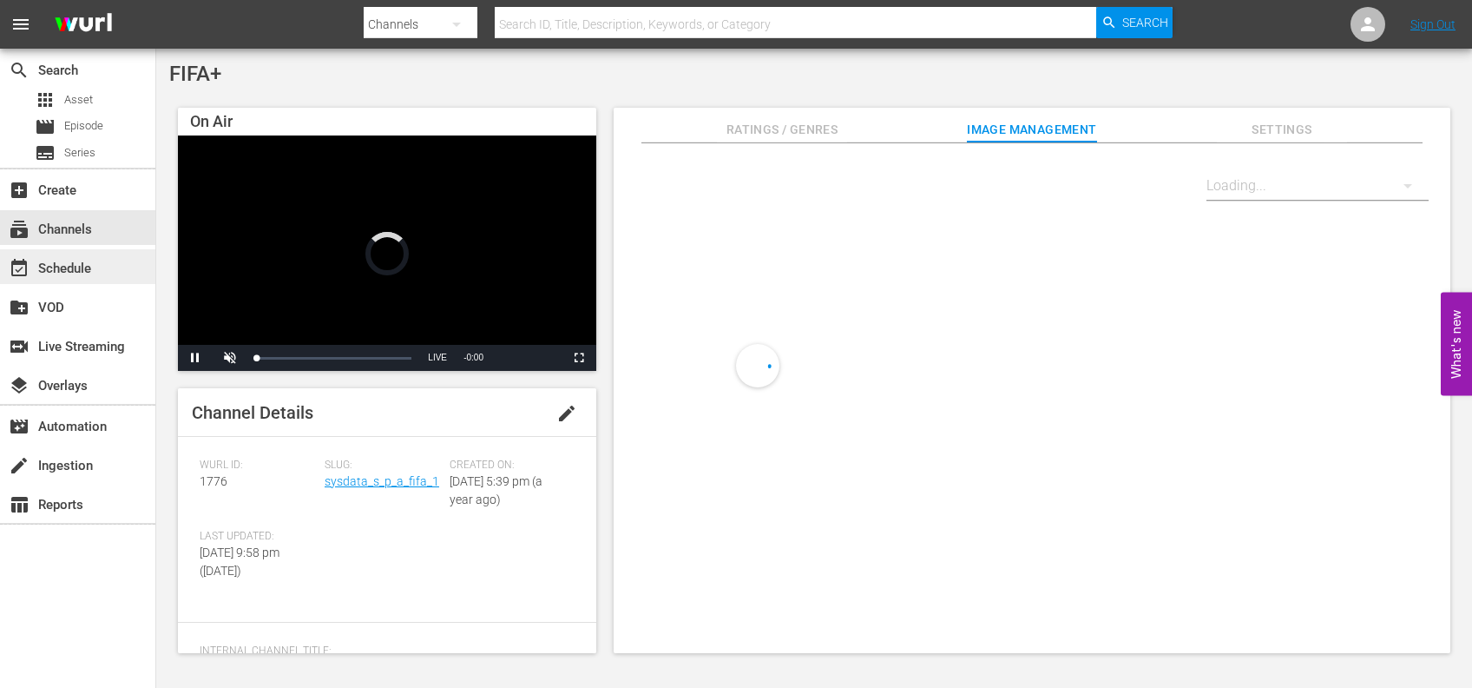
click at [87, 266] on div "event_available Schedule" at bounding box center [48, 266] width 97 height 16
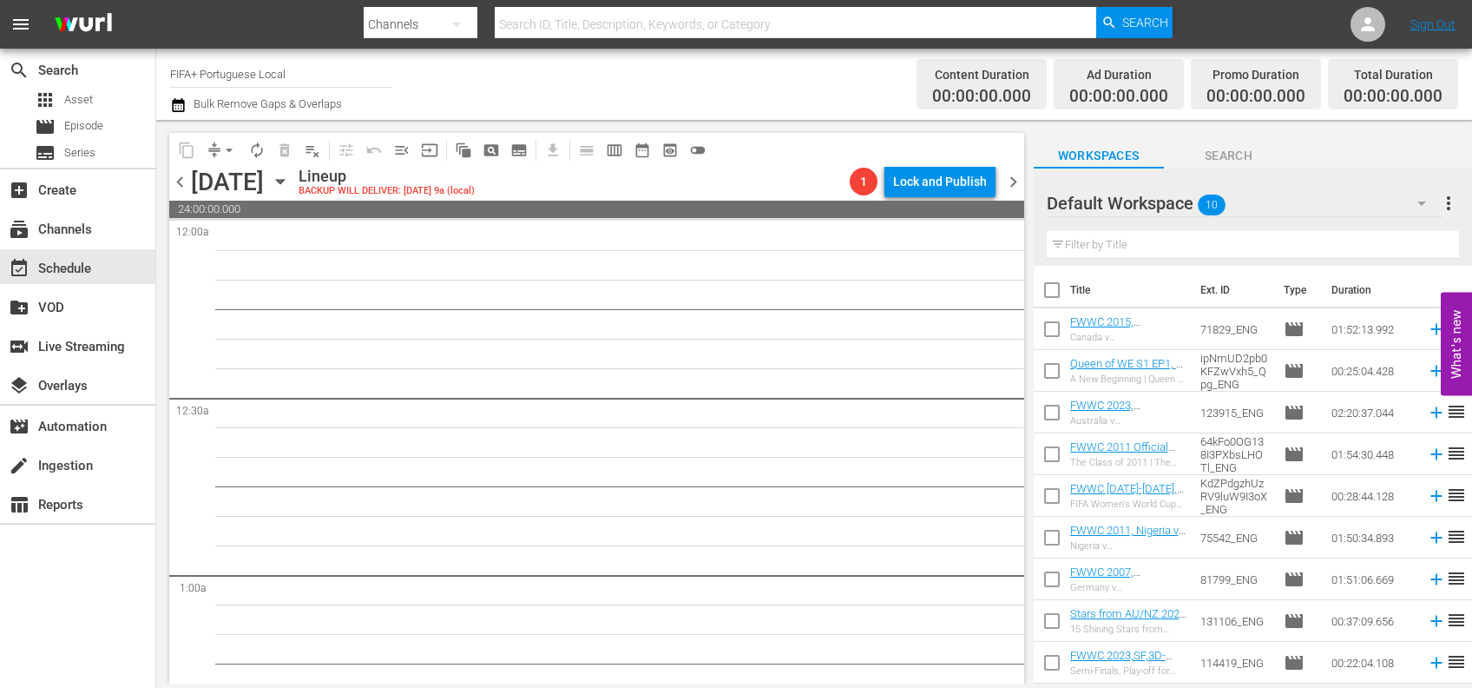
click at [176, 176] on span "chevron_left" at bounding box center [180, 182] width 22 height 22
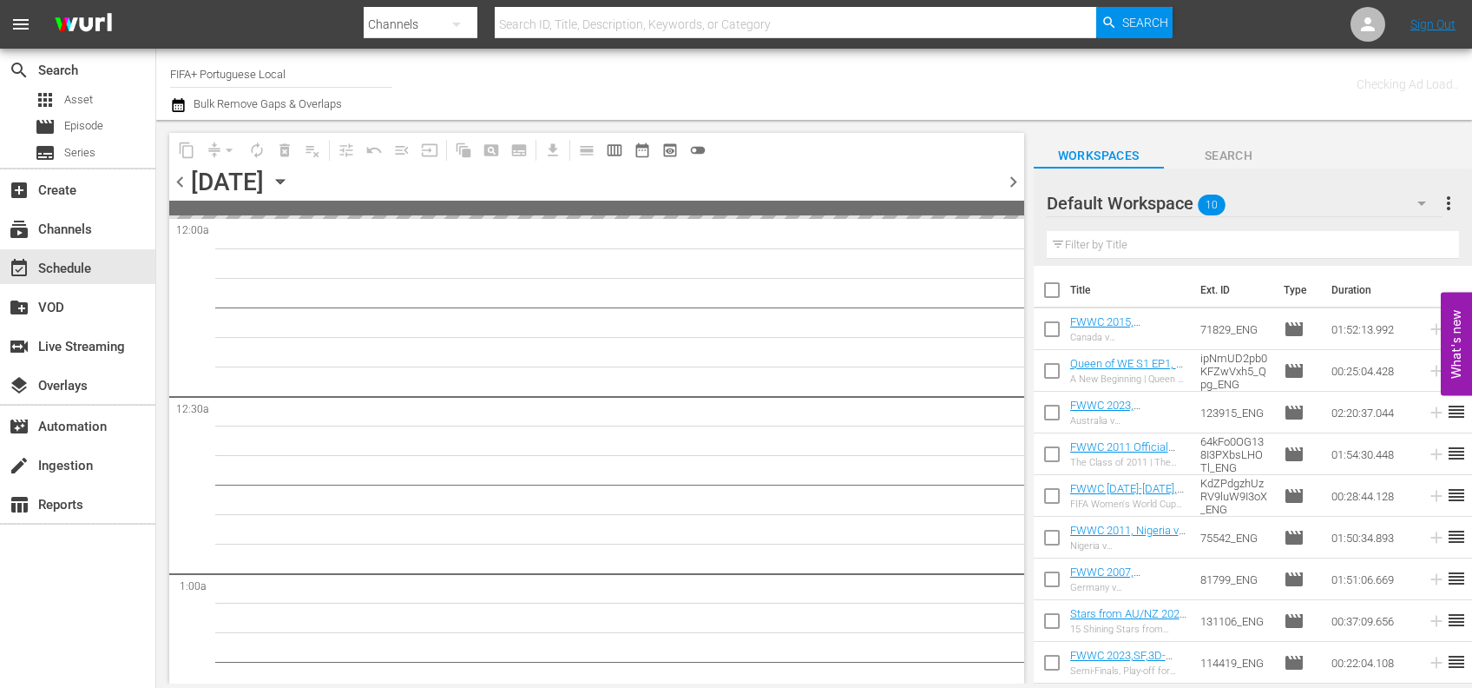
click at [176, 176] on span "chevron_left" at bounding box center [180, 182] width 22 height 22
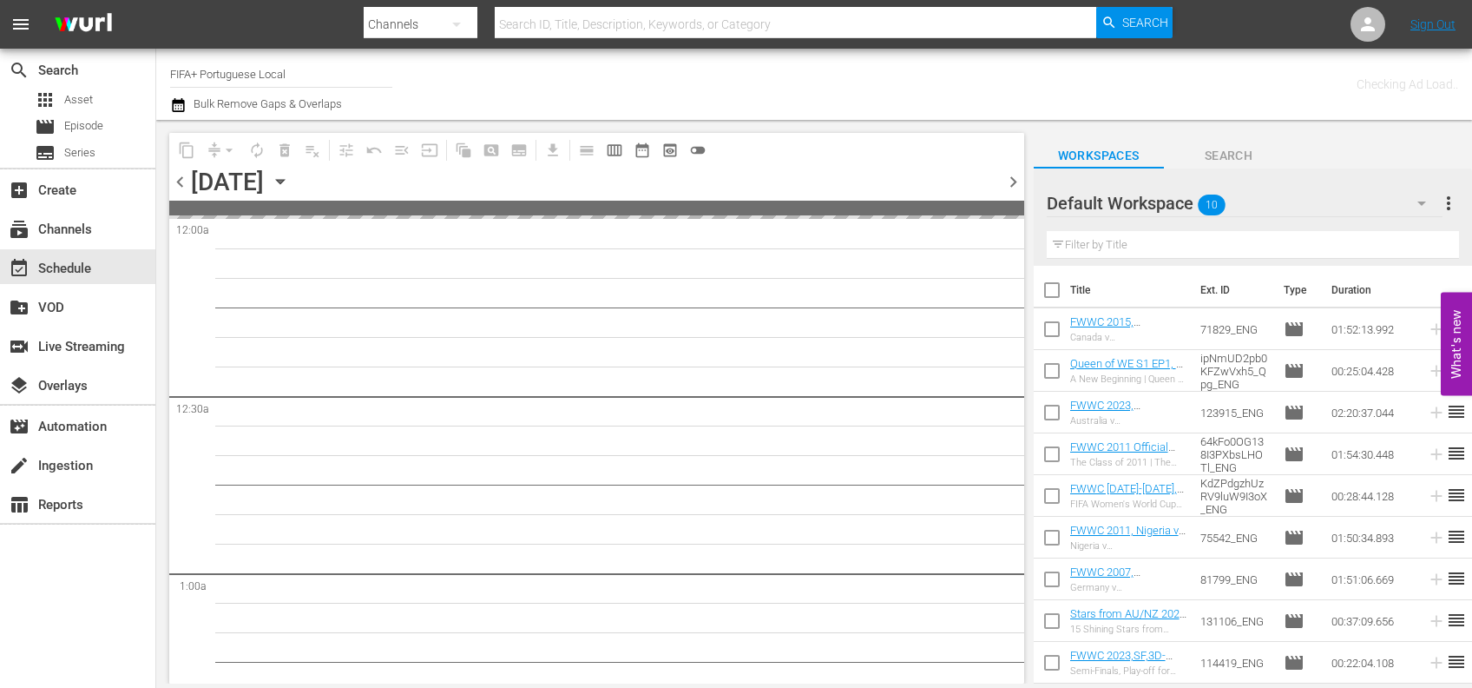
click at [176, 176] on span "chevron_left" at bounding box center [180, 182] width 22 height 22
click at [175, 177] on span "chevron_left" at bounding box center [180, 182] width 22 height 22
click at [175, 178] on span "chevron_left" at bounding box center [180, 182] width 22 height 22
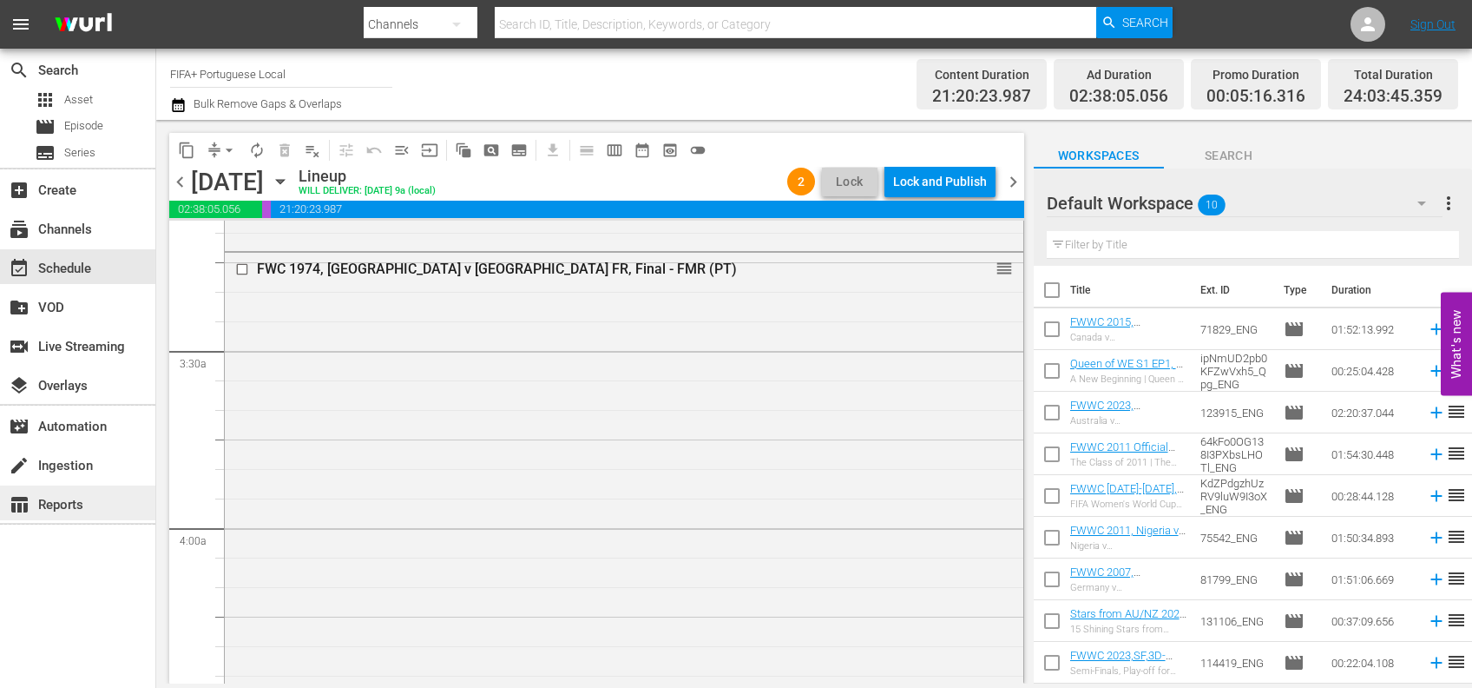
scroll to position [1111, 0]
click at [178, 181] on span "chevron_left" at bounding box center [180, 182] width 22 height 22
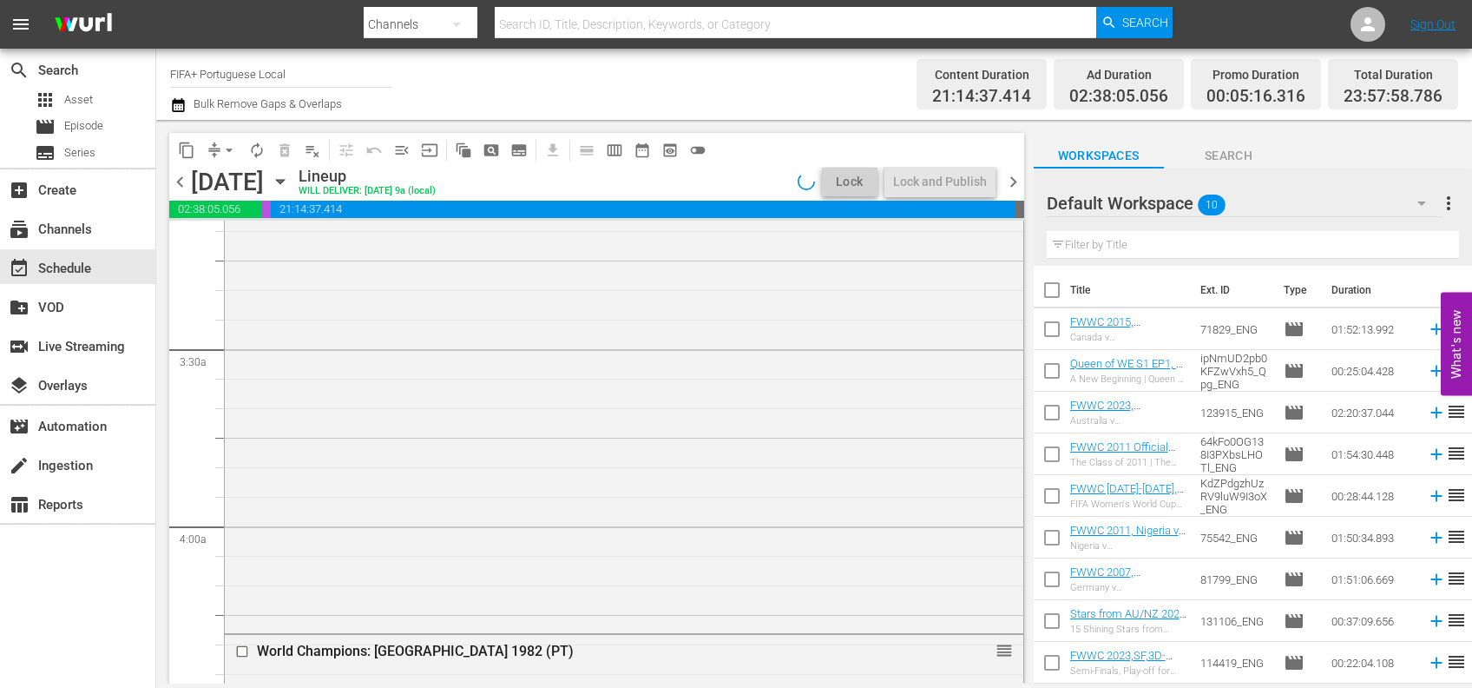
scroll to position [1053, 0]
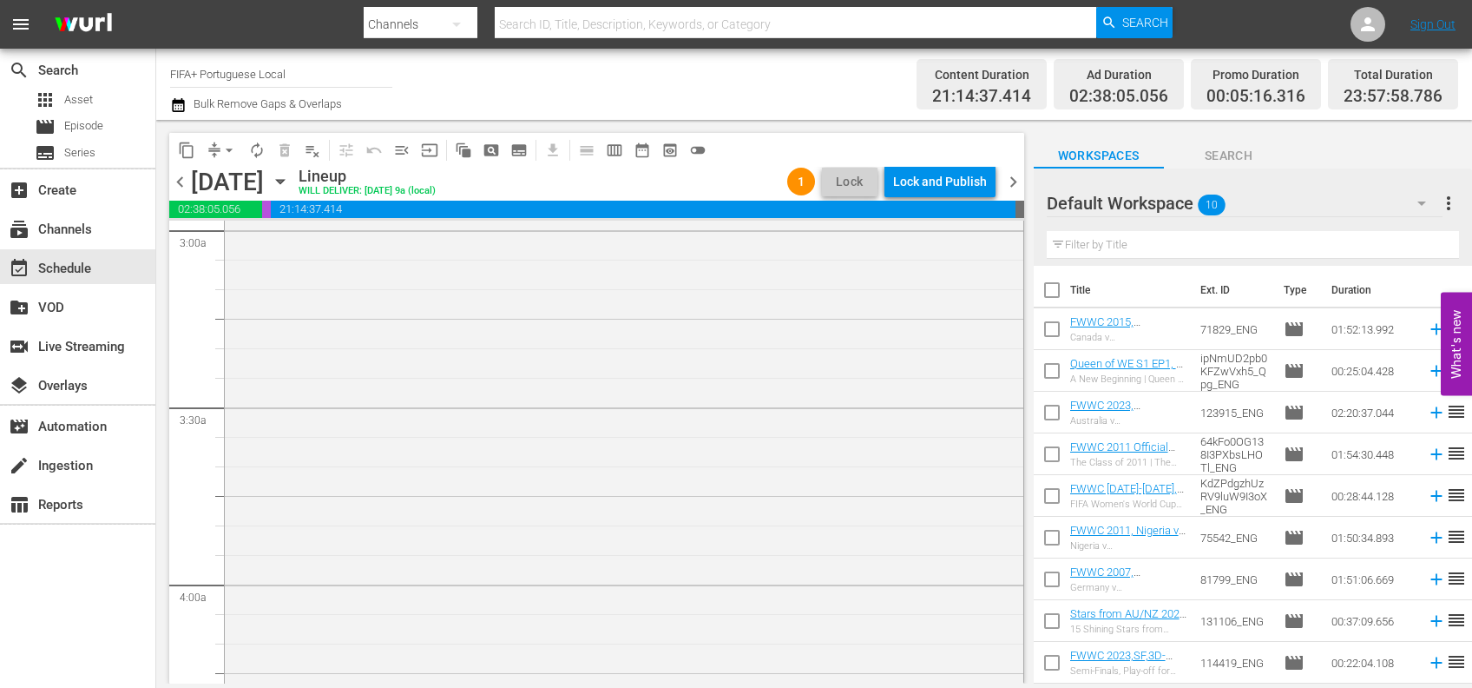
click at [181, 184] on span "chevron_left" at bounding box center [180, 182] width 22 height 22
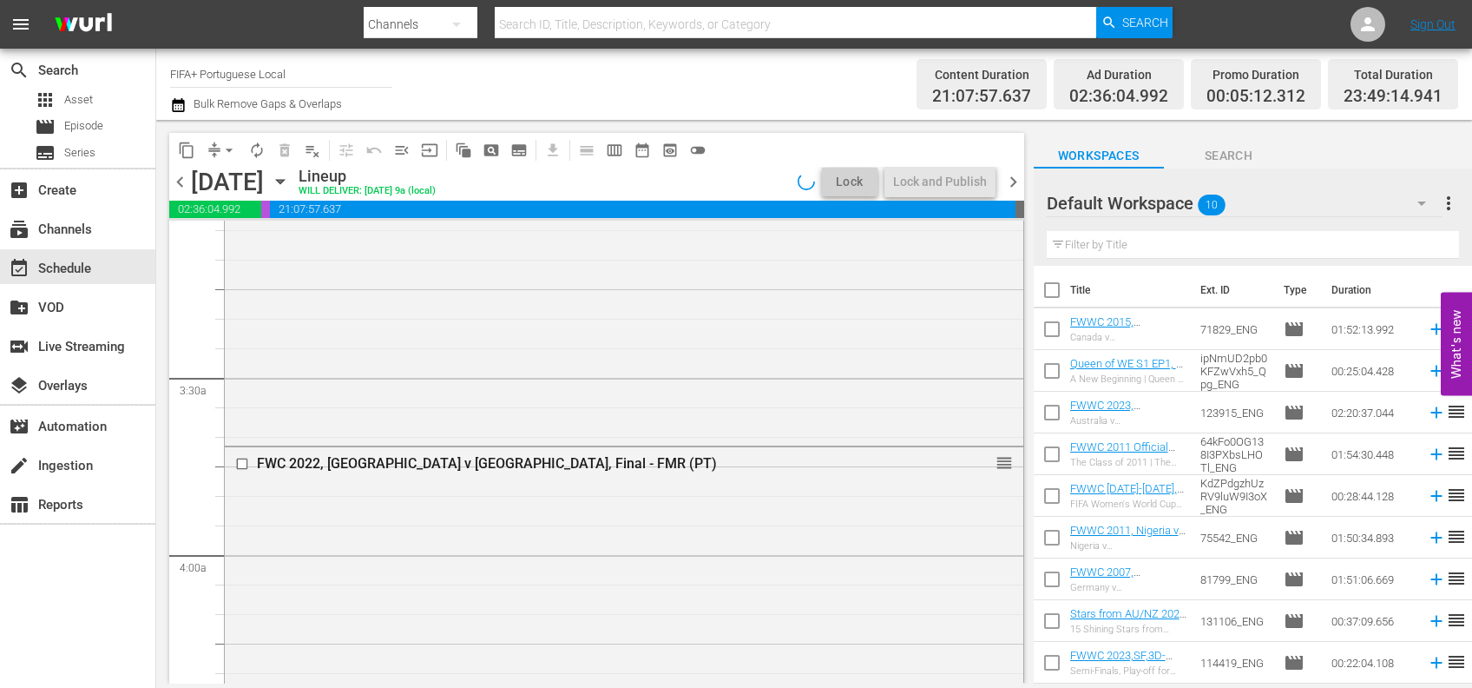
click at [178, 175] on span "chevron_left" at bounding box center [180, 182] width 22 height 22
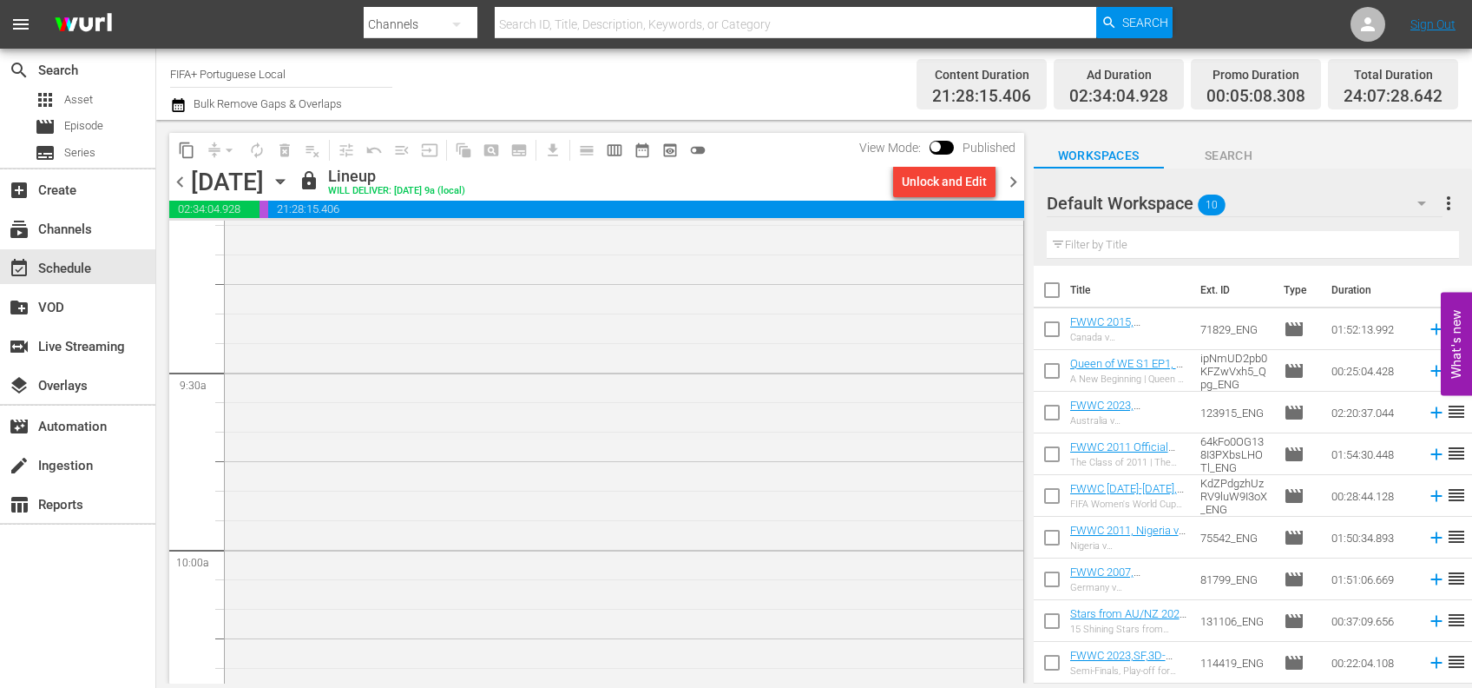
scroll to position [3181, 0]
click at [1010, 181] on span "chevron_right" at bounding box center [1014, 182] width 22 height 22
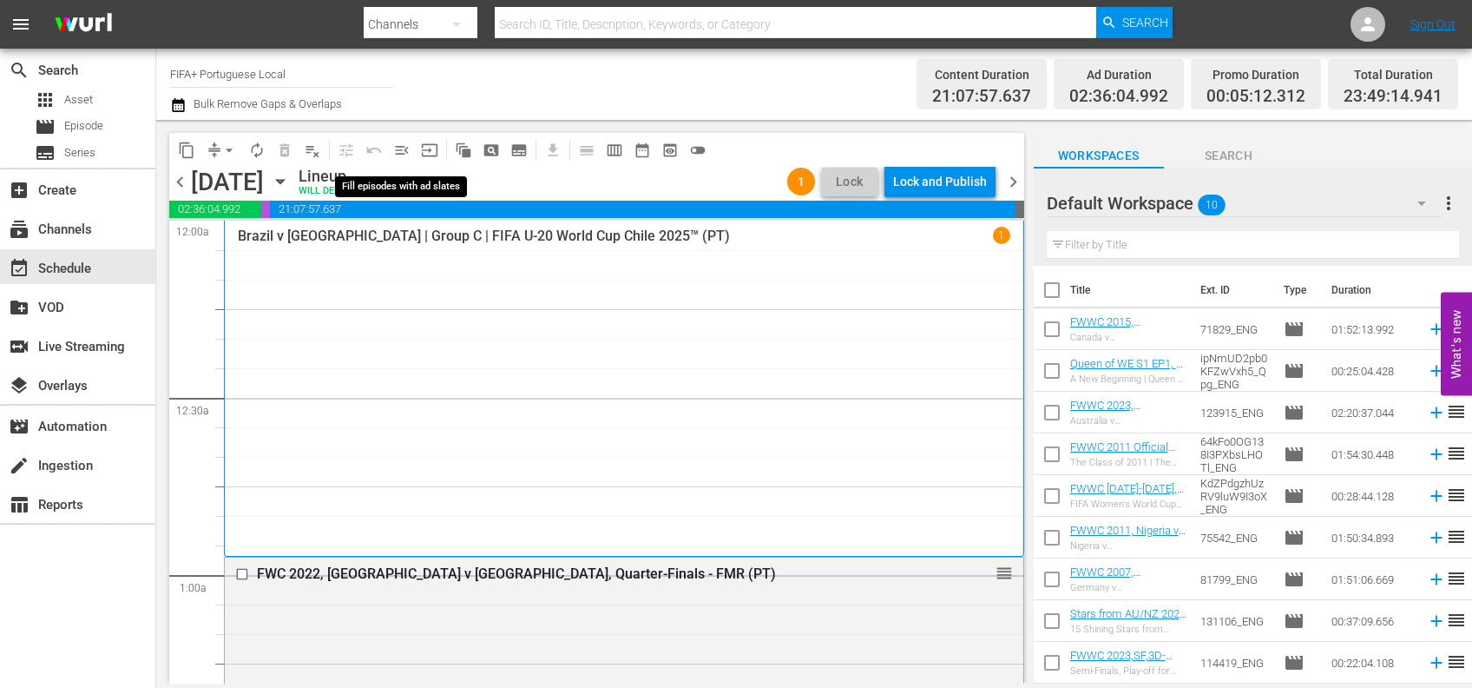
click at [404, 148] on span "menu_open" at bounding box center [401, 150] width 17 height 17
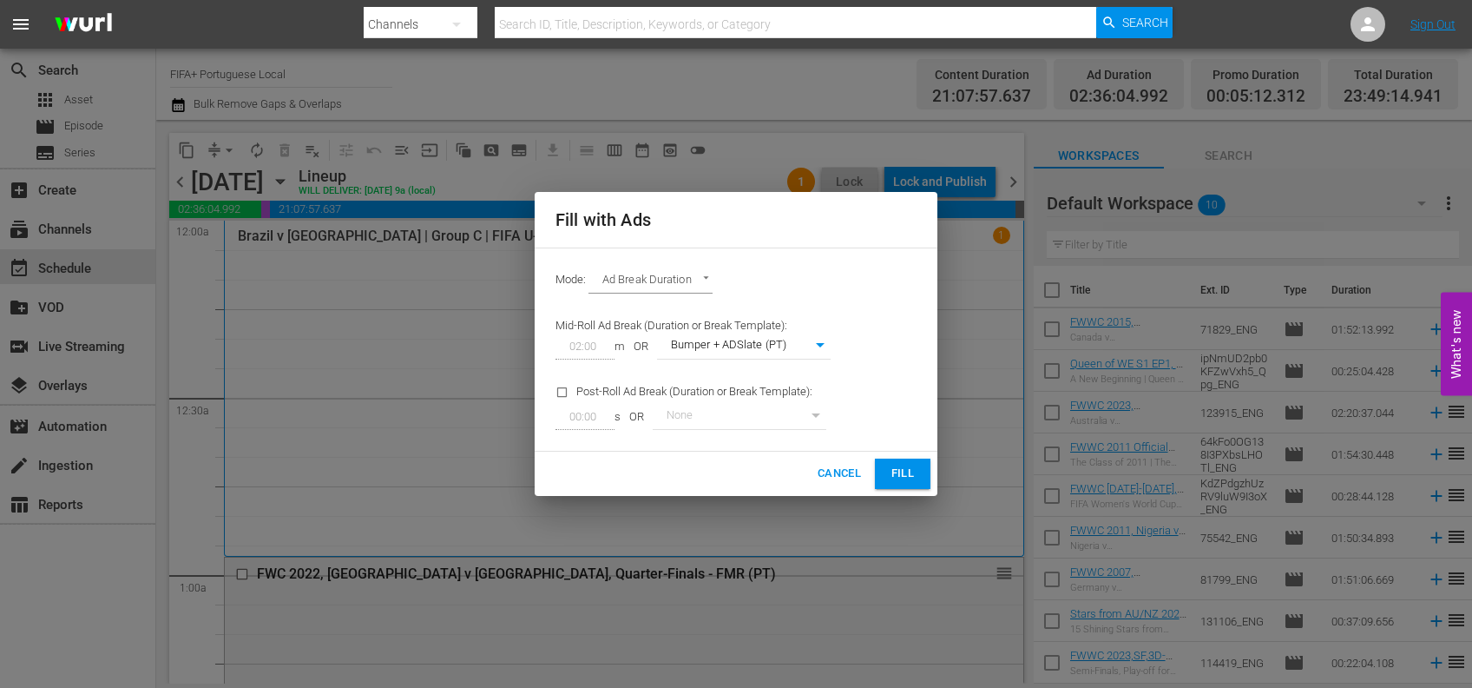
click at [900, 471] on span "Fill" at bounding box center [903, 474] width 28 height 20
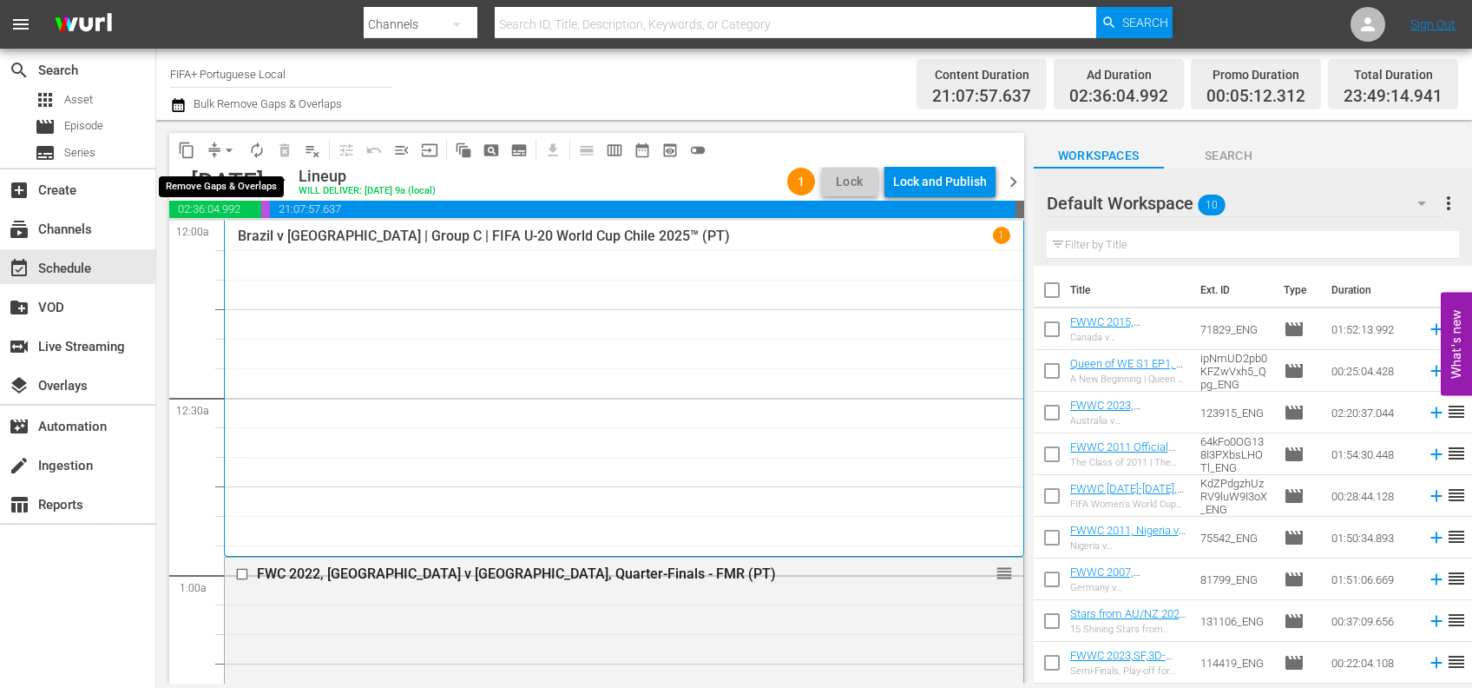
click at [224, 146] on span "arrow_drop_down" at bounding box center [229, 150] width 17 height 17
click at [223, 251] on li "Align to End of Previous Day" at bounding box center [230, 242] width 182 height 29
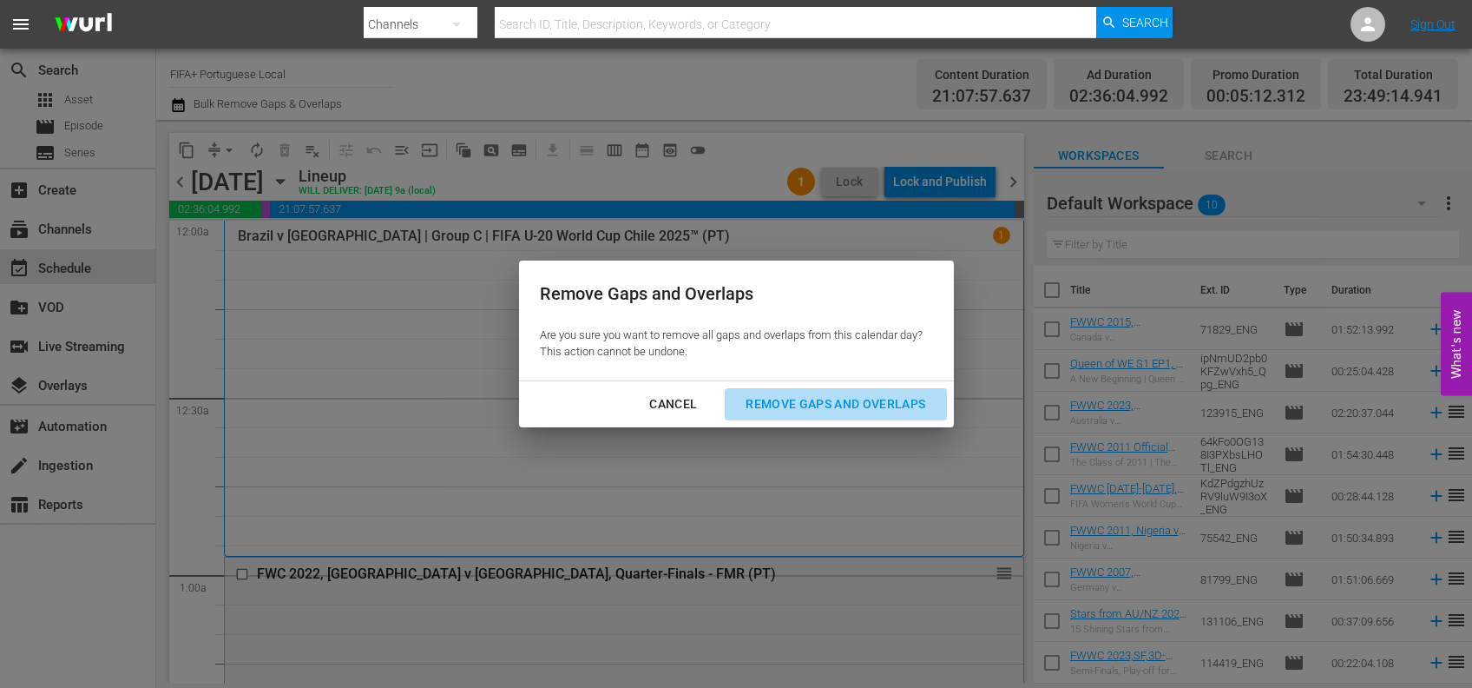
click at [836, 410] on div "Remove Gaps and Overlaps" at bounding box center [835, 404] width 207 height 22
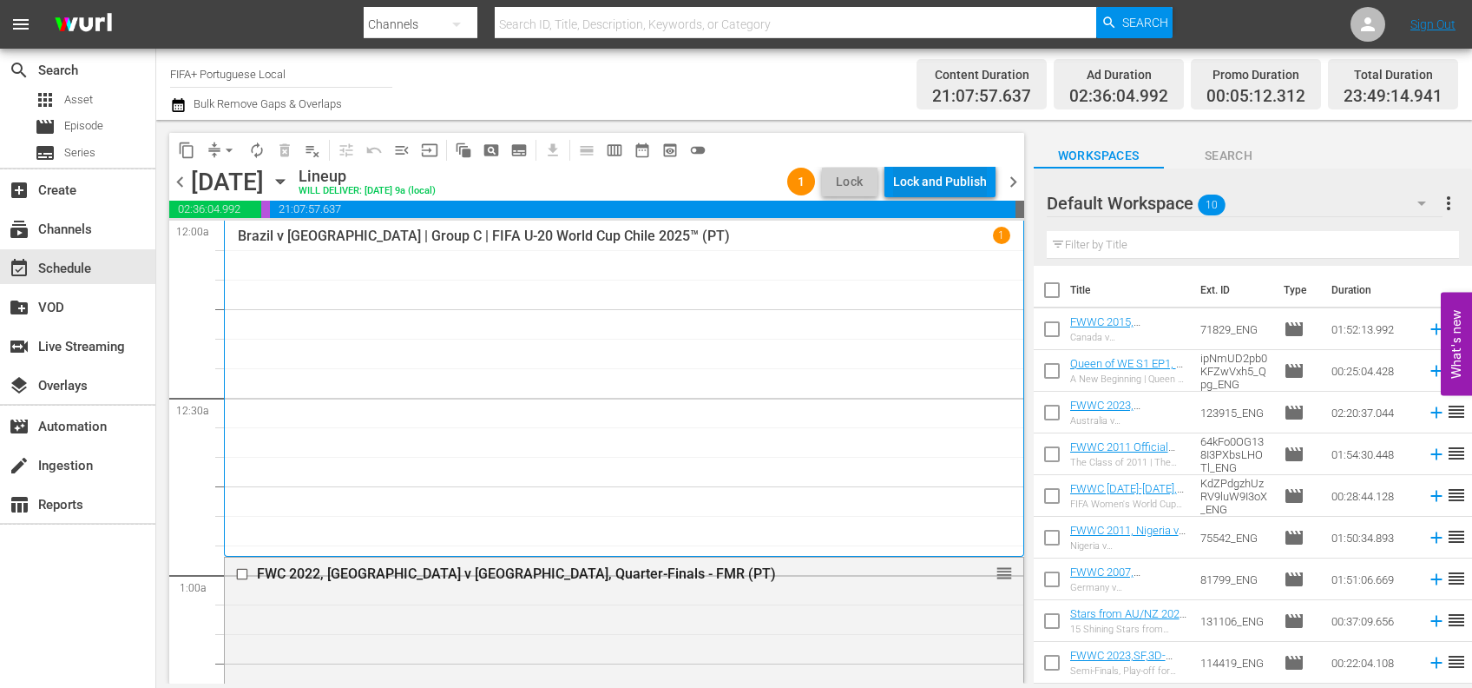
click at [962, 180] on div "Lock and Publish" at bounding box center [940, 181] width 94 height 31
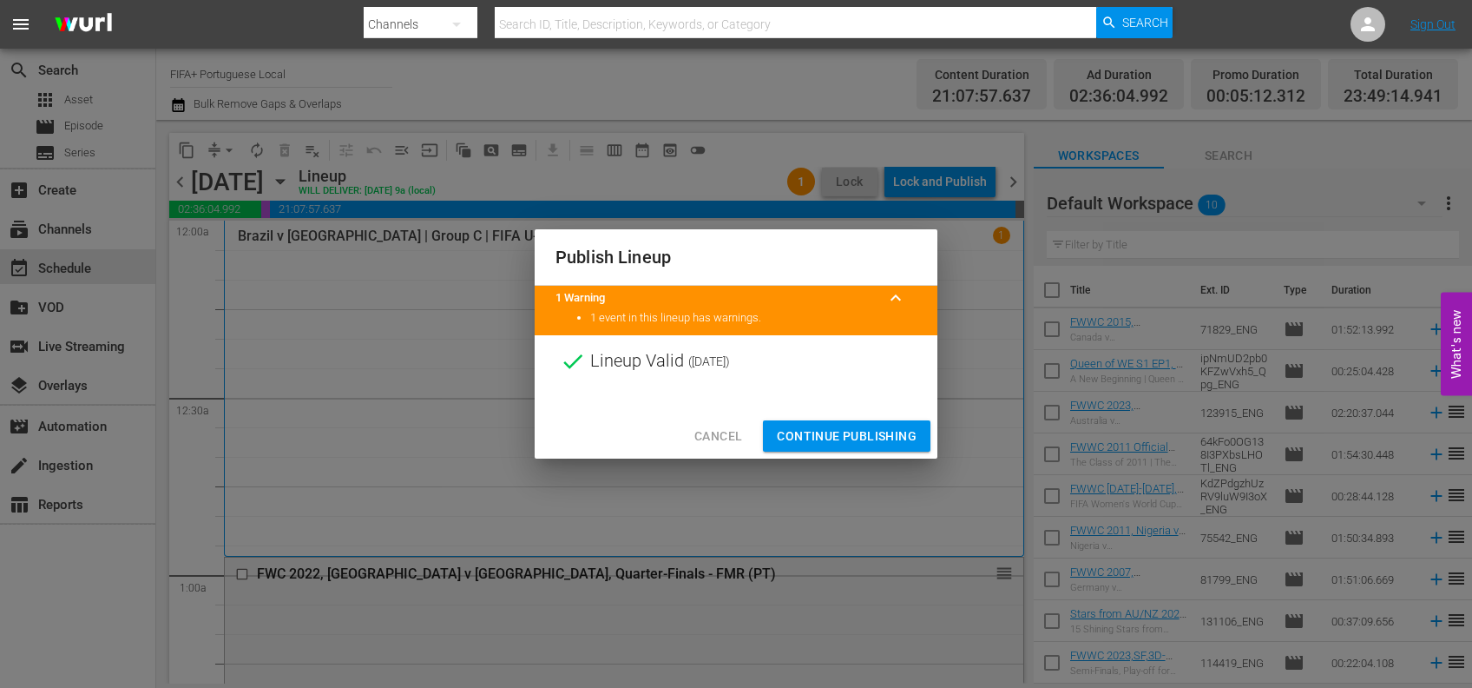
click at [860, 432] on span "Continue Publishing" at bounding box center [847, 436] width 140 height 22
